Goal: Information Seeking & Learning: Learn about a topic

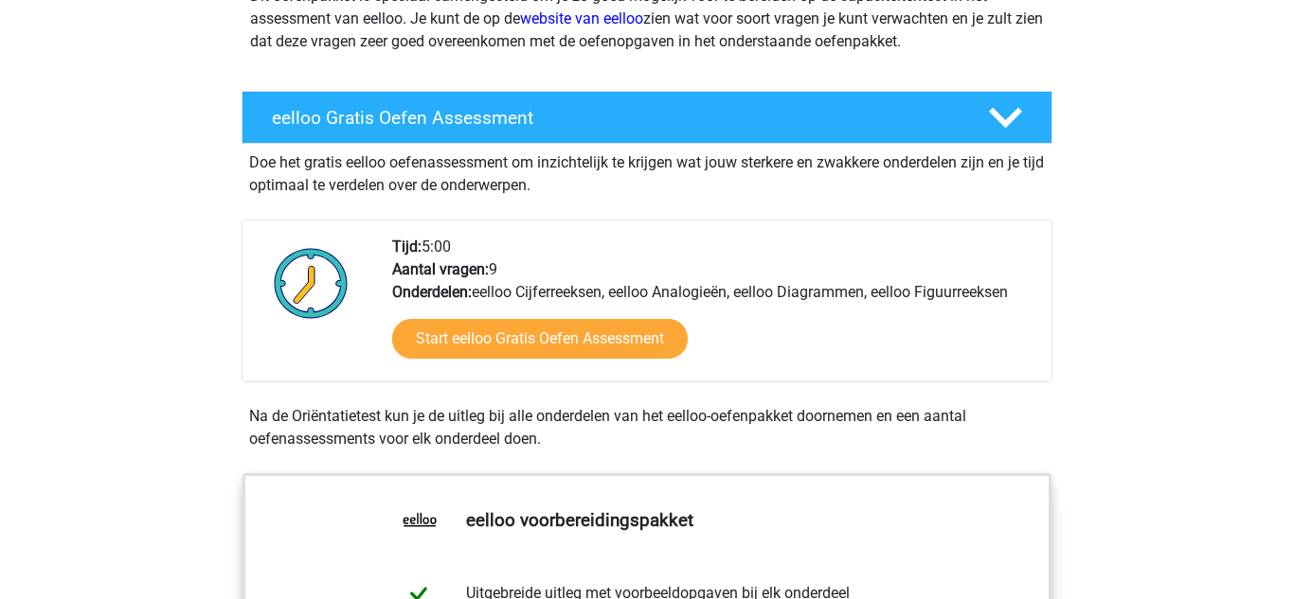
scroll to position [274, 0]
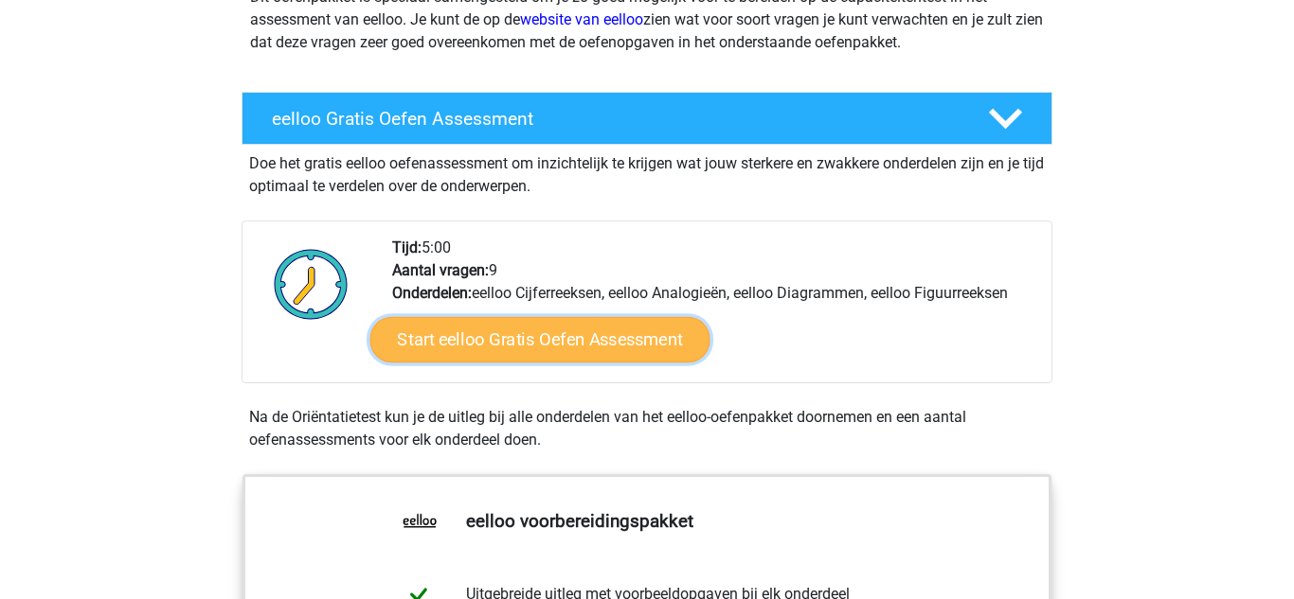
click at [473, 340] on link "Start eelloo Gratis Oefen Assessment" at bounding box center [540, 339] width 340 height 45
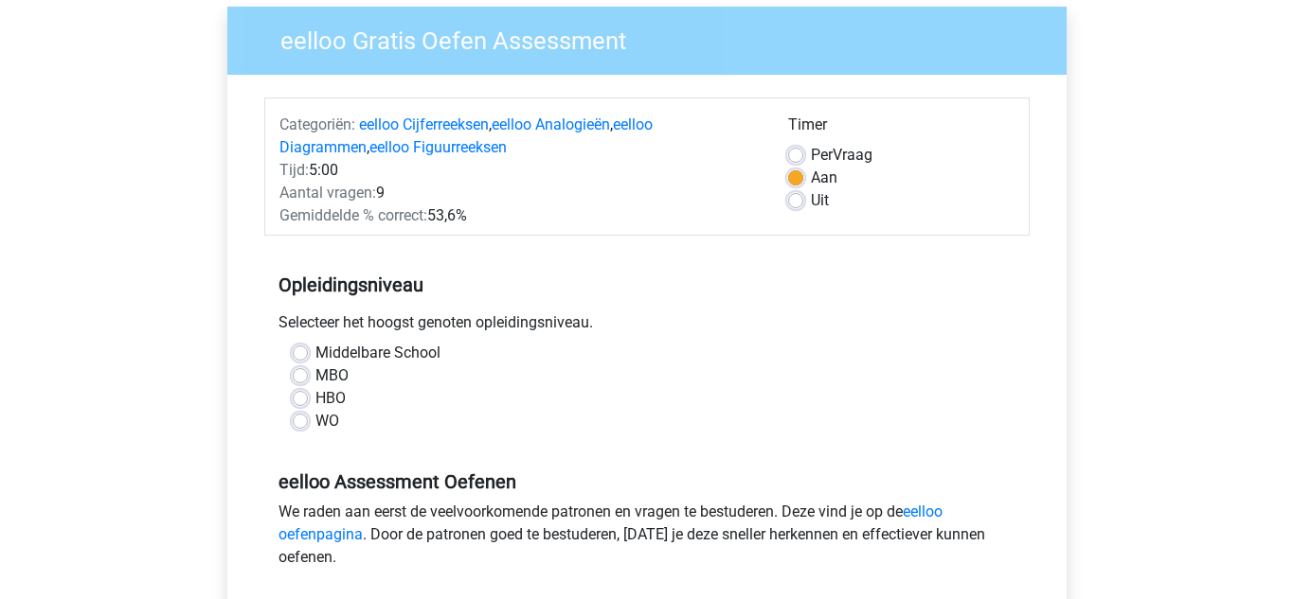
scroll to position [154, 0]
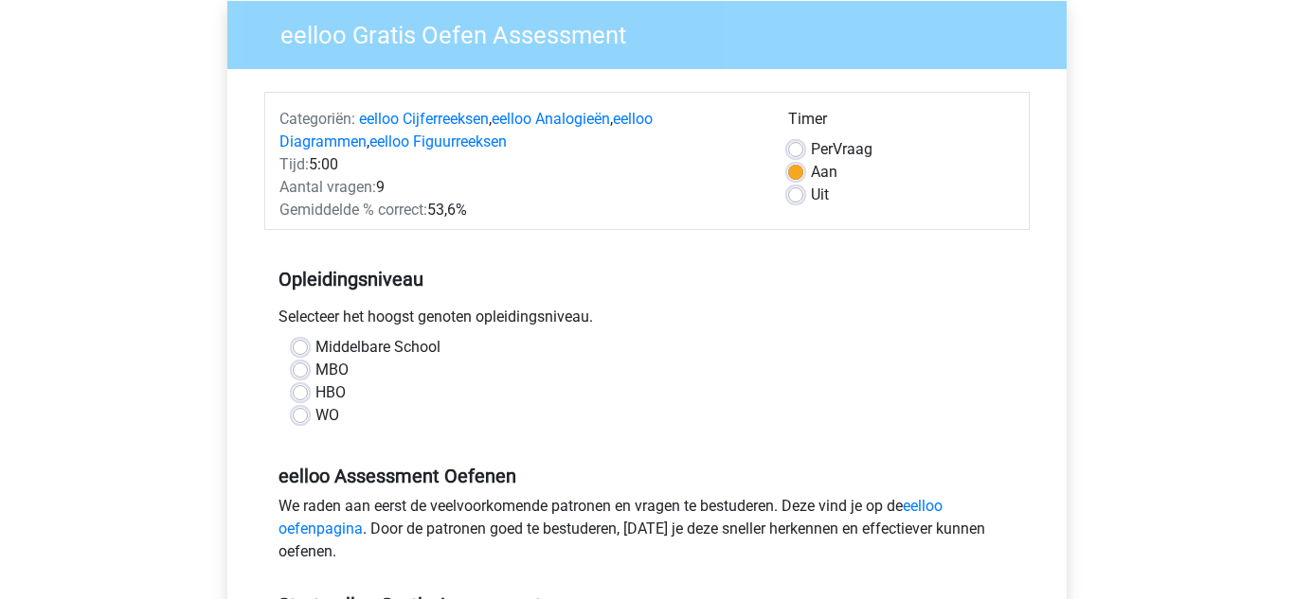
click at [315, 341] on label "Middelbare School" at bounding box center [377, 347] width 125 height 23
click at [298, 341] on input "Middelbare School" at bounding box center [300, 345] width 15 height 19
radio input "true"
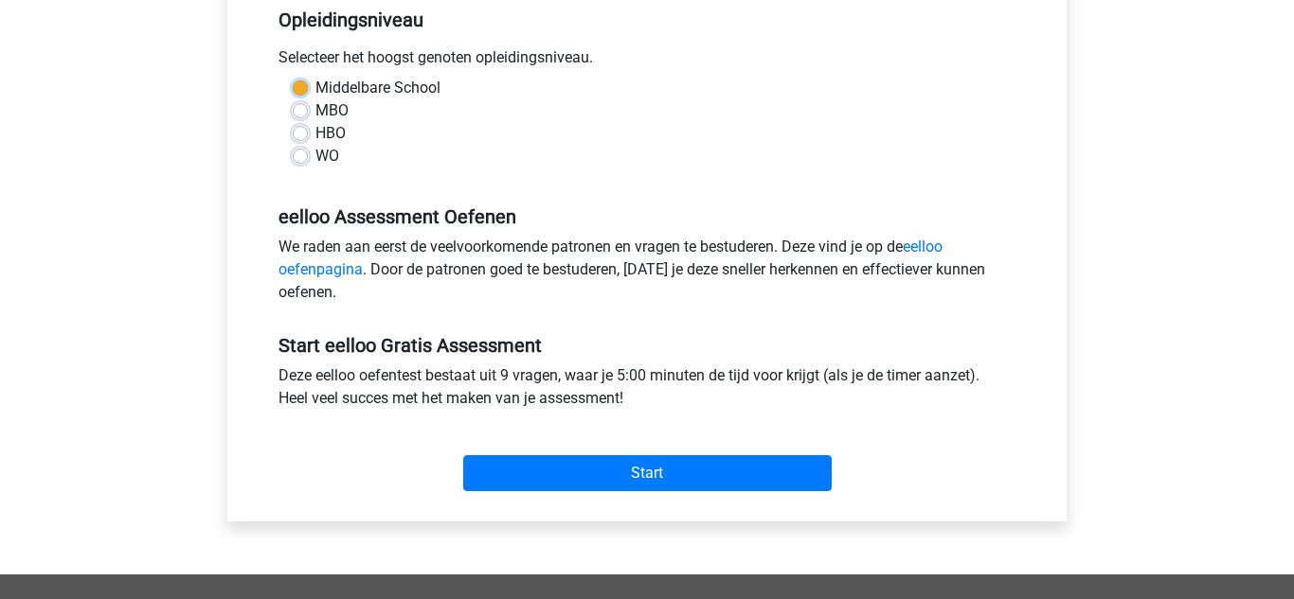
scroll to position [450, 0]
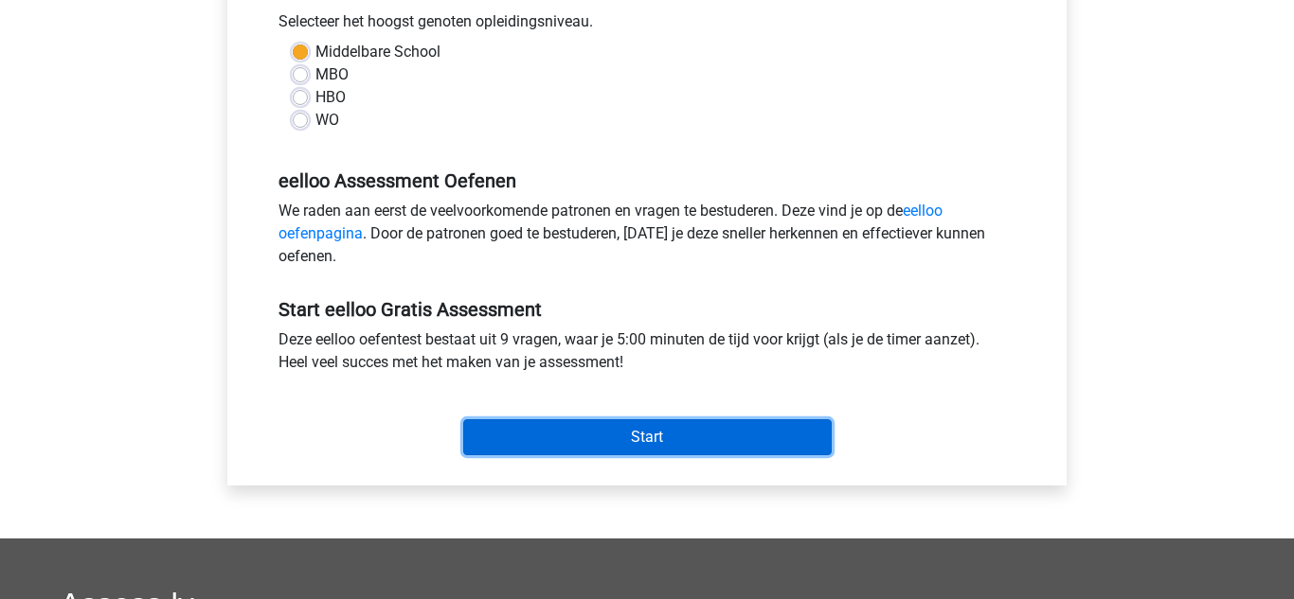
click at [638, 431] on input "Start" at bounding box center [647, 437] width 368 height 36
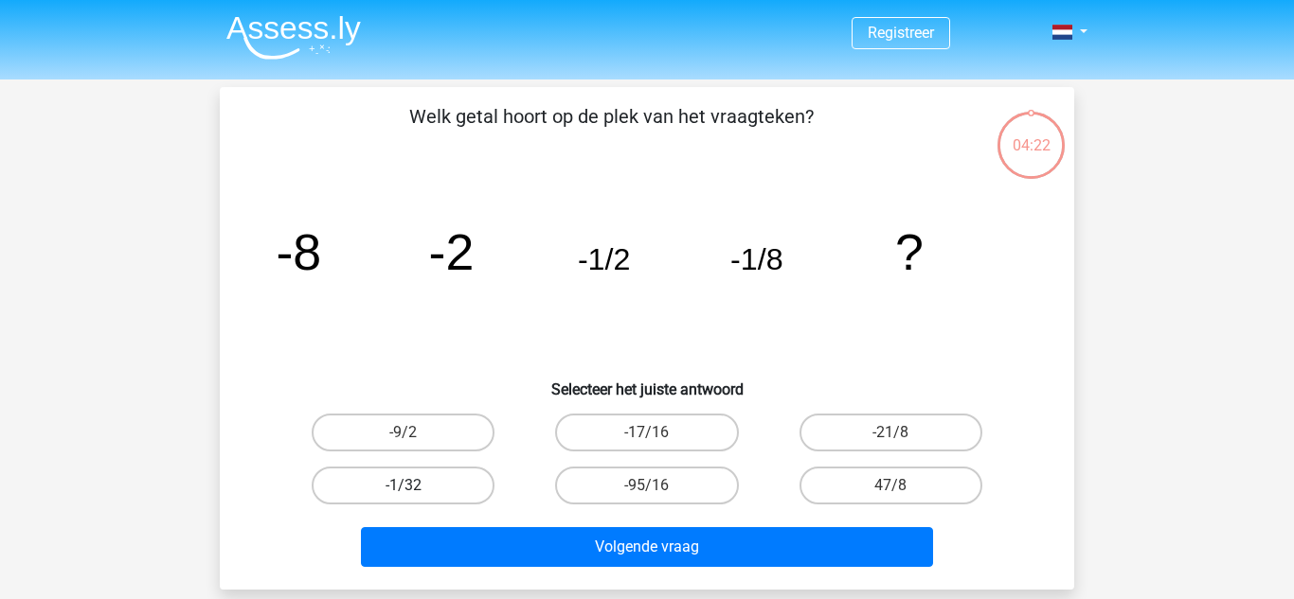
click at [466, 491] on label "-1/32" at bounding box center [403, 486] width 183 height 38
click at [416, 491] on input "-1/32" at bounding box center [409, 492] width 12 height 12
radio input "true"
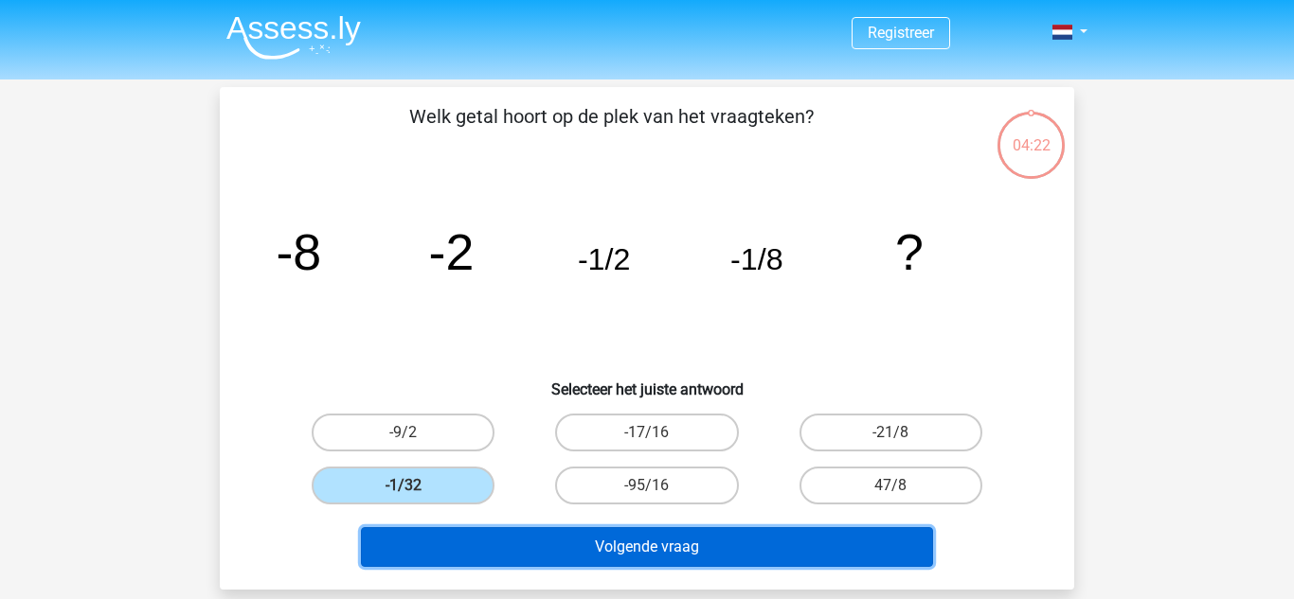
click at [482, 562] on button "Volgende vraag" at bounding box center [647, 547] width 573 height 40
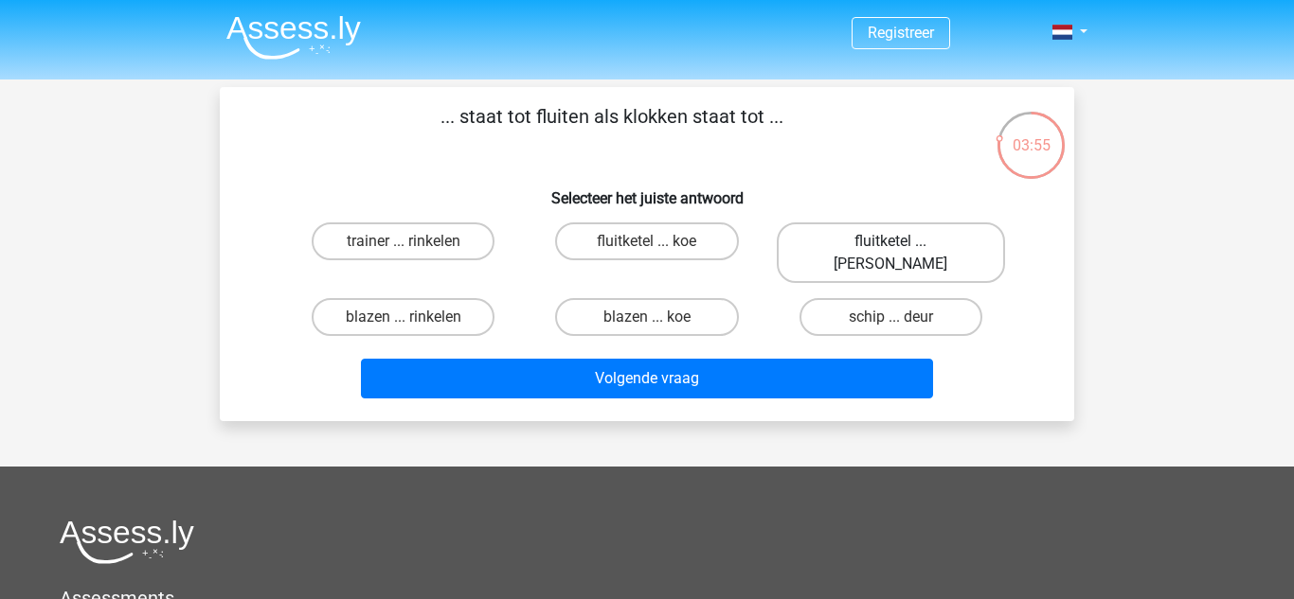
click at [879, 240] on label "fluitketel ... luiden" at bounding box center [890, 253] width 228 height 61
click at [890, 241] on input "fluitketel ... luiden" at bounding box center [896, 247] width 12 height 12
radio input "true"
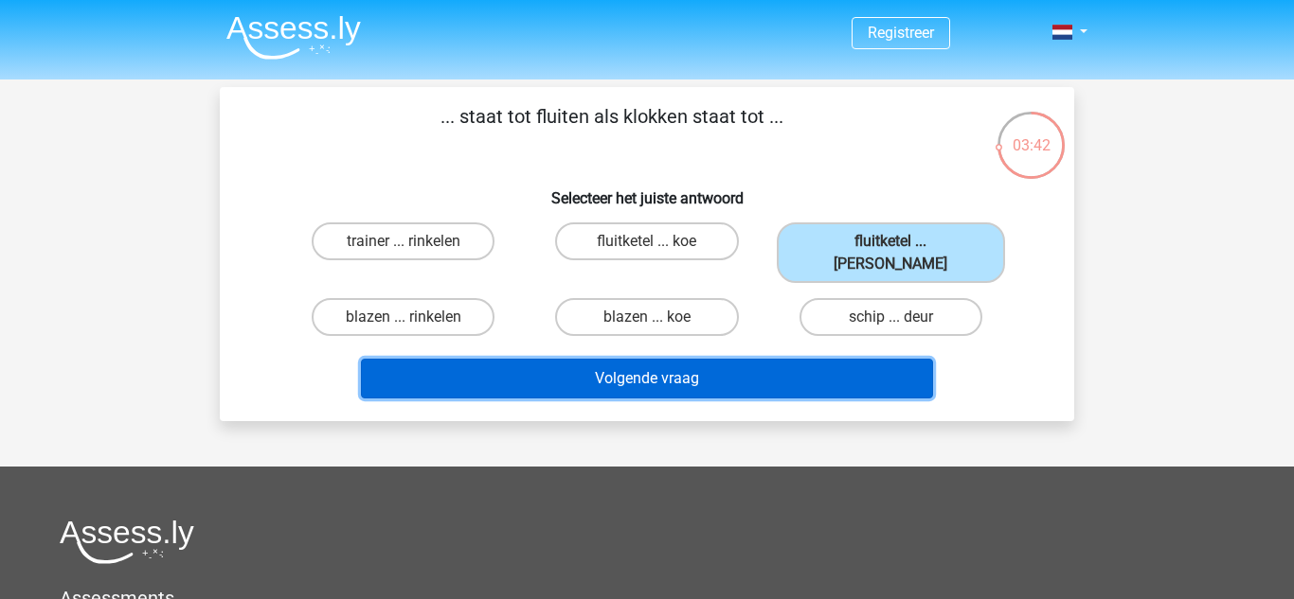
click at [489, 360] on button "Volgende vraag" at bounding box center [647, 379] width 573 height 40
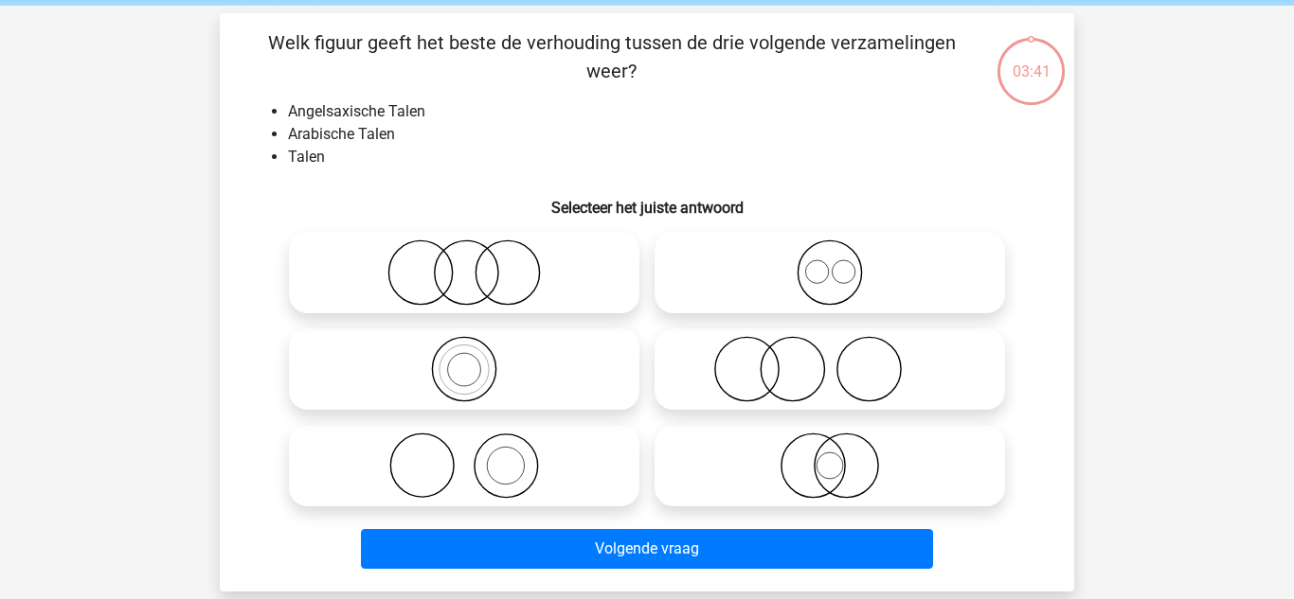
scroll to position [87, 0]
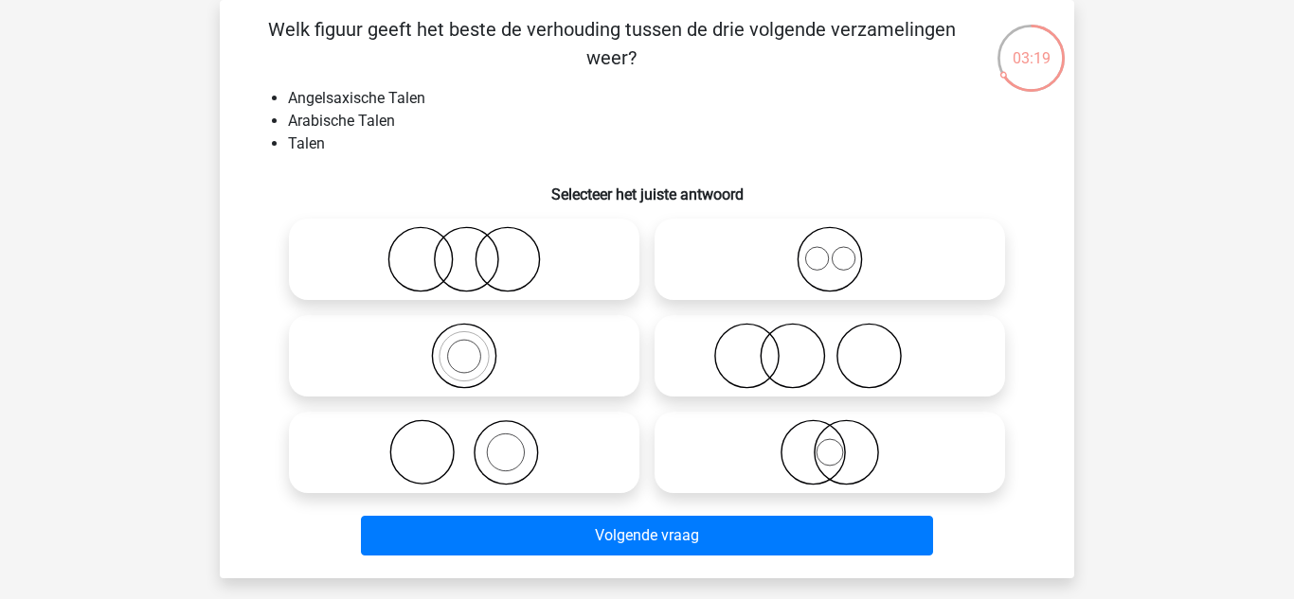
click at [743, 272] on icon at bounding box center [829, 259] width 335 height 66
click at [830, 250] on input "radio" at bounding box center [836, 244] width 12 height 12
radio input "true"
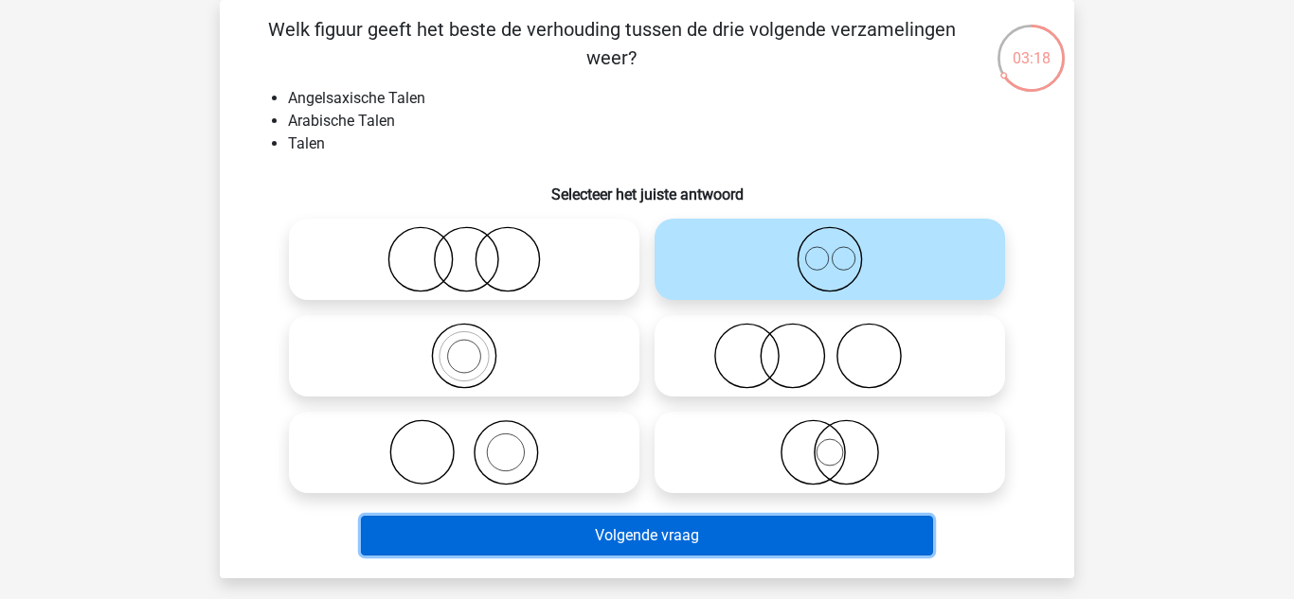
click at [640, 544] on button "Volgende vraag" at bounding box center [647, 536] width 573 height 40
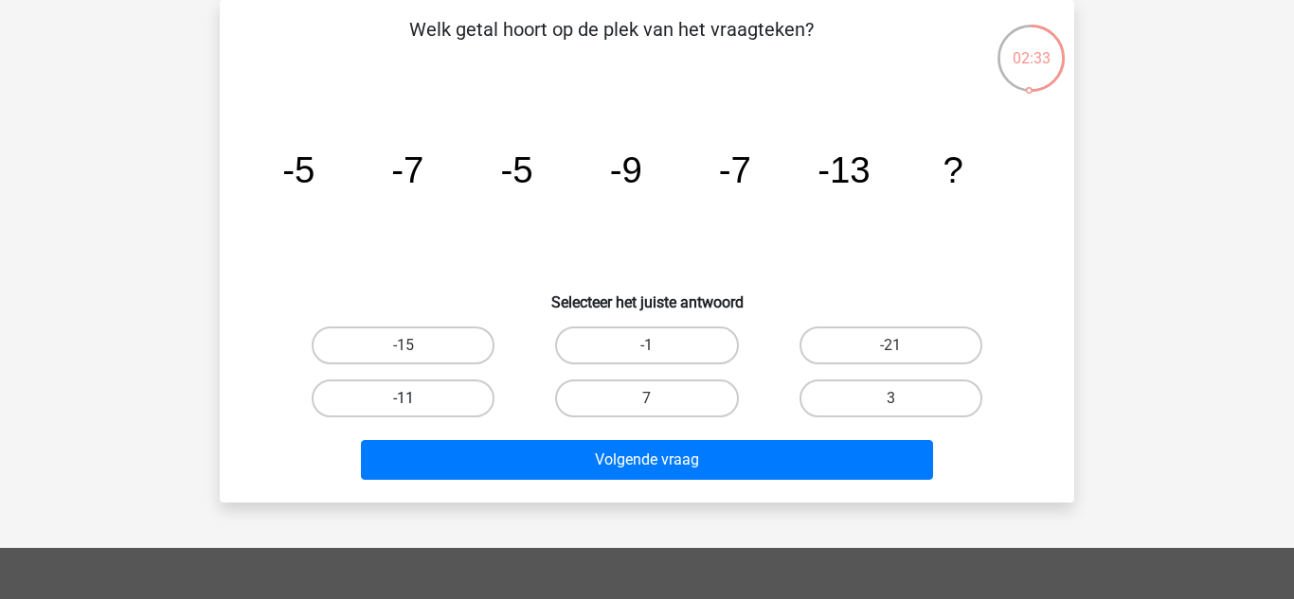
click at [371, 404] on label "-11" at bounding box center [403, 399] width 183 height 38
click at [403, 404] on input "-11" at bounding box center [409, 405] width 12 height 12
radio input "true"
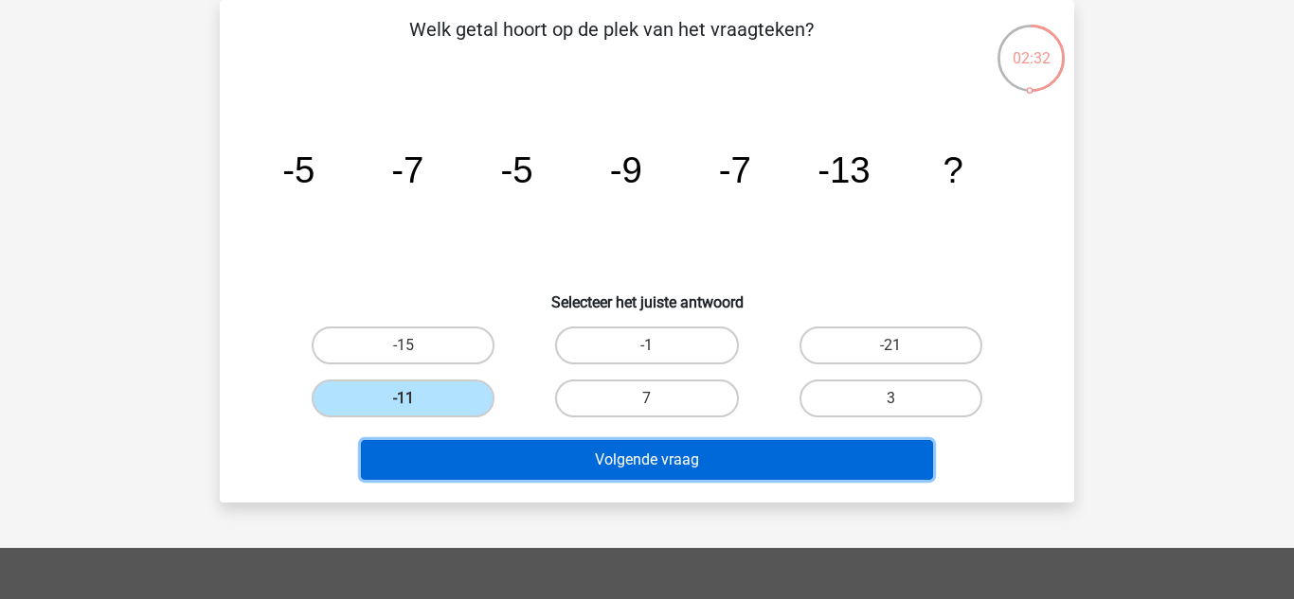
click at [492, 470] on button "Volgende vraag" at bounding box center [647, 460] width 573 height 40
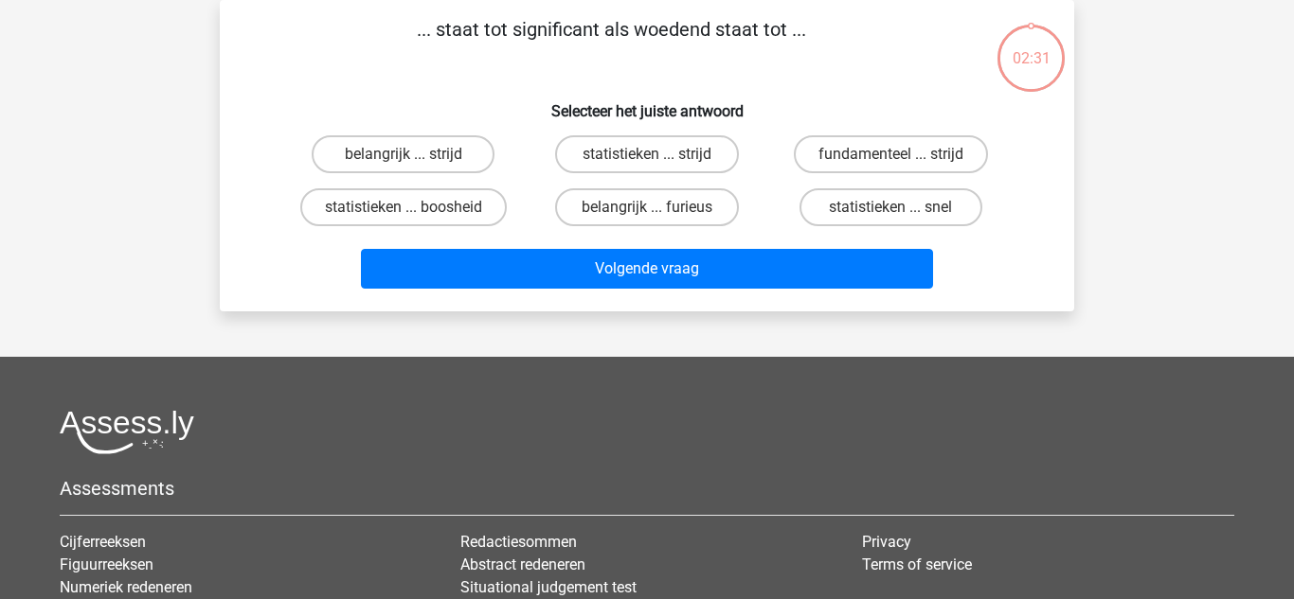
scroll to position [0, 0]
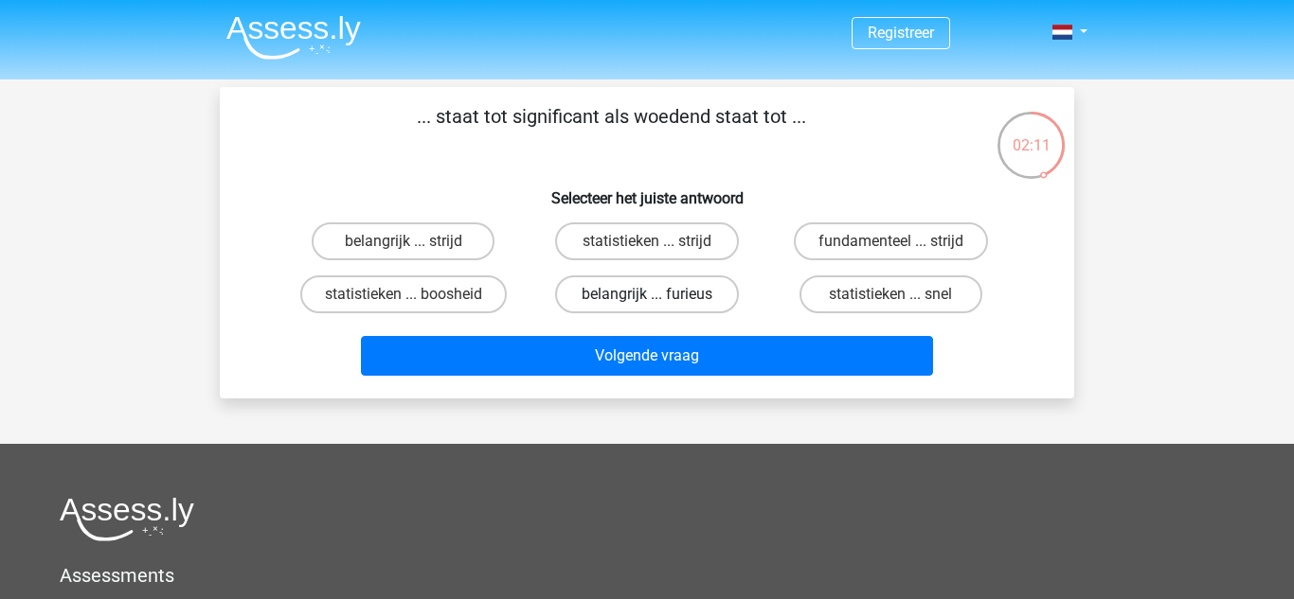
click at [623, 295] on label "belangrijk ... furieus" at bounding box center [646, 295] width 183 height 38
click at [647, 295] on input "belangrijk ... furieus" at bounding box center [653, 300] width 12 height 12
radio input "true"
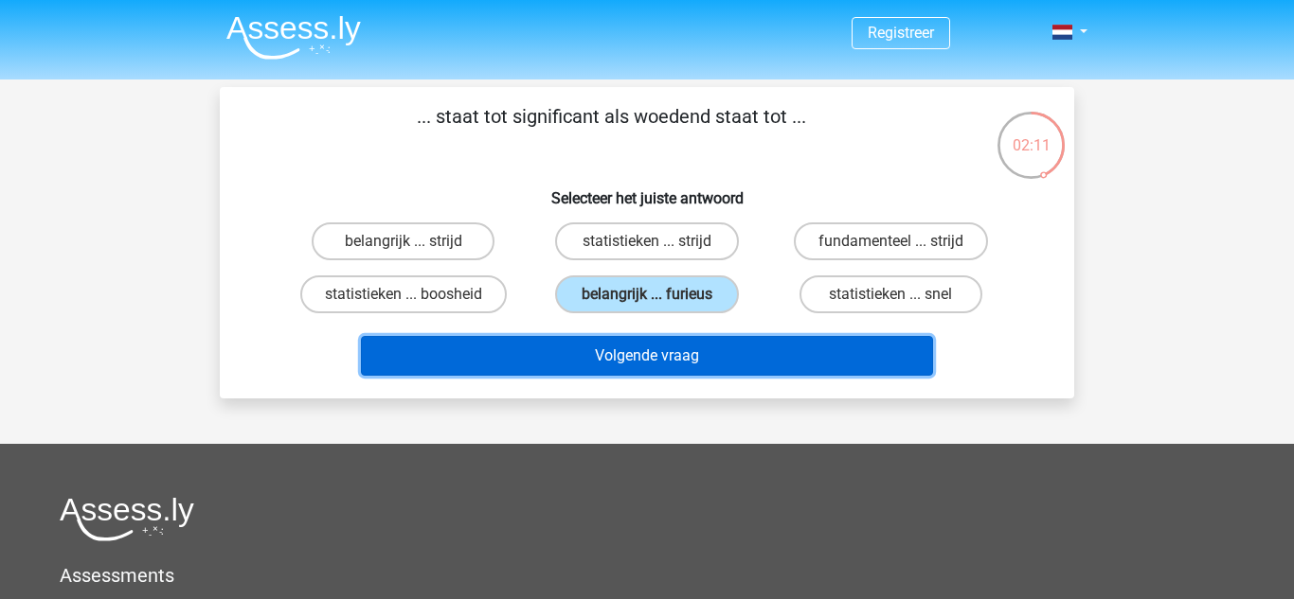
click at [610, 342] on button "Volgende vraag" at bounding box center [647, 356] width 573 height 40
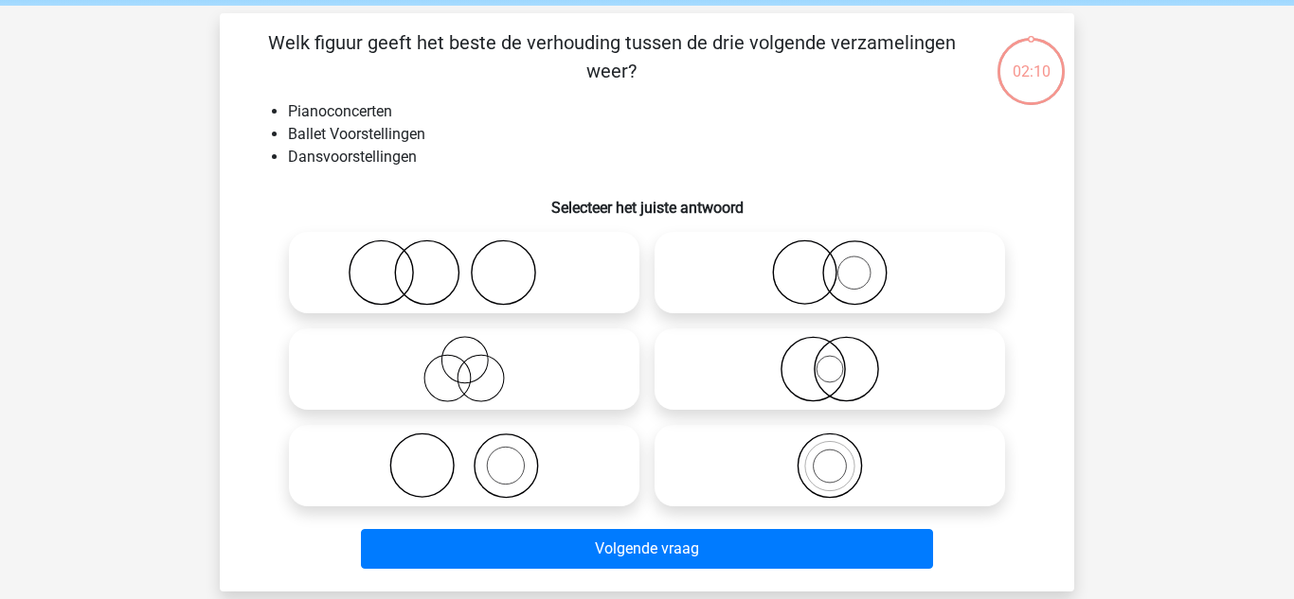
scroll to position [87, 0]
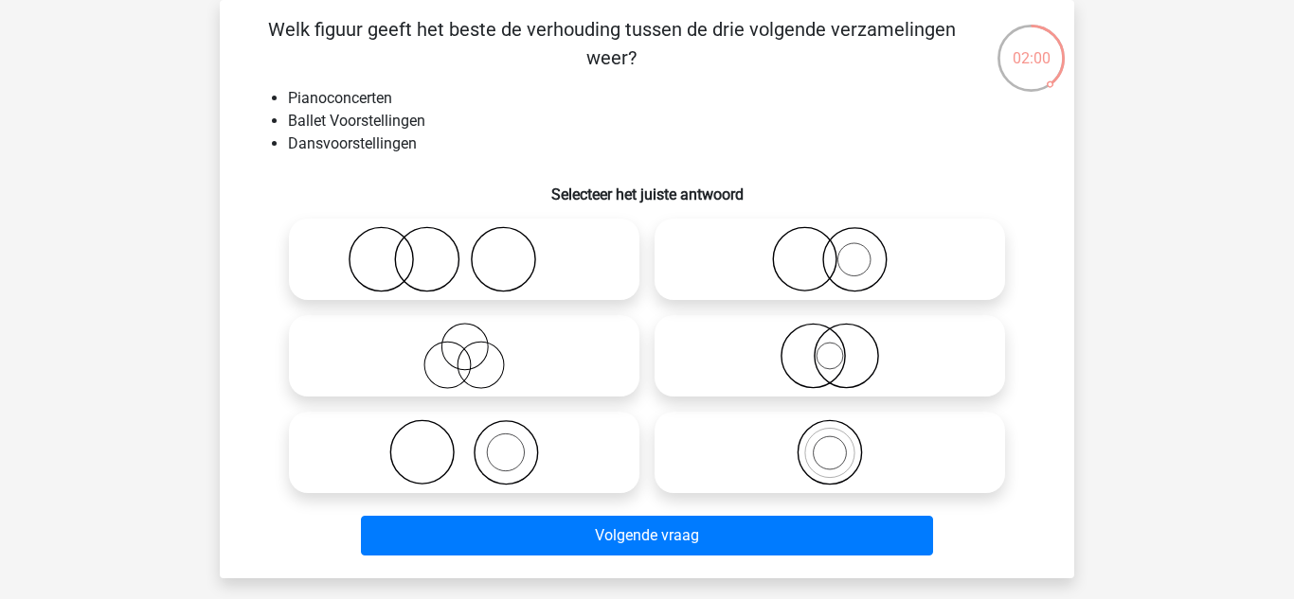
click at [486, 267] on icon at bounding box center [463, 259] width 335 height 66
click at [476, 250] on input "radio" at bounding box center [470, 244] width 12 height 12
radio input "true"
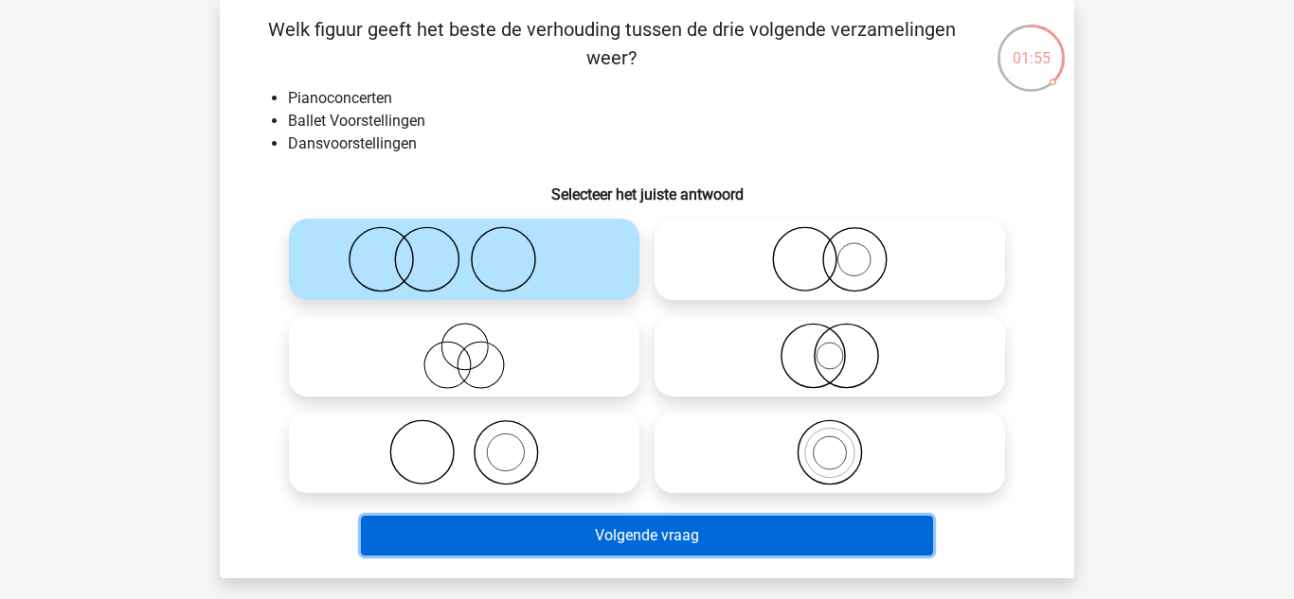
click at [508, 530] on button "Volgende vraag" at bounding box center [647, 536] width 573 height 40
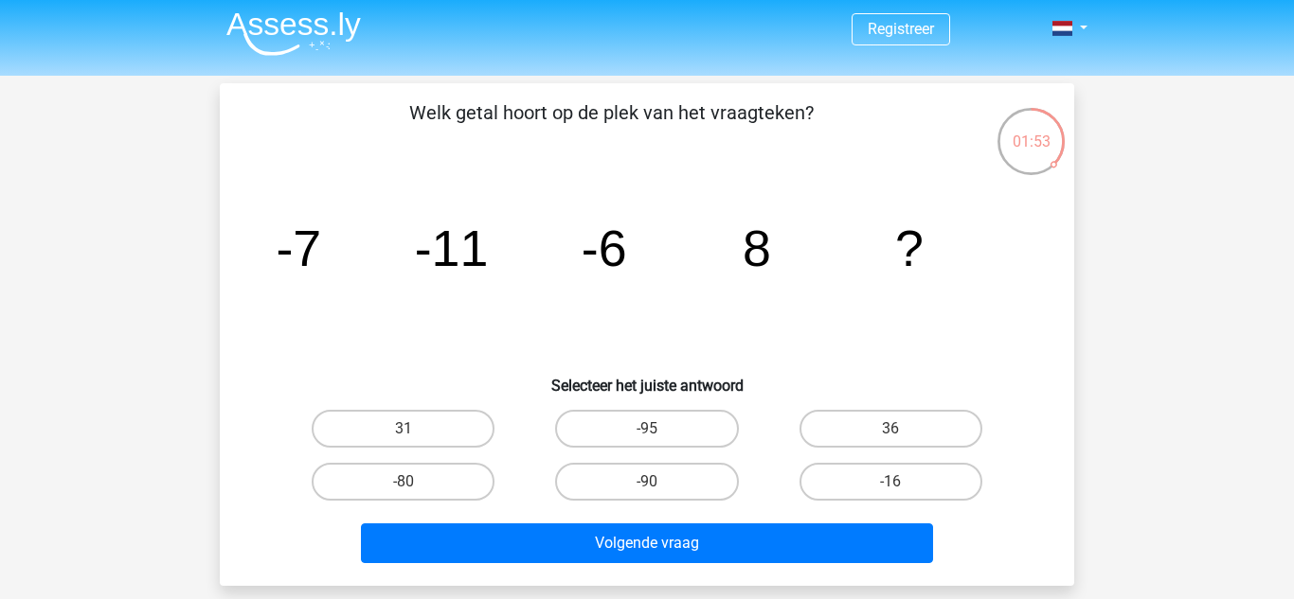
scroll to position [0, 0]
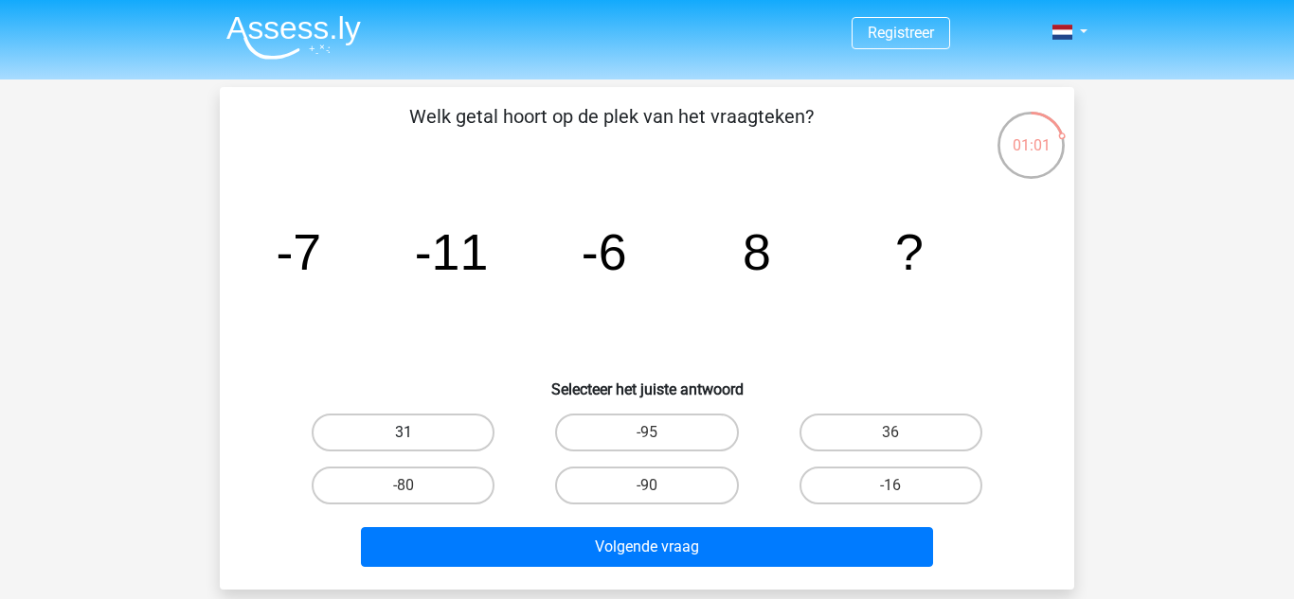
click at [449, 445] on label "31" at bounding box center [403, 433] width 183 height 38
click at [416, 445] on input "31" at bounding box center [409, 439] width 12 height 12
radio input "true"
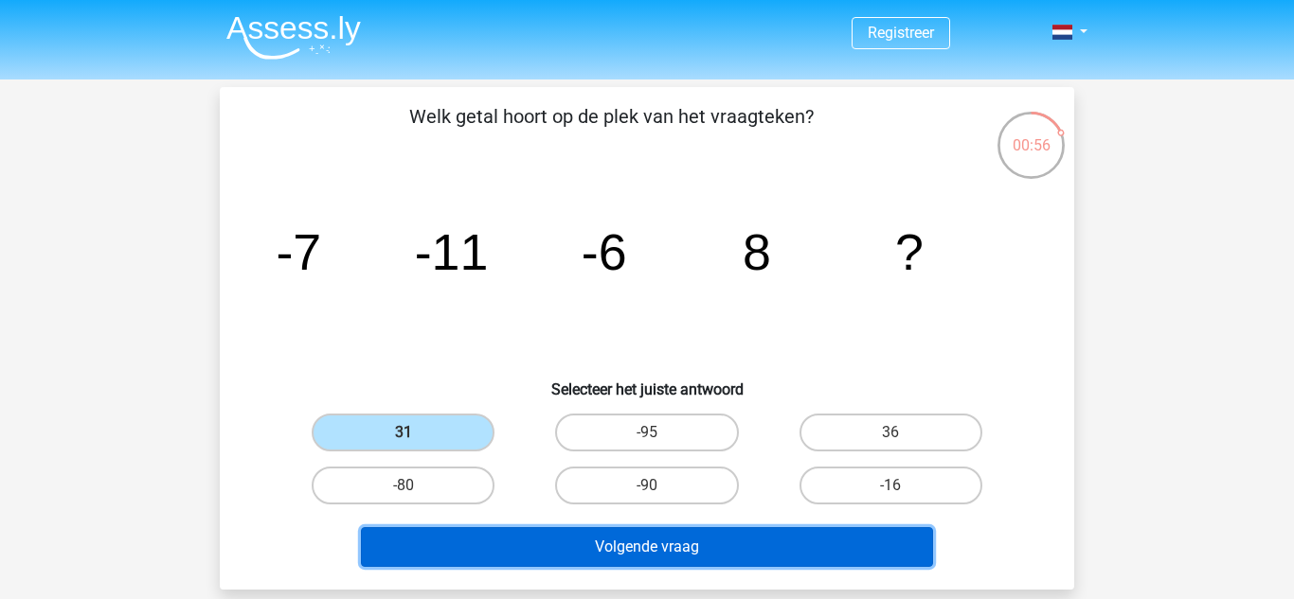
click at [758, 549] on button "Volgende vraag" at bounding box center [647, 547] width 573 height 40
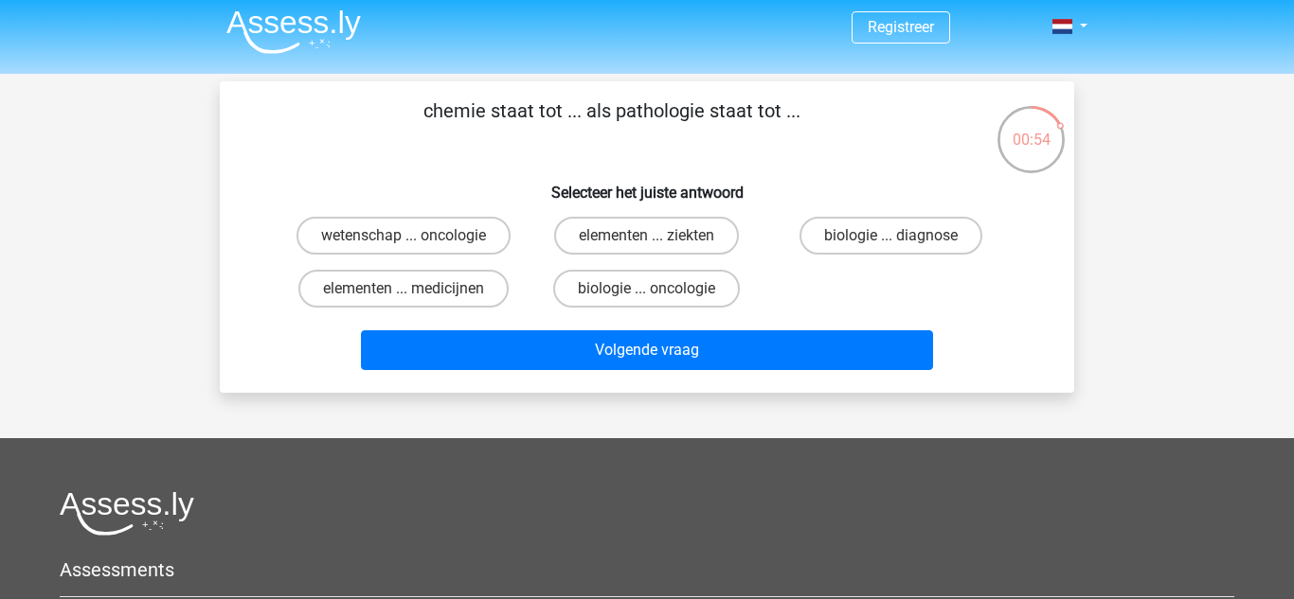
scroll to position [4, 0]
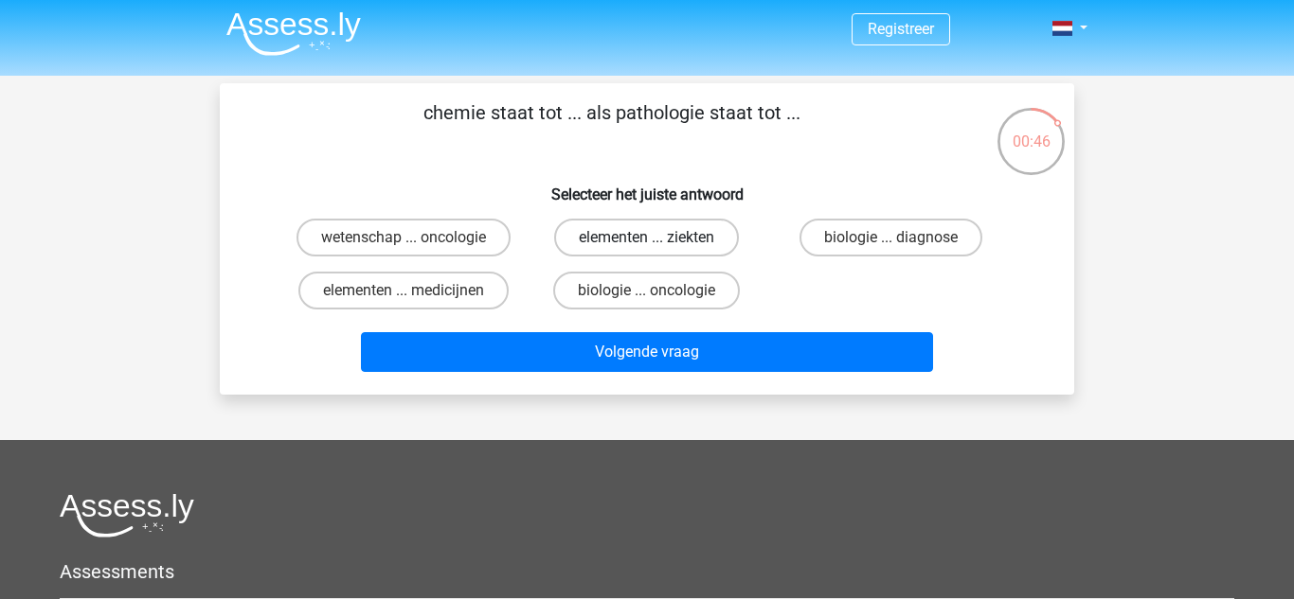
click at [581, 243] on label "elementen ... ziekten" at bounding box center [646, 238] width 185 height 38
click at [647, 243] on input "elementen ... ziekten" at bounding box center [653, 244] width 12 height 12
radio input "true"
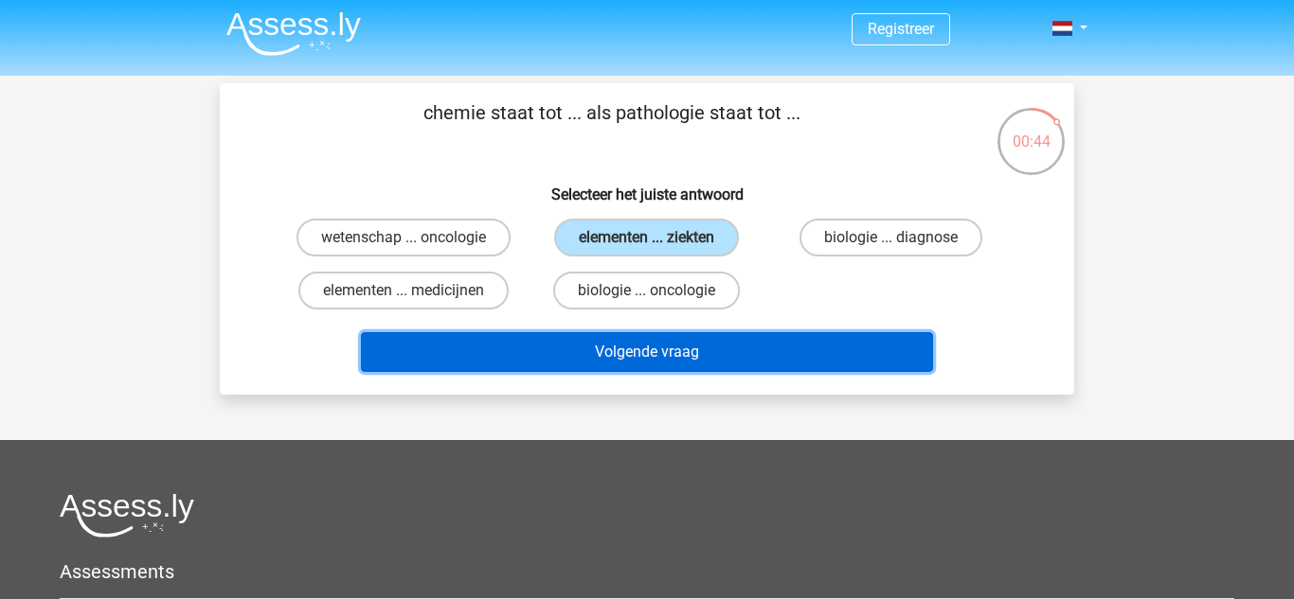
click at [560, 349] on button "Volgende vraag" at bounding box center [647, 352] width 573 height 40
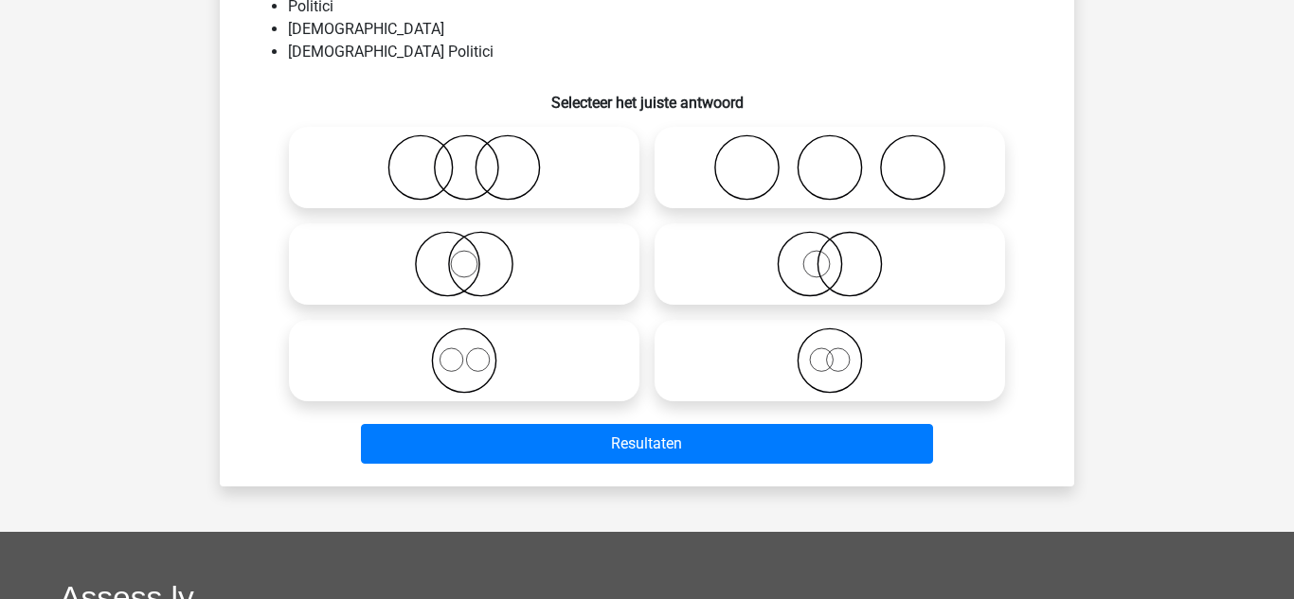
scroll to position [55, 0]
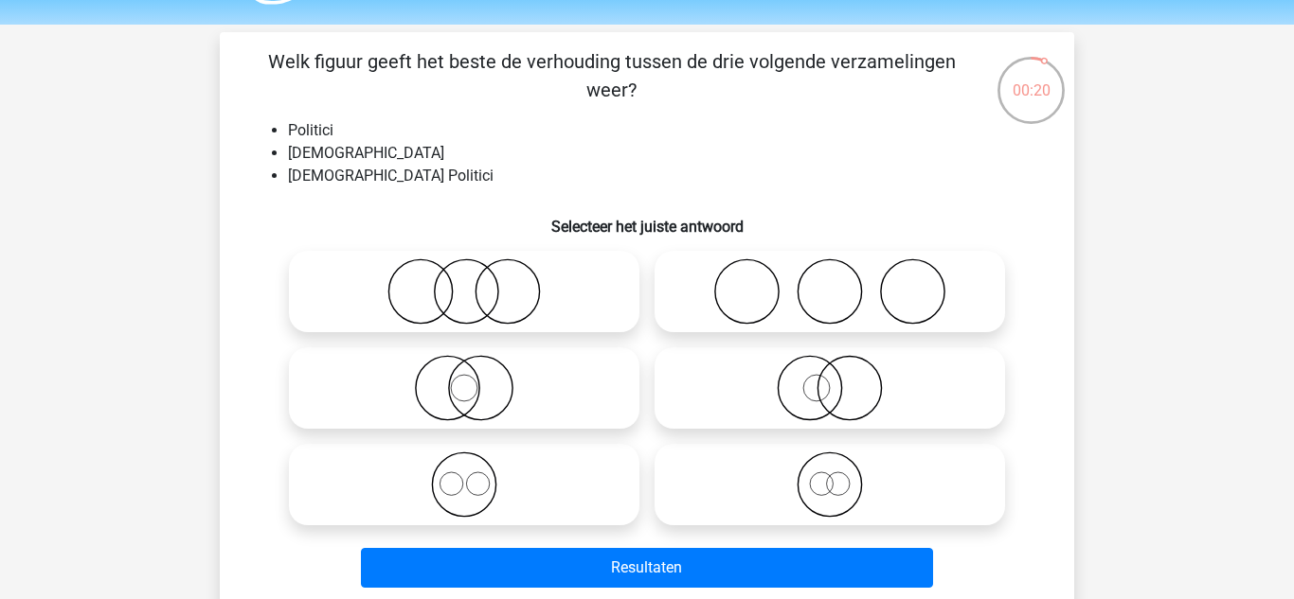
click at [687, 381] on icon at bounding box center [829, 388] width 335 height 66
click at [830, 379] on input "radio" at bounding box center [836, 372] width 12 height 12
radio input "true"
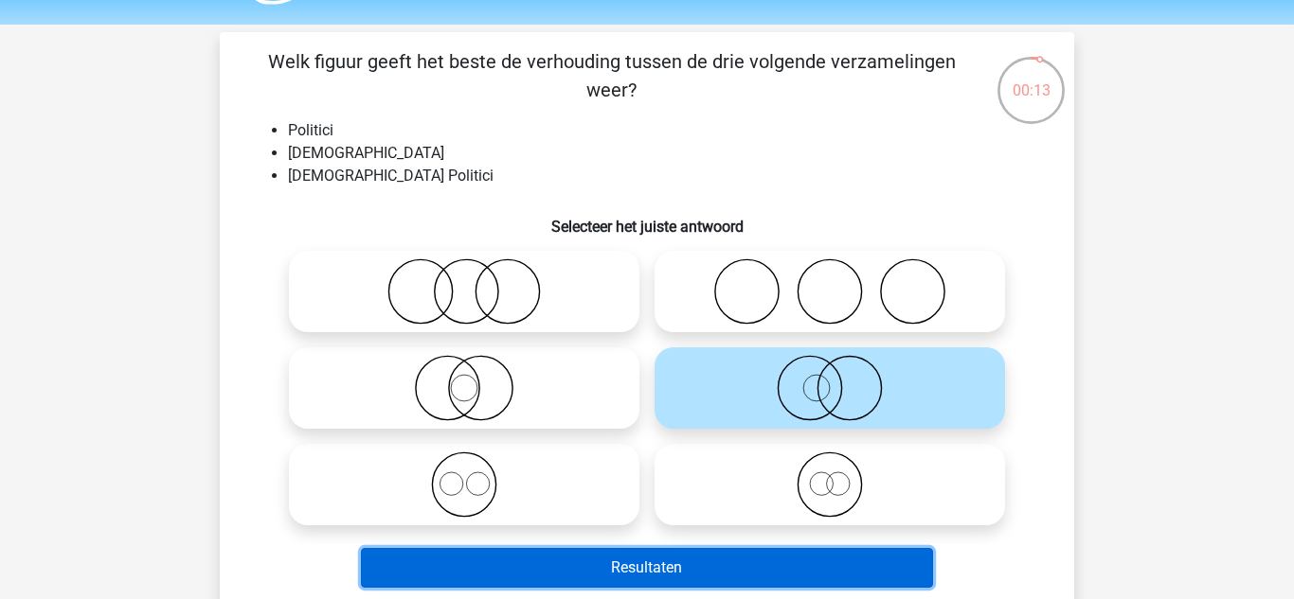
click at [622, 574] on button "Resultaten" at bounding box center [647, 568] width 573 height 40
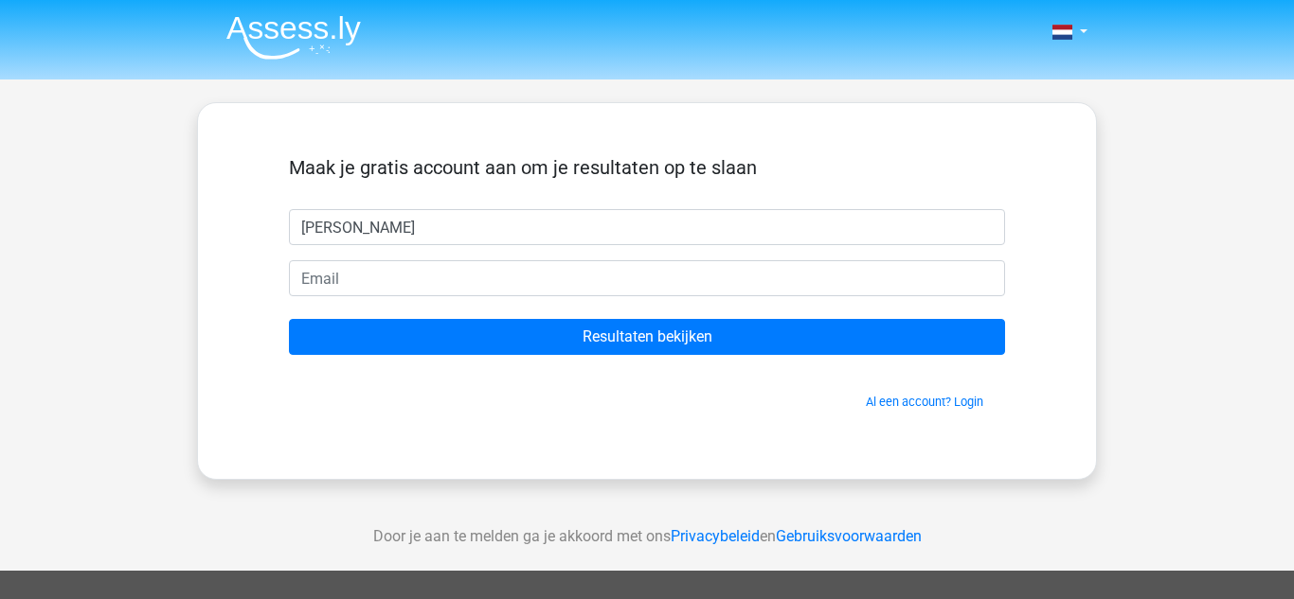
type input "[PERSON_NAME]"
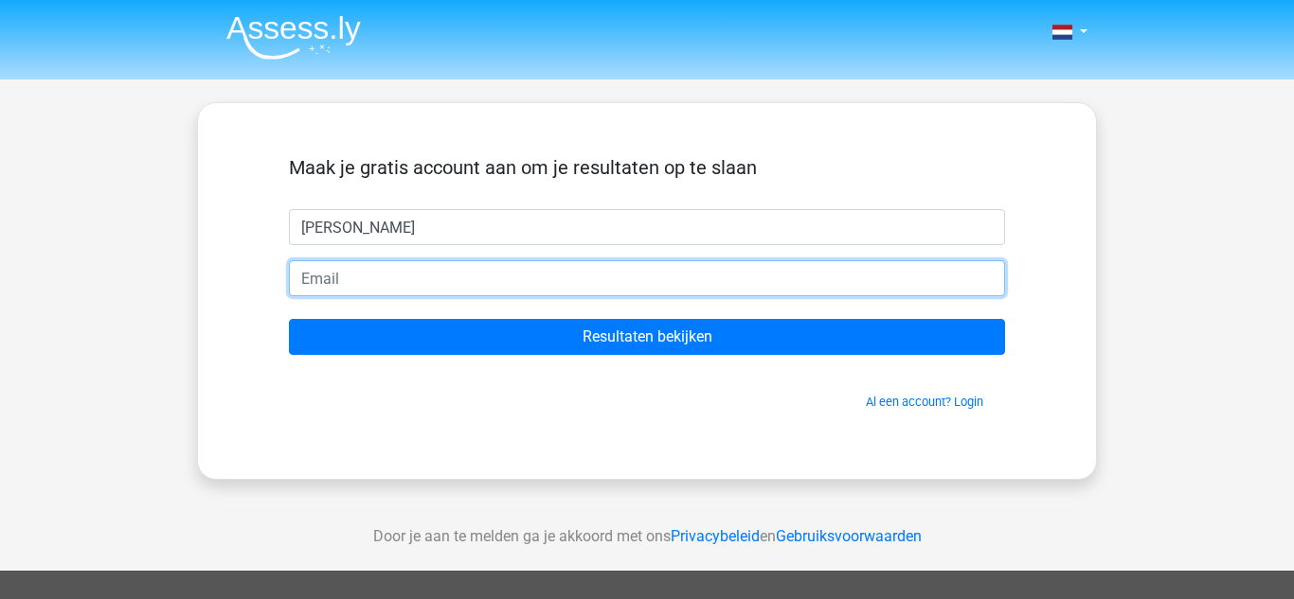
click at [380, 284] on input "email" at bounding box center [647, 278] width 716 height 36
type input "finn.93012883@zwijsencollege.org"
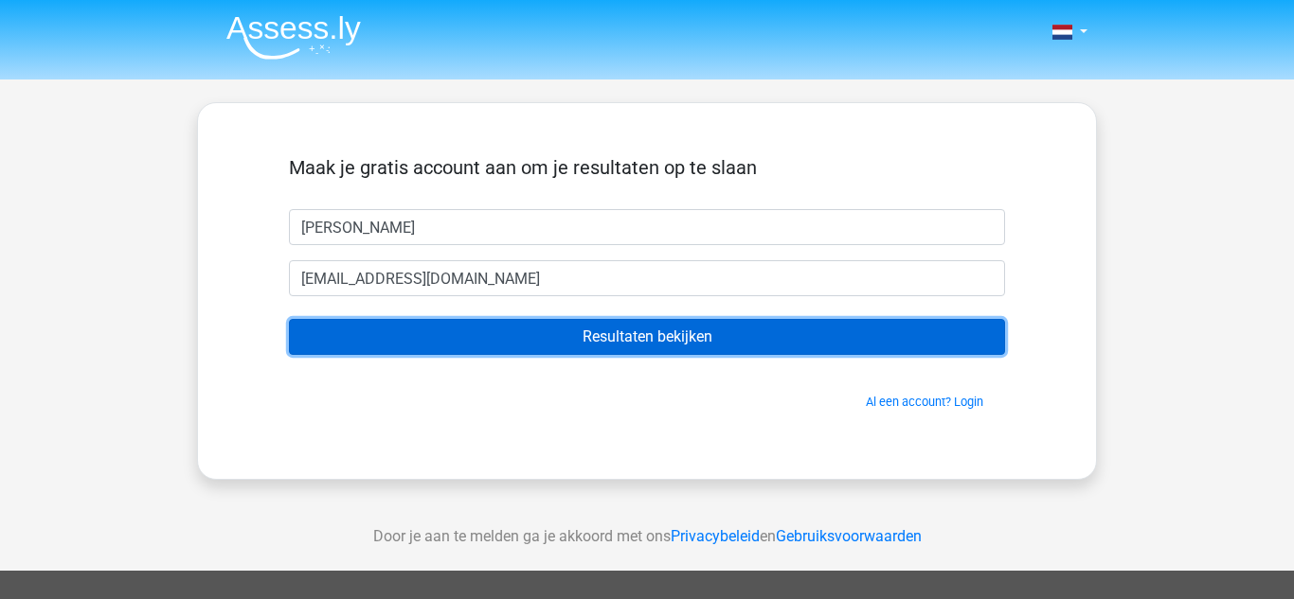
click at [407, 331] on input "Resultaten bekijken" at bounding box center [647, 337] width 716 height 36
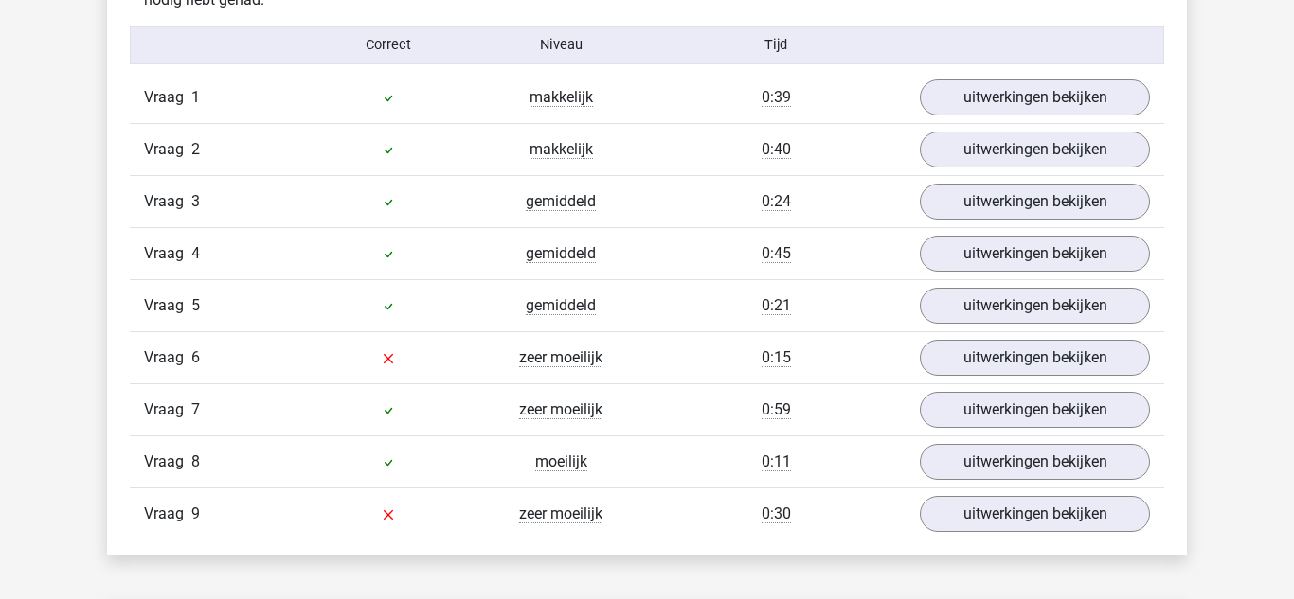
scroll to position [2084, 0]
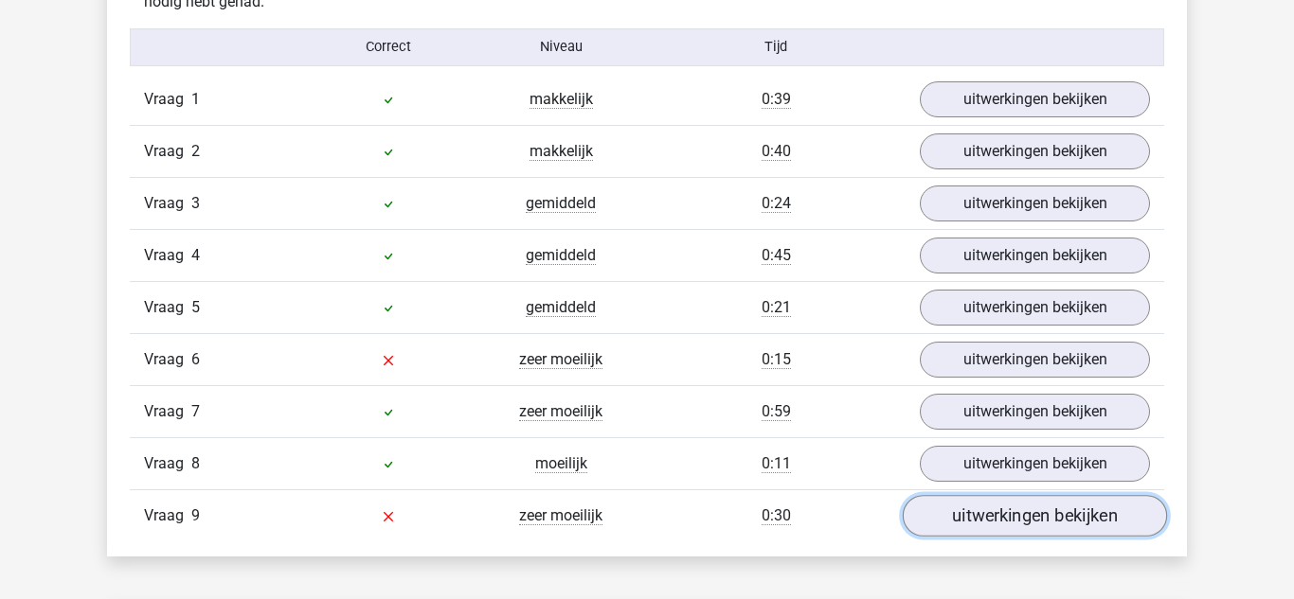
click at [930, 527] on link "uitwerkingen bekijken" at bounding box center [1034, 516] width 264 height 42
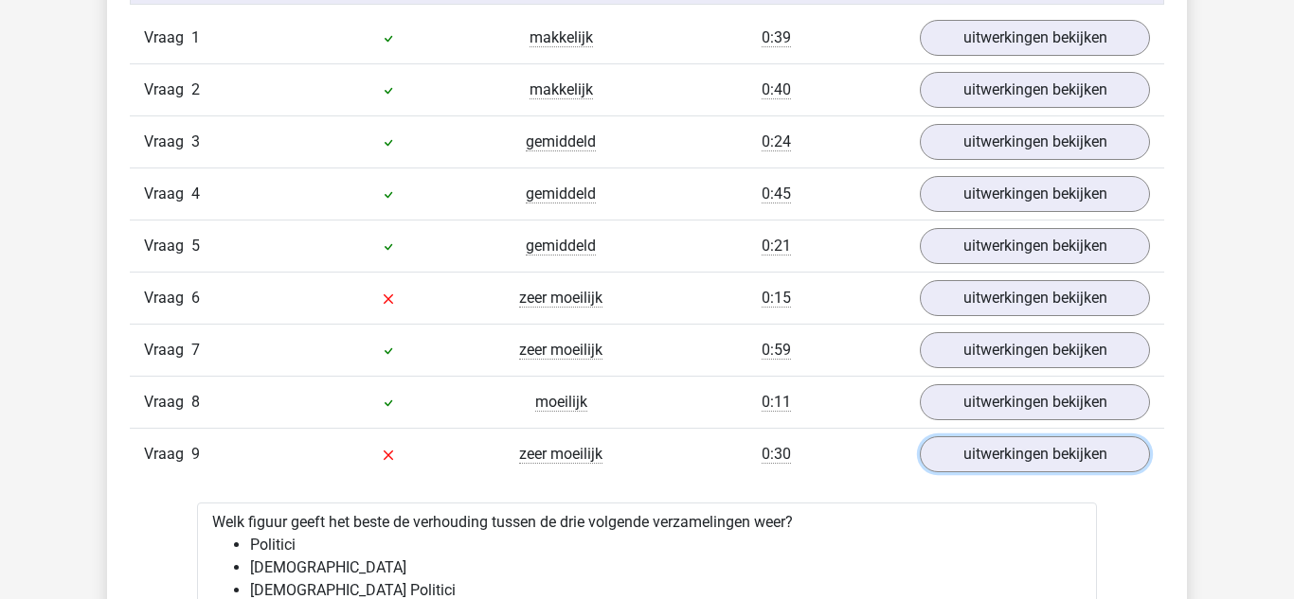
scroll to position [2149, 0]
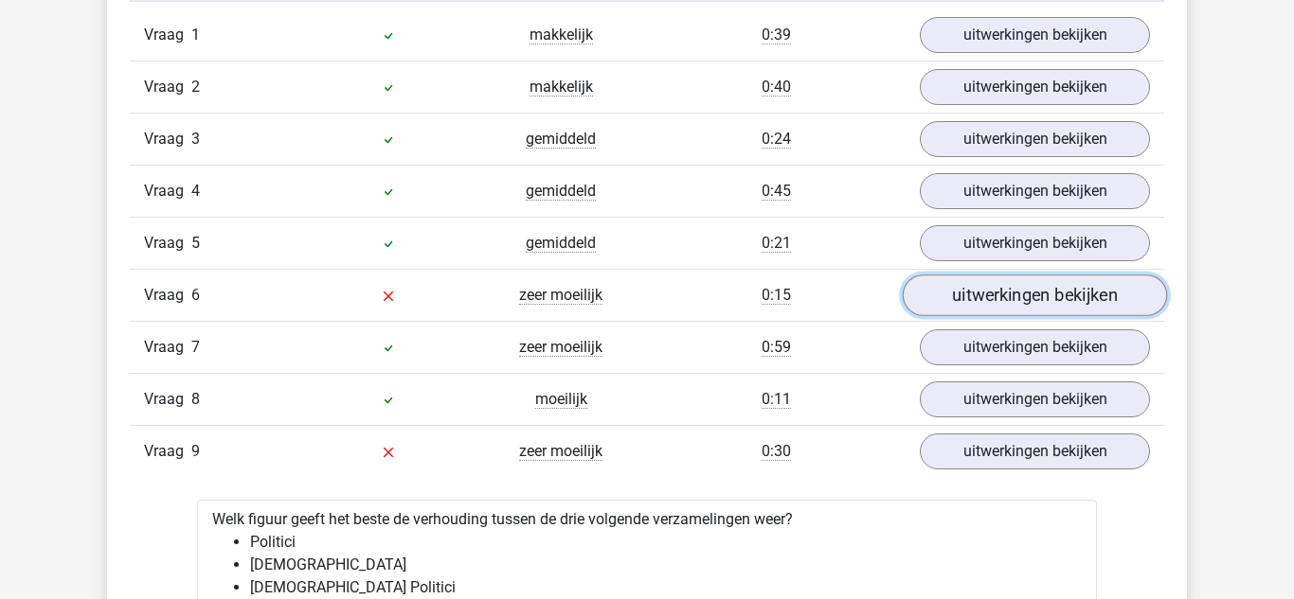
click at [959, 293] on link "uitwerkingen bekijken" at bounding box center [1034, 296] width 264 height 42
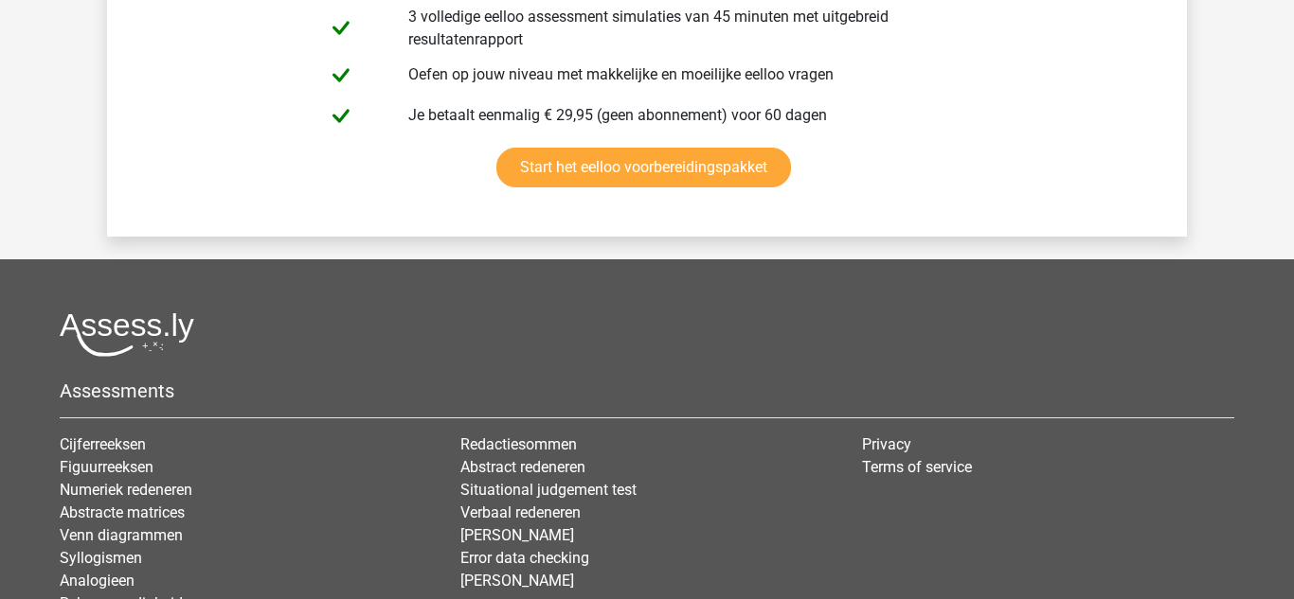
scroll to position [5893, 0]
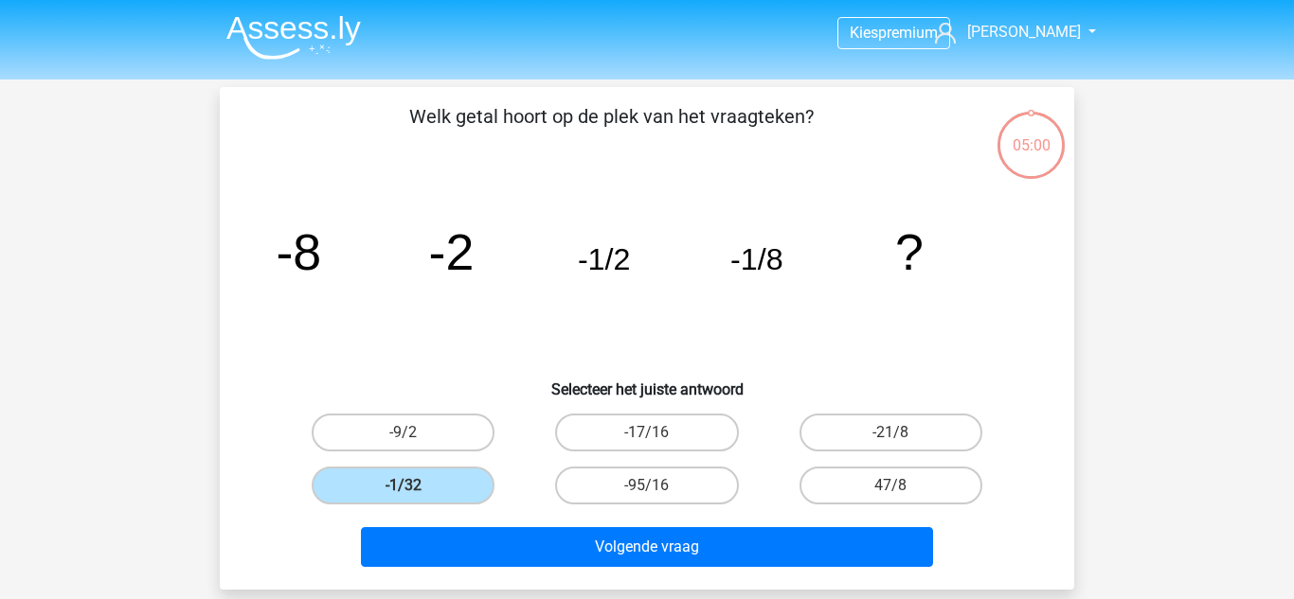
scroll to position [55, 0]
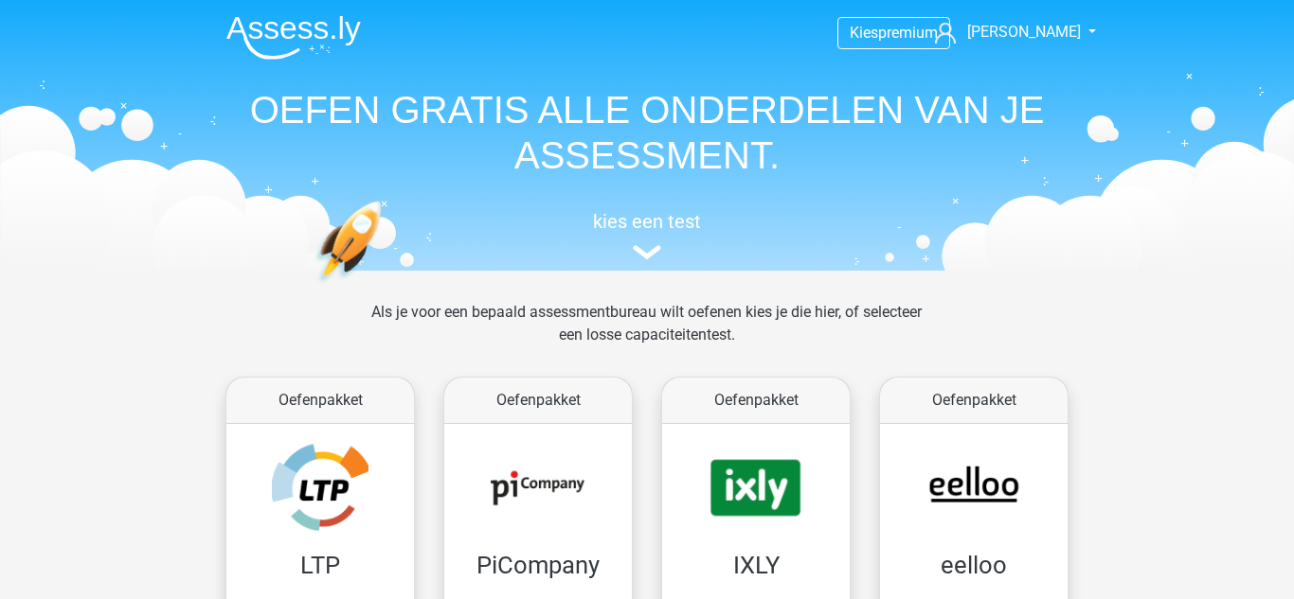
scroll to position [220, 0]
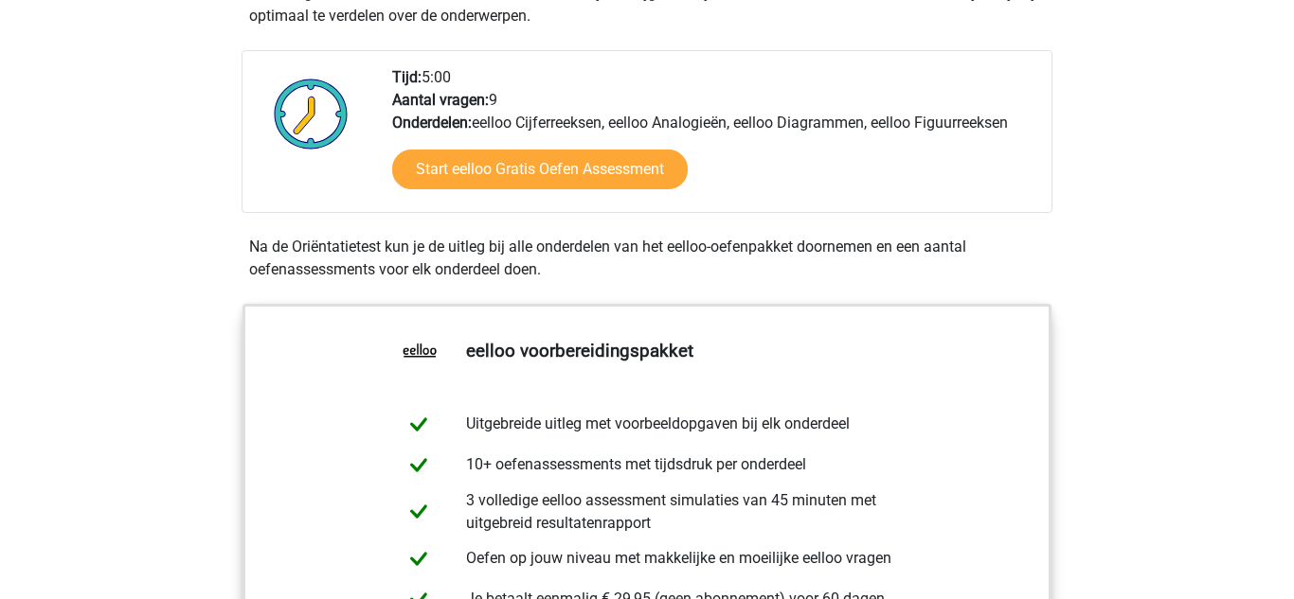
scroll to position [309, 0]
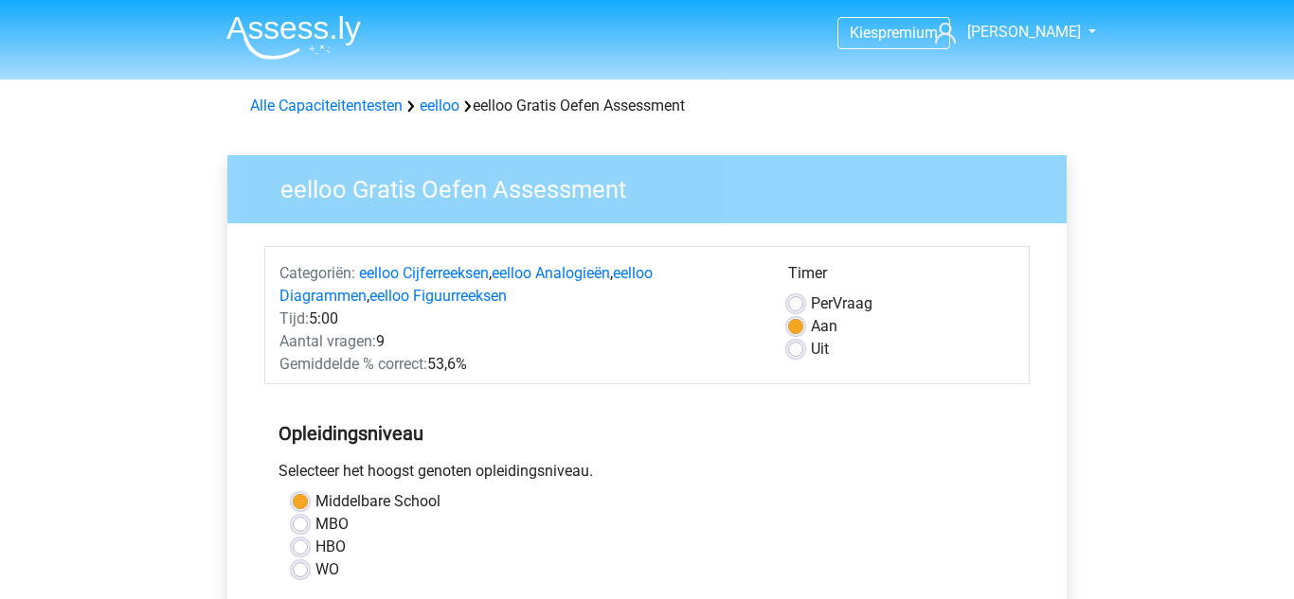
scroll to position [450, 0]
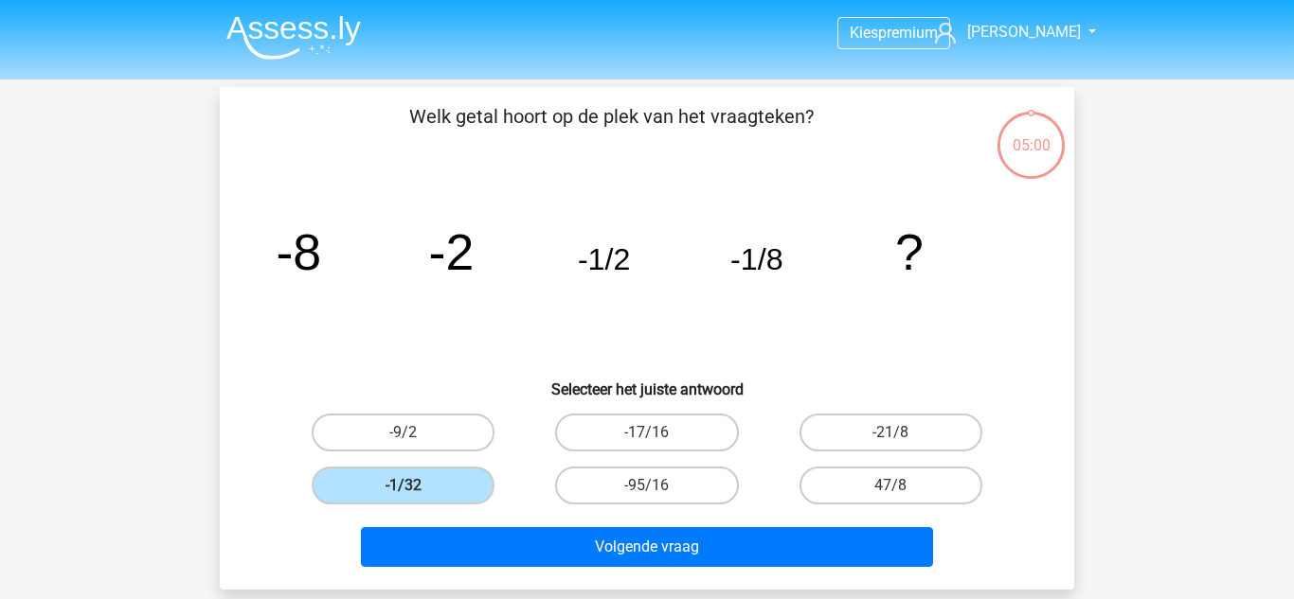
scroll to position [55, 0]
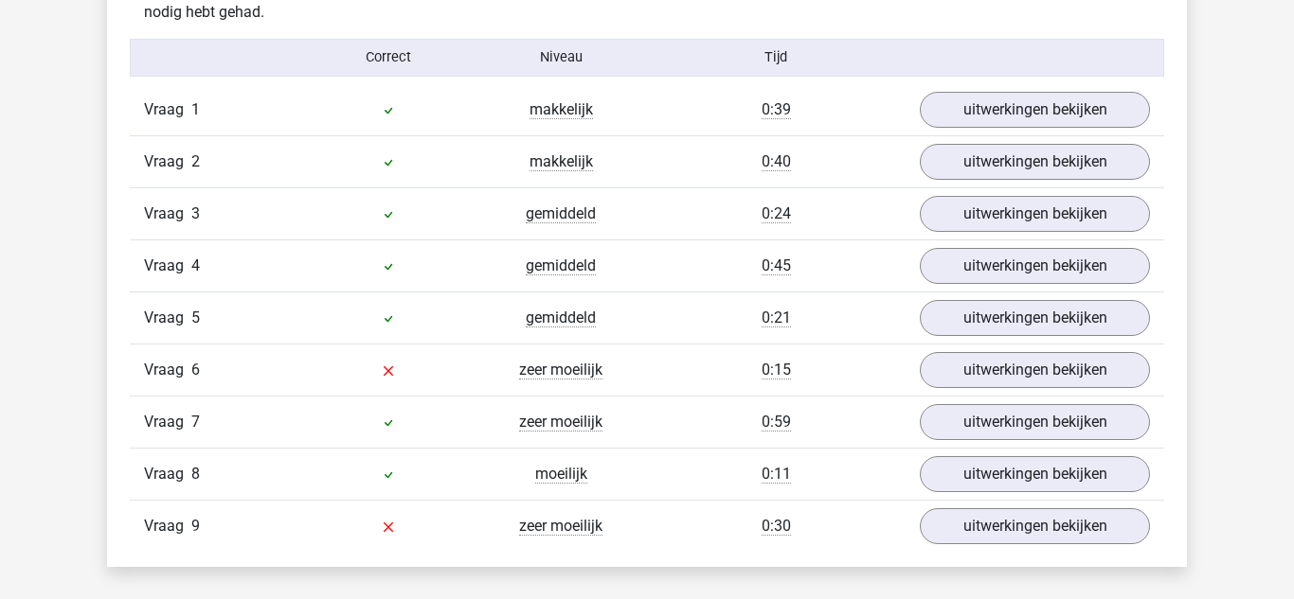
scroll to position [2077, 0]
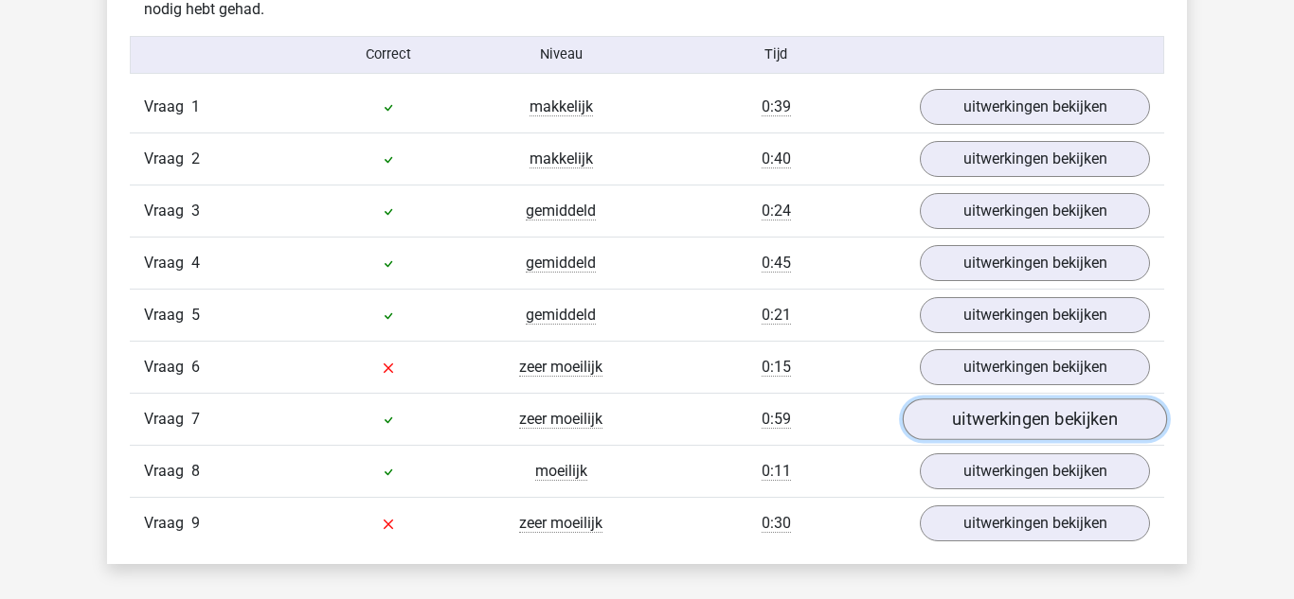
click at [979, 413] on link "uitwerkingen bekijken" at bounding box center [1034, 420] width 264 height 42
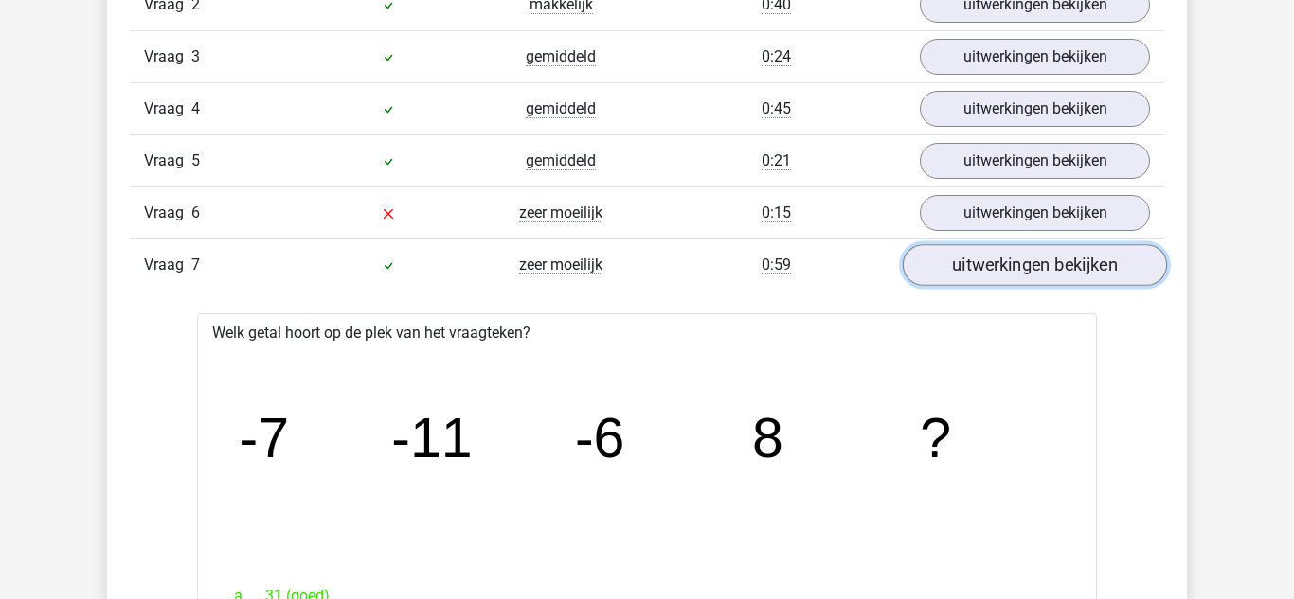
scroll to position [2214, 0]
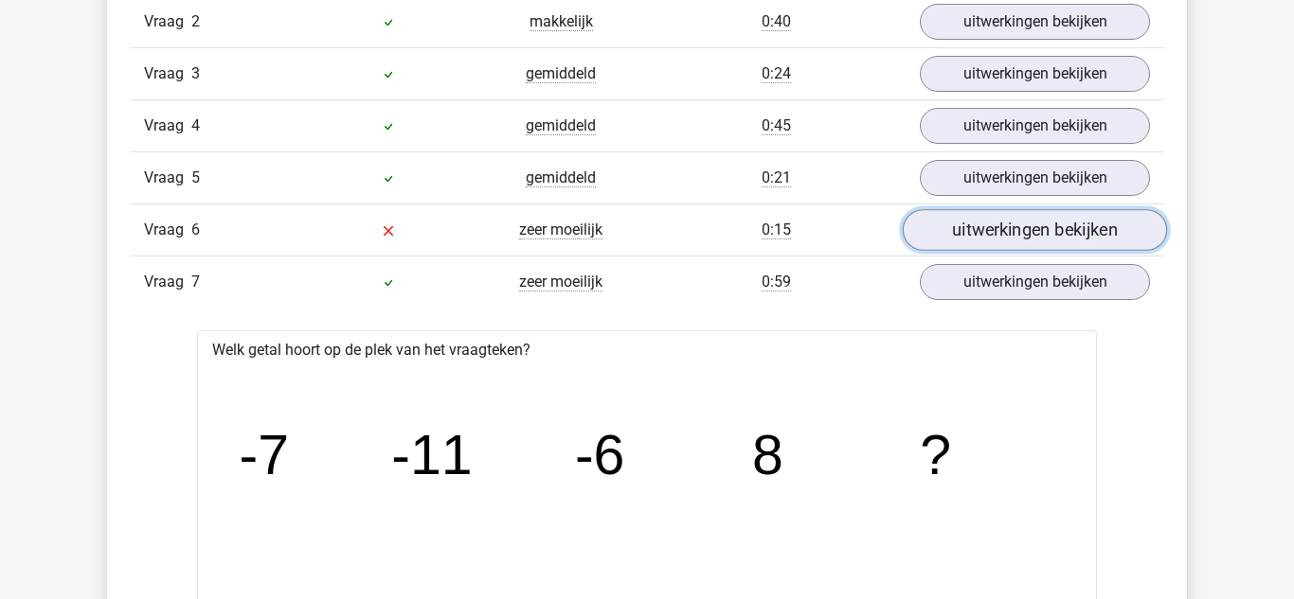
click at [959, 219] on link "uitwerkingen bekijken" at bounding box center [1034, 230] width 264 height 42
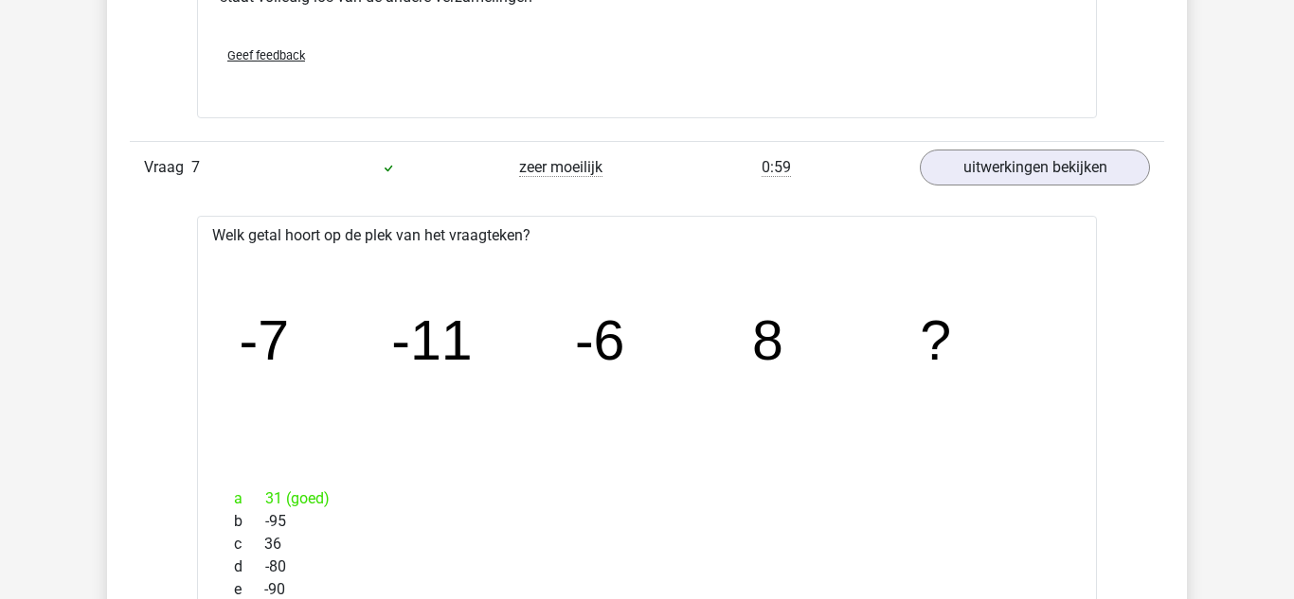
scroll to position [3050, 0]
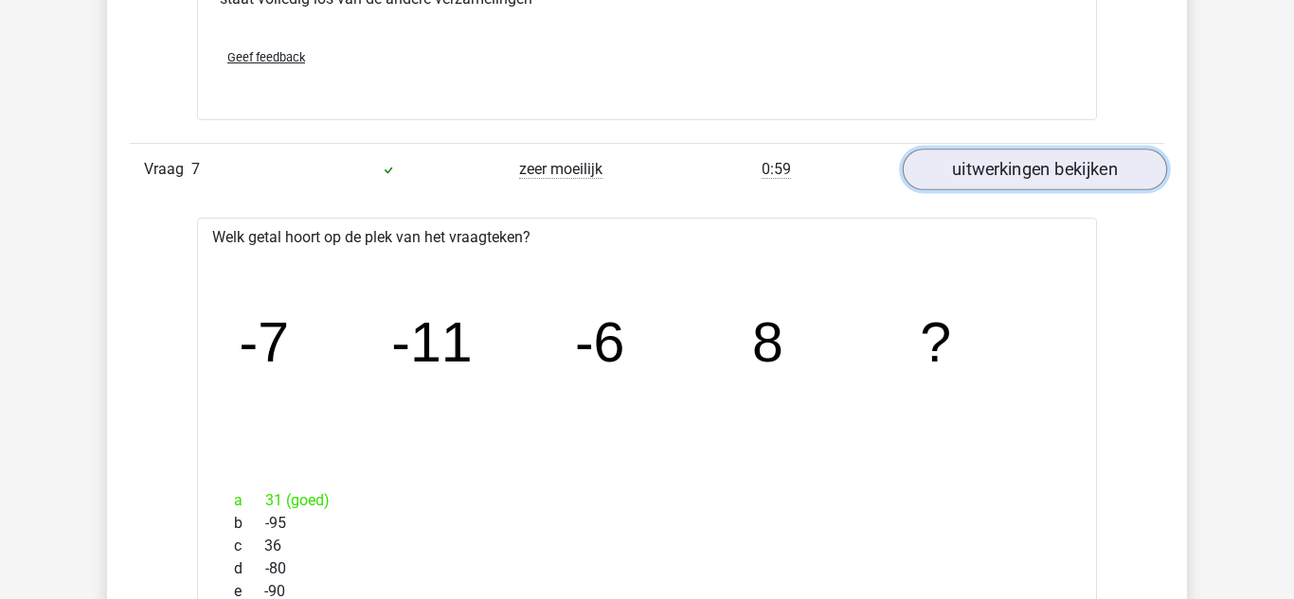
click at [991, 166] on link "uitwerkingen bekijken" at bounding box center [1034, 170] width 264 height 42
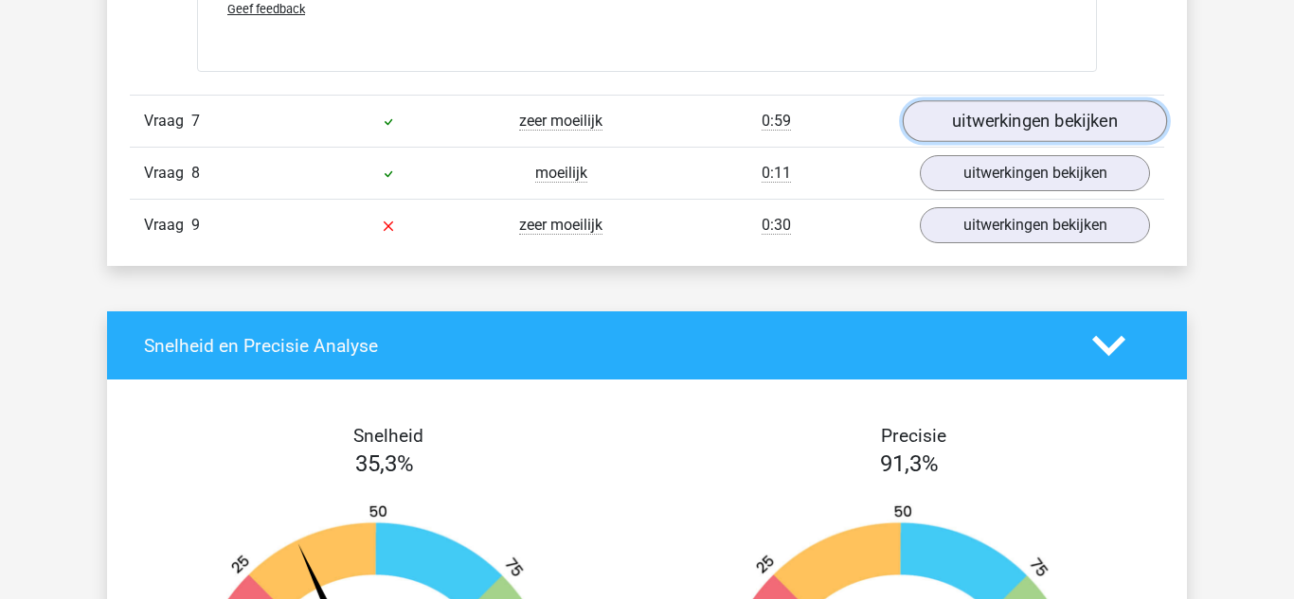
scroll to position [3099, 0]
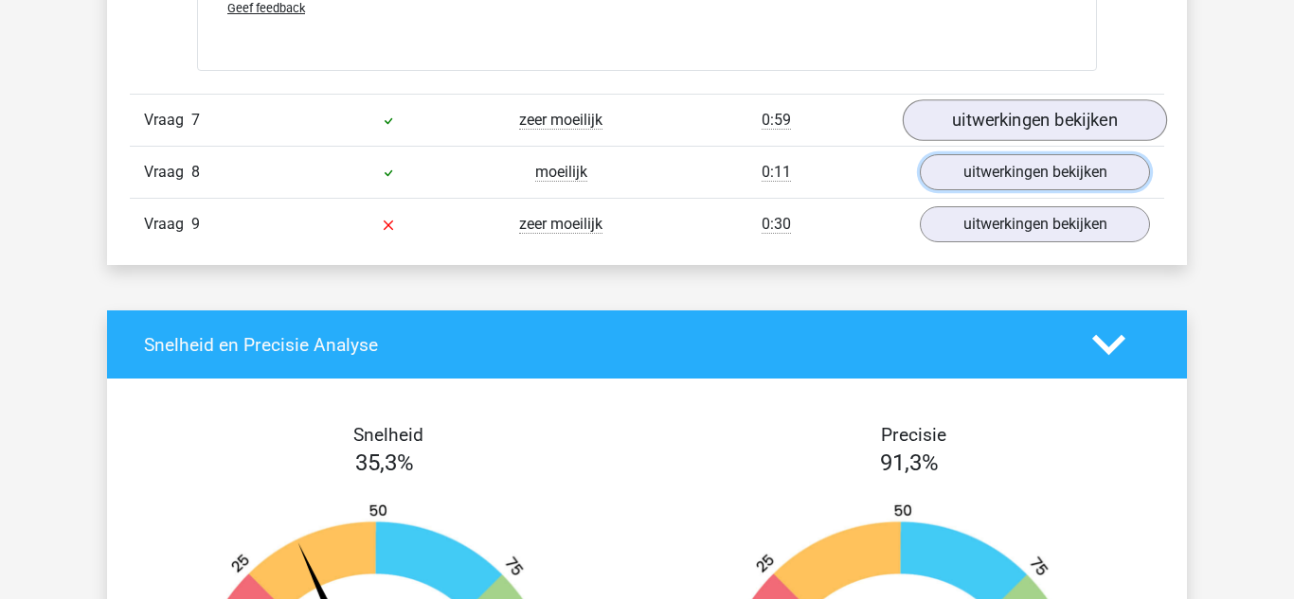
click at [978, 185] on link "uitwerkingen bekijken" at bounding box center [1034, 172] width 230 height 36
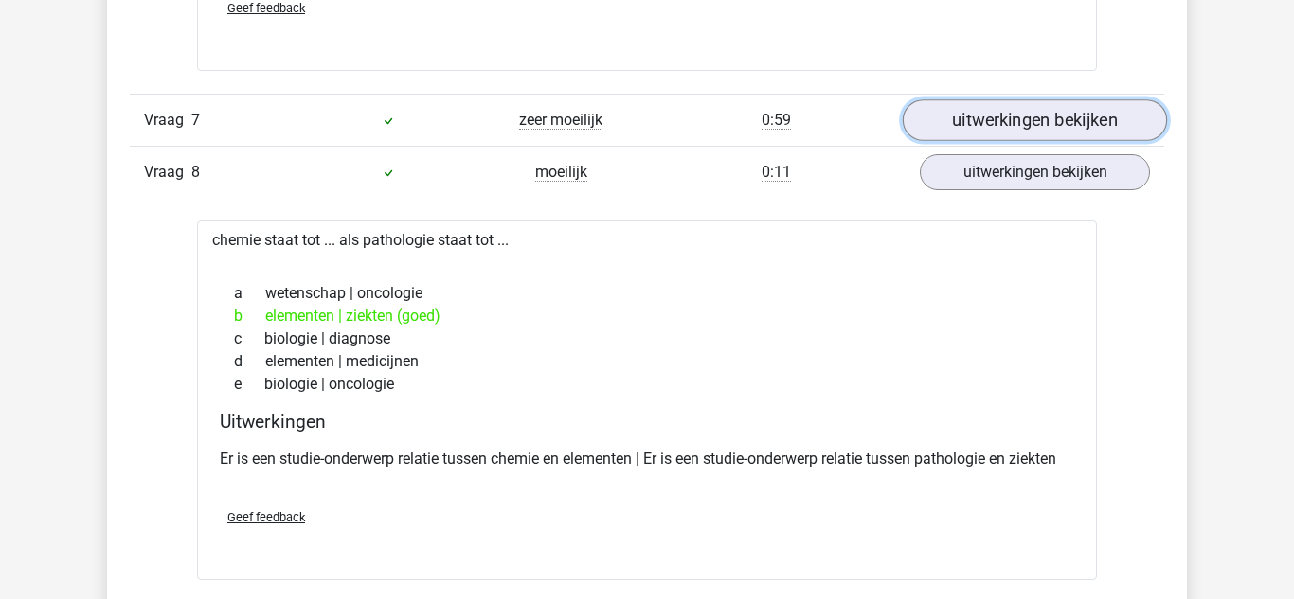
click at [980, 129] on link "uitwerkingen bekijken" at bounding box center [1034, 120] width 264 height 42
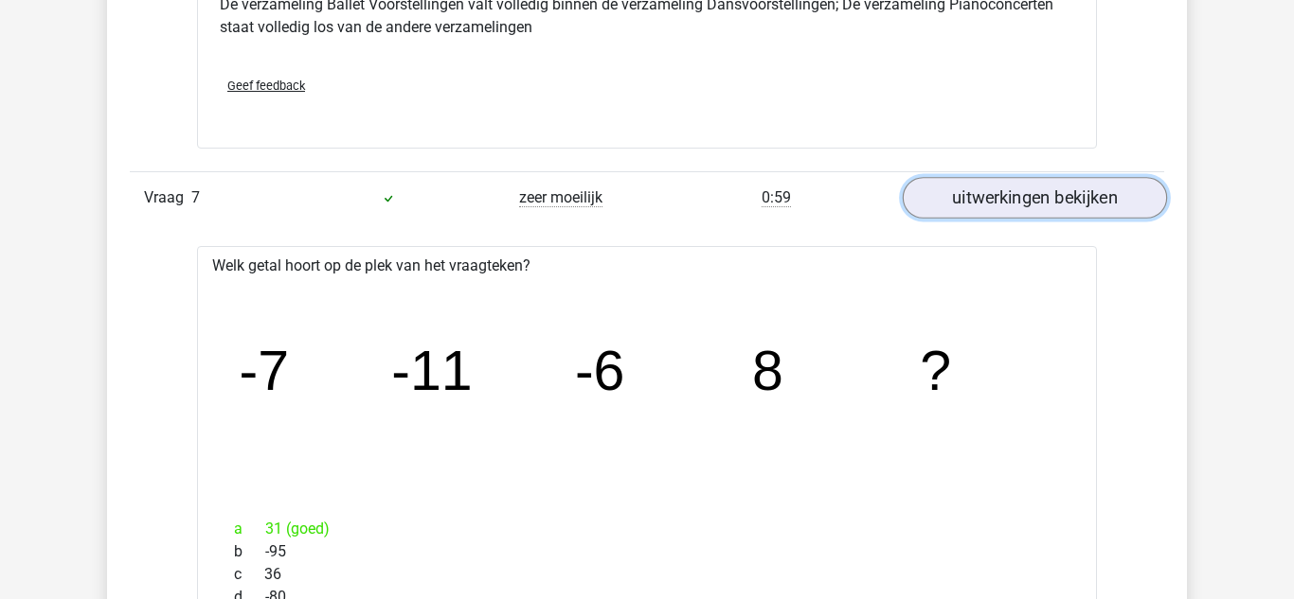
scroll to position [3001, 0]
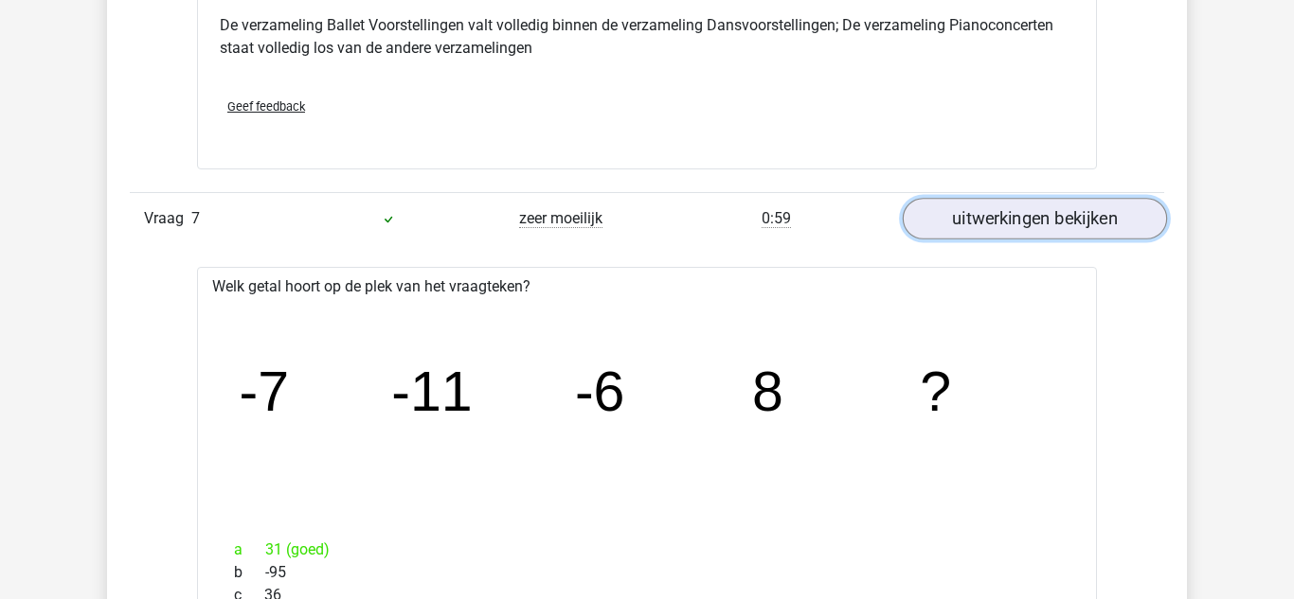
click at [980, 229] on link "uitwerkingen bekijken" at bounding box center [1034, 219] width 264 height 42
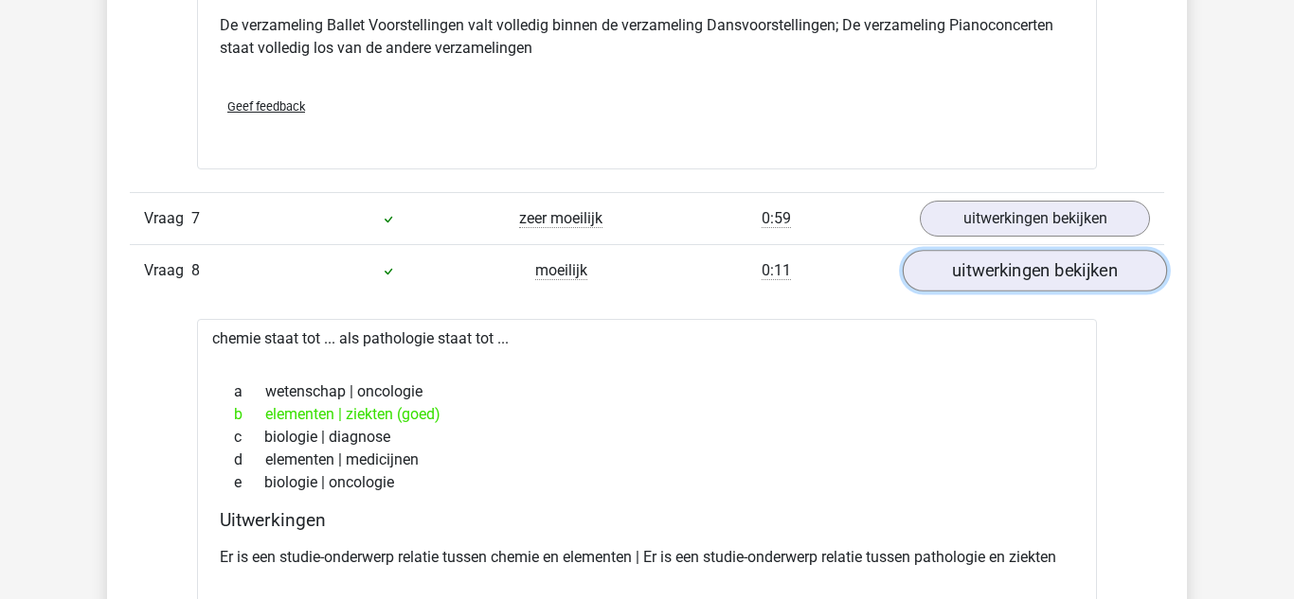
click at [986, 264] on link "uitwerkingen bekijken" at bounding box center [1034, 271] width 264 height 42
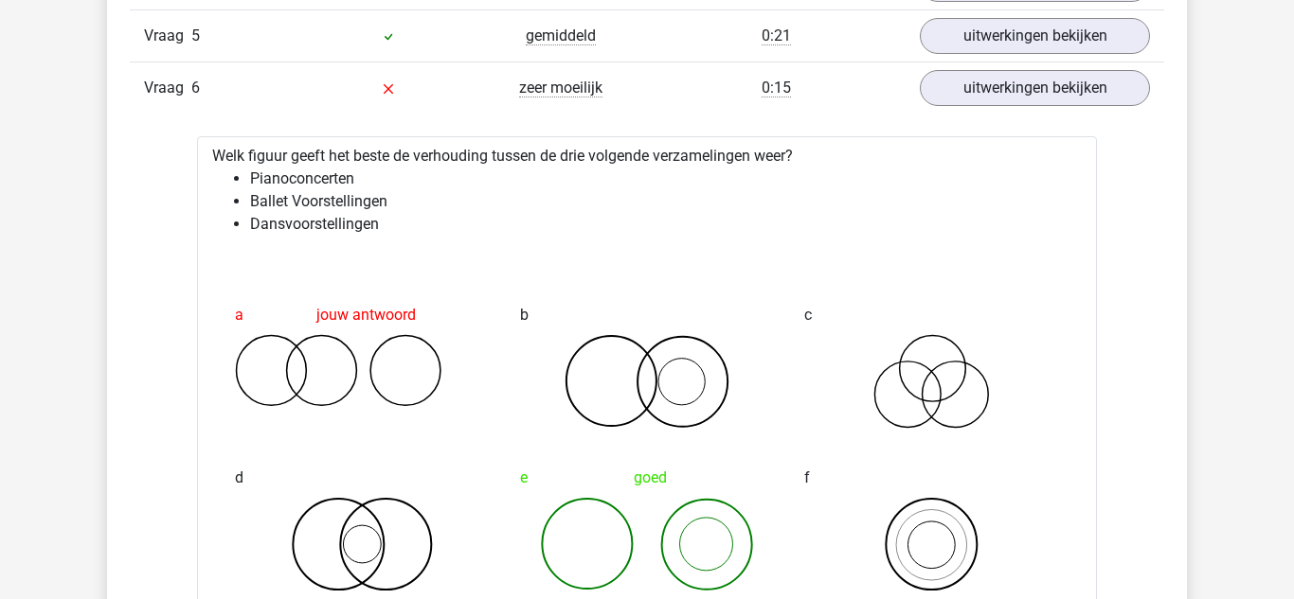
scroll to position [2294, 0]
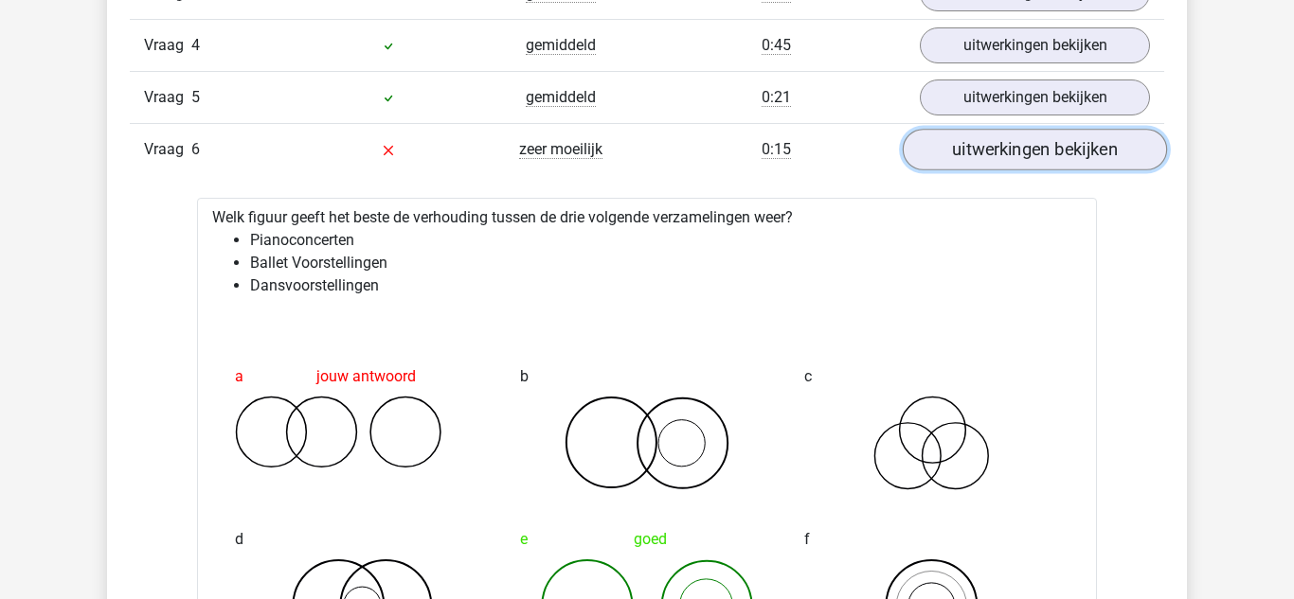
click at [957, 158] on link "uitwerkingen bekijken" at bounding box center [1034, 150] width 264 height 42
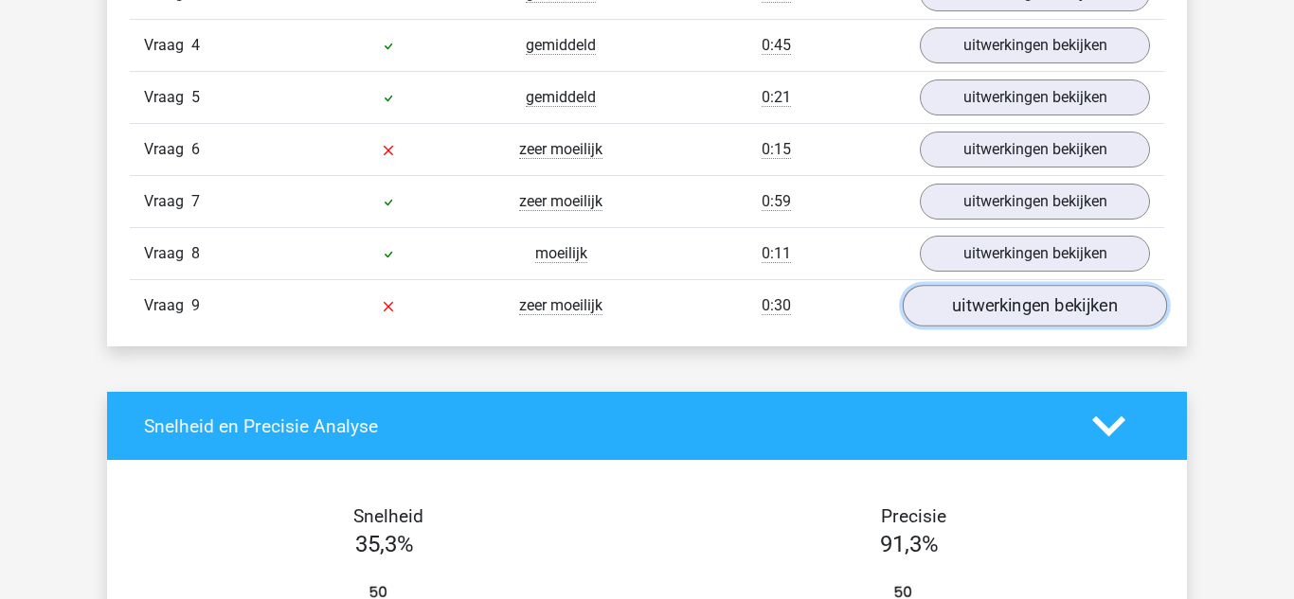
click at [975, 311] on link "uitwerkingen bekijken" at bounding box center [1034, 306] width 264 height 42
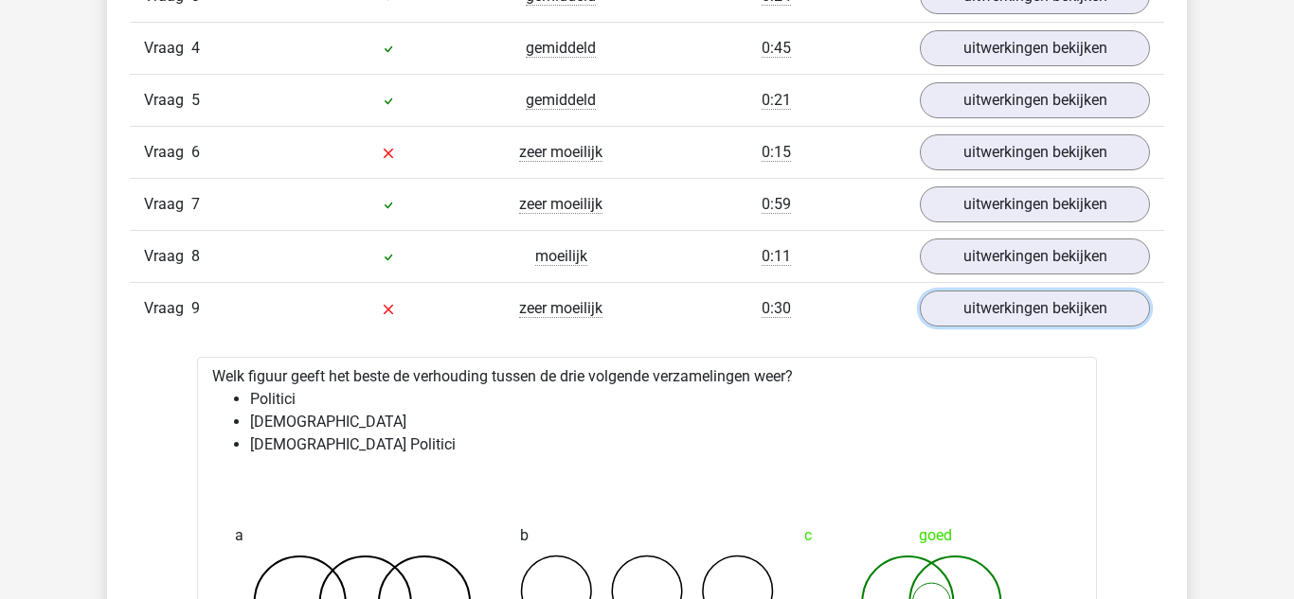
scroll to position [2291, 0]
click at [974, 283] on div "Vraag 9 zeer moeilijk 0:30 uitwerkingen bekijken" at bounding box center [647, 309] width 1034 height 52
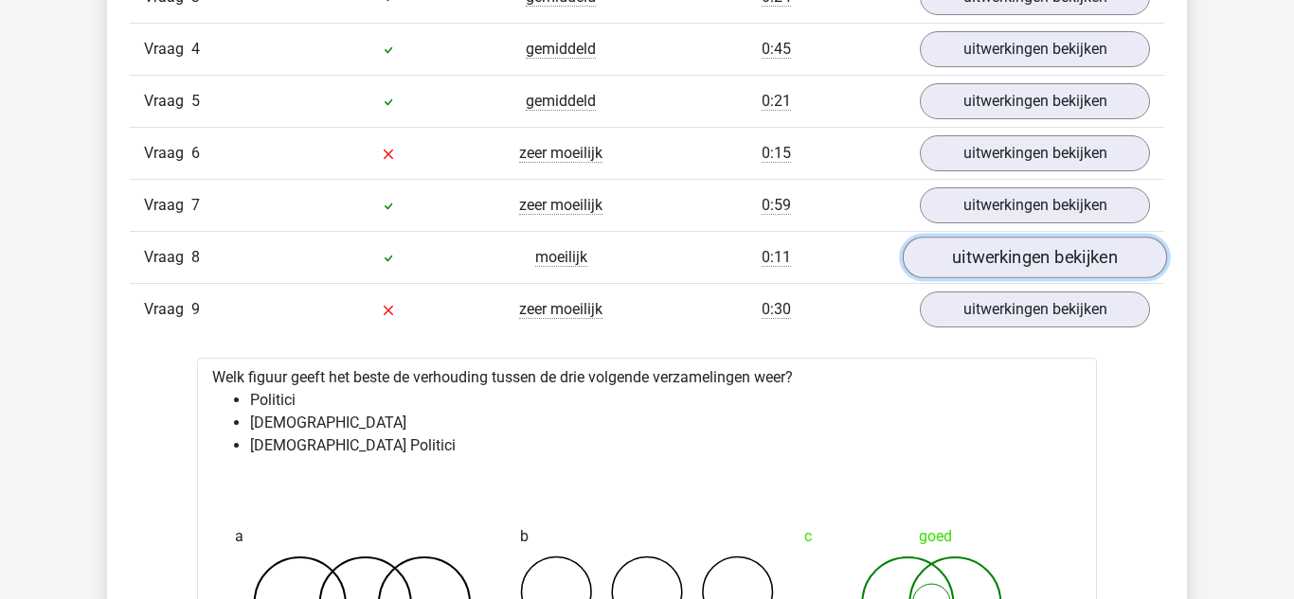
click at [968, 272] on link "uitwerkingen bekijken" at bounding box center [1034, 258] width 264 height 42
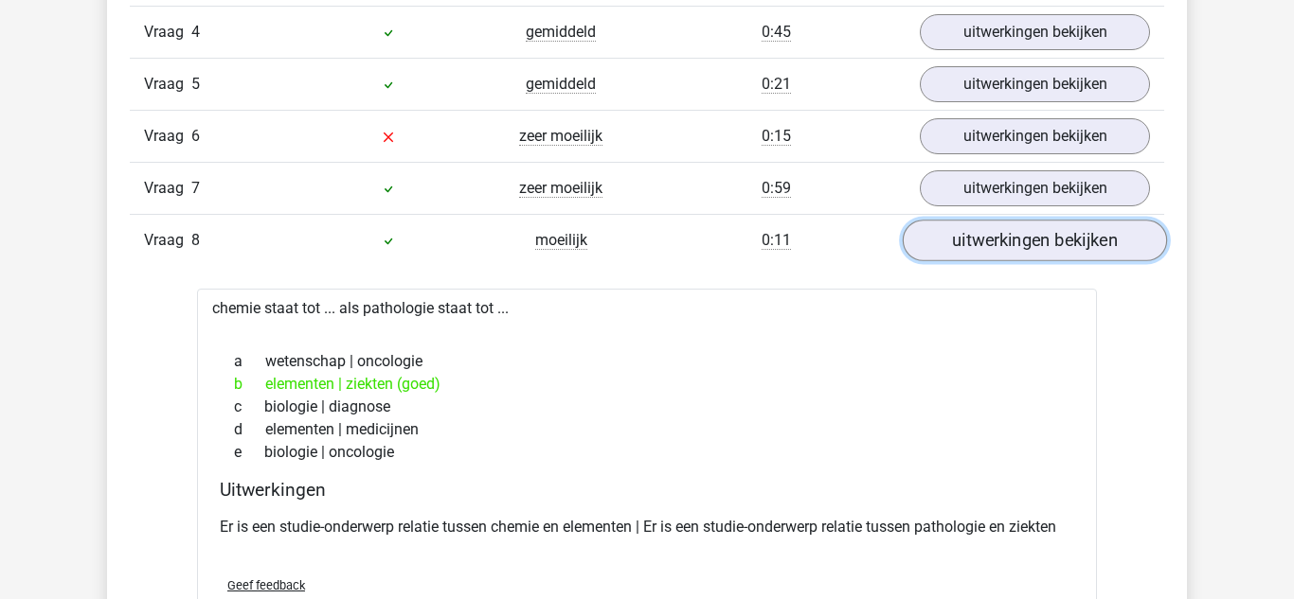
scroll to position [2293, 0]
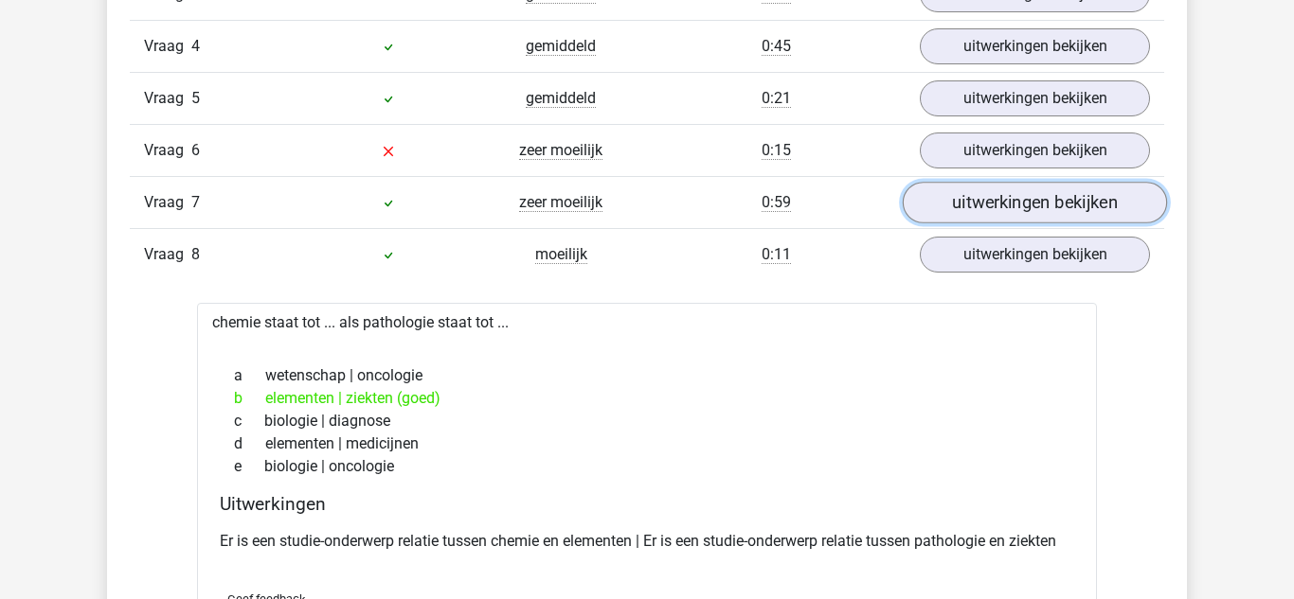
click at [989, 201] on link "uitwerkingen bekijken" at bounding box center [1034, 203] width 264 height 42
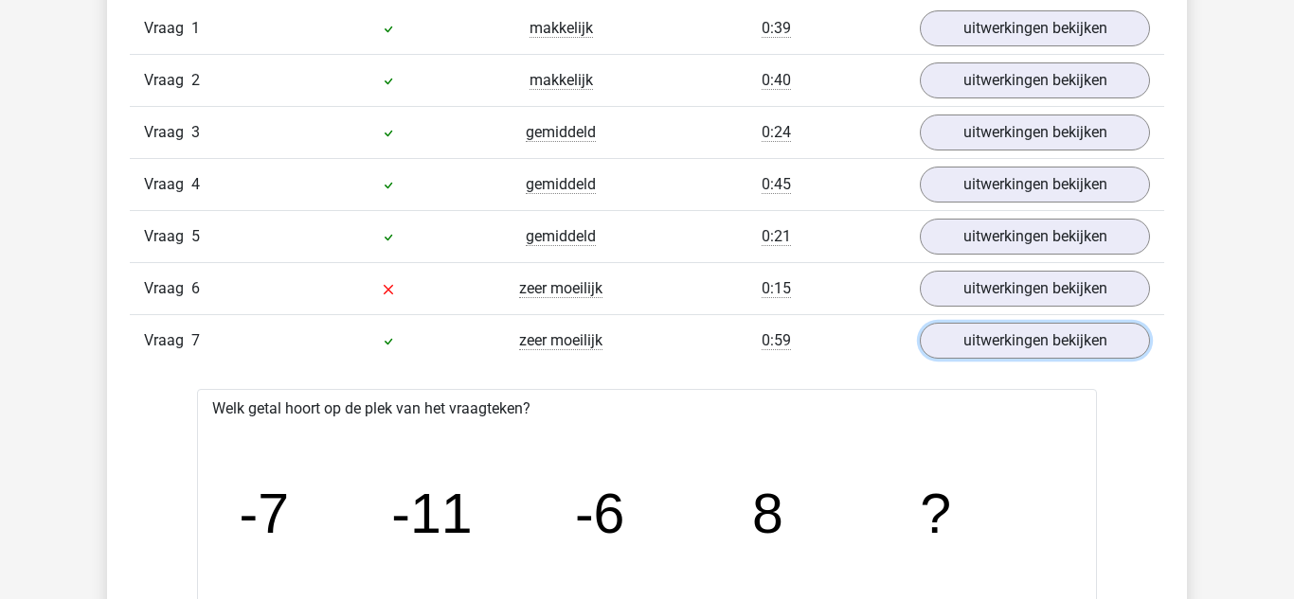
scroll to position [2152, 0]
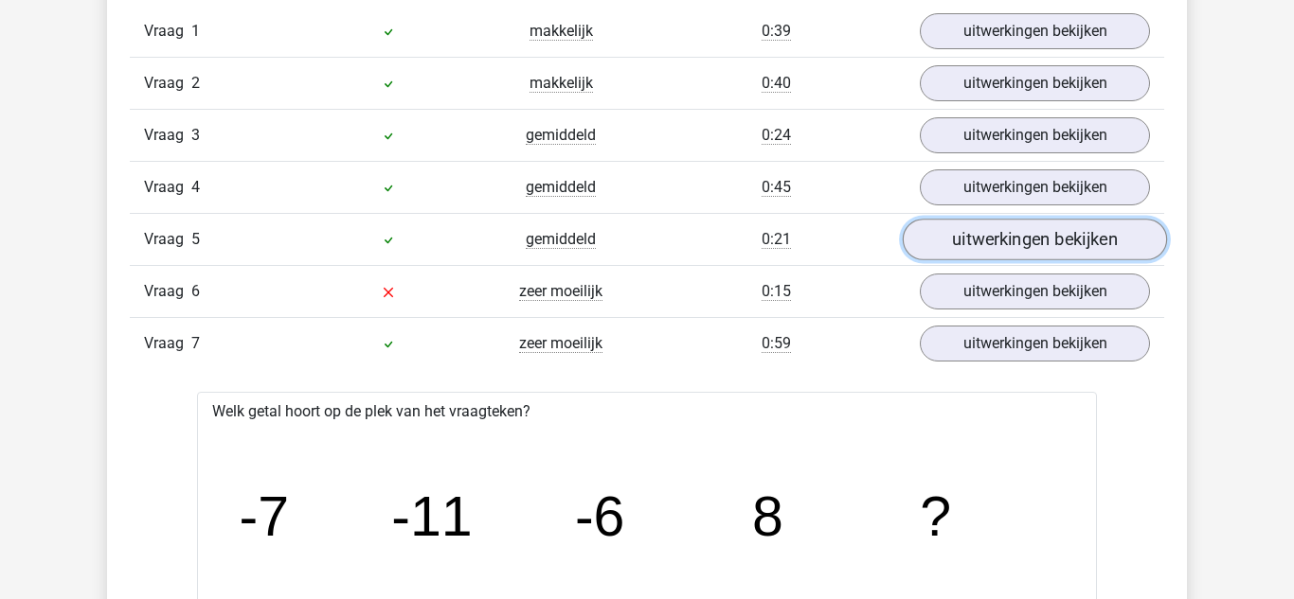
click at [992, 236] on link "uitwerkingen bekijken" at bounding box center [1034, 240] width 264 height 42
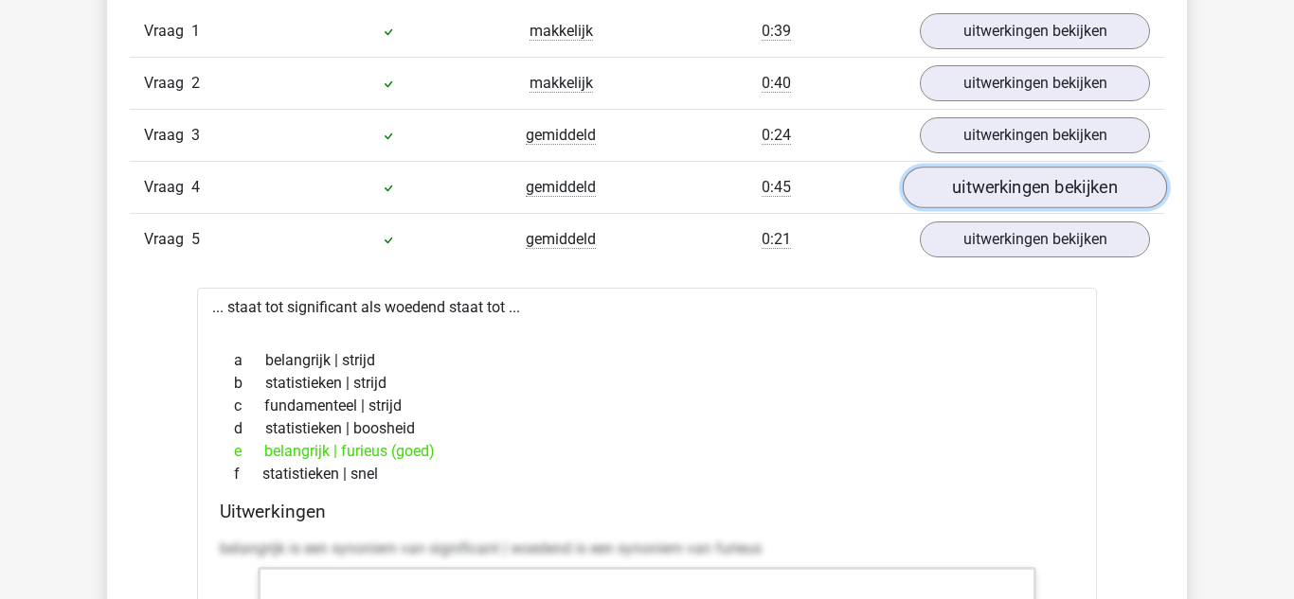
click at [990, 193] on link "uitwerkingen bekijken" at bounding box center [1034, 188] width 264 height 42
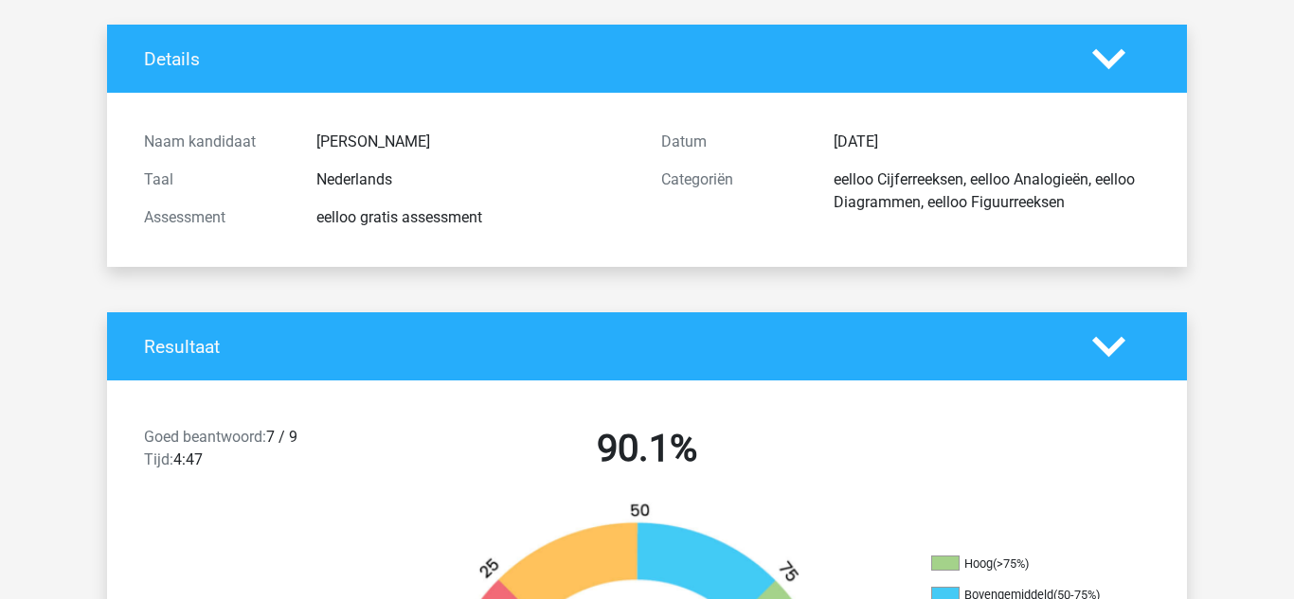
scroll to position [0, 0]
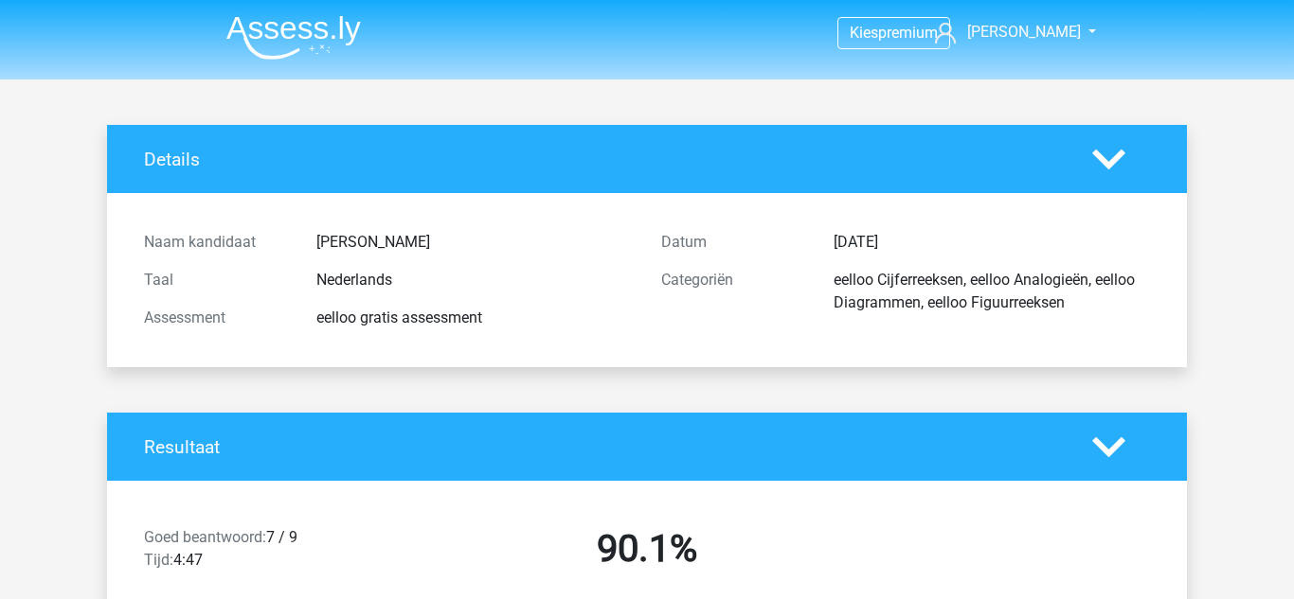
click at [291, 52] on img at bounding box center [293, 37] width 134 height 45
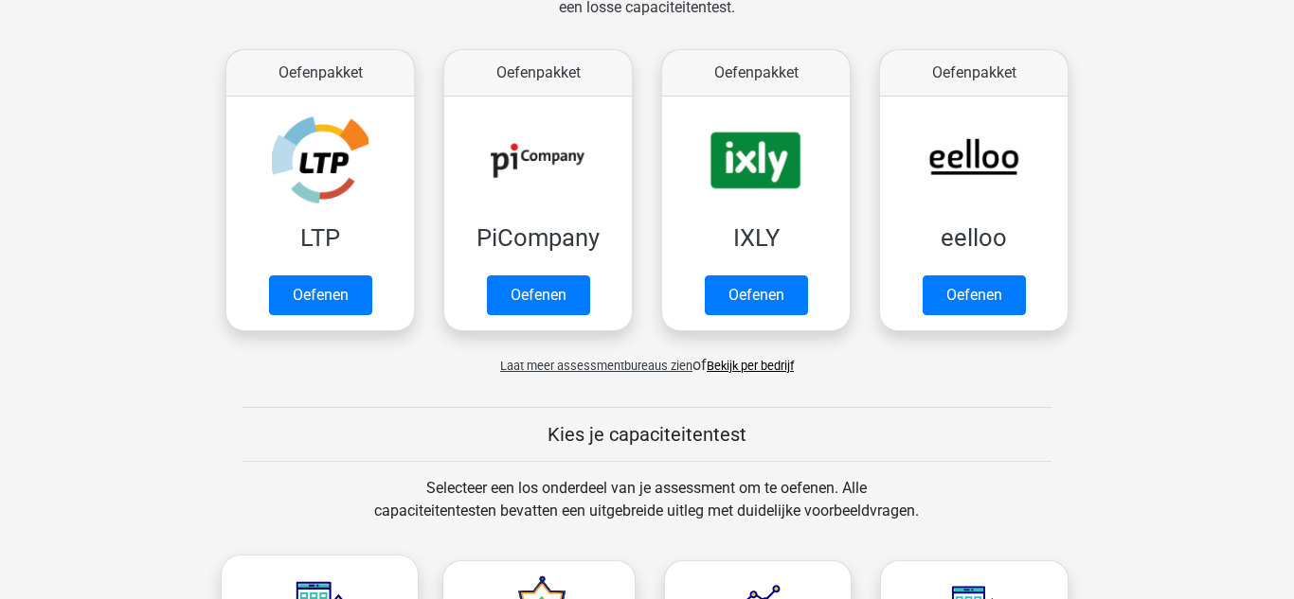
scroll to position [294, 0]
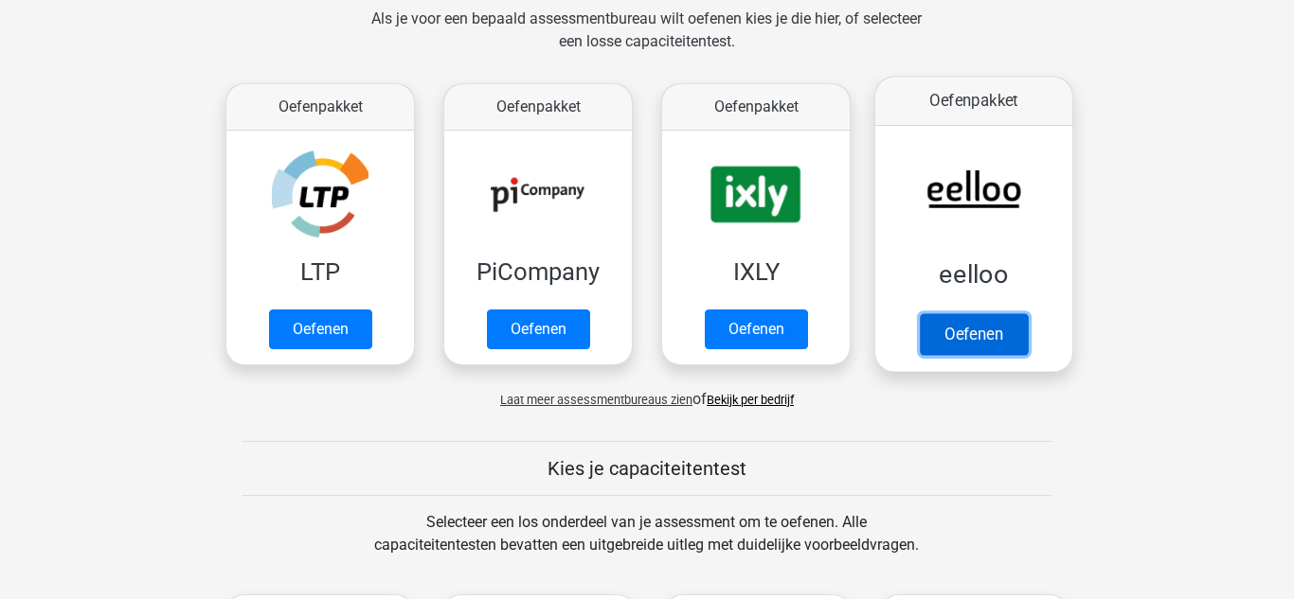
click at [935, 330] on link "Oefenen" at bounding box center [973, 334] width 108 height 42
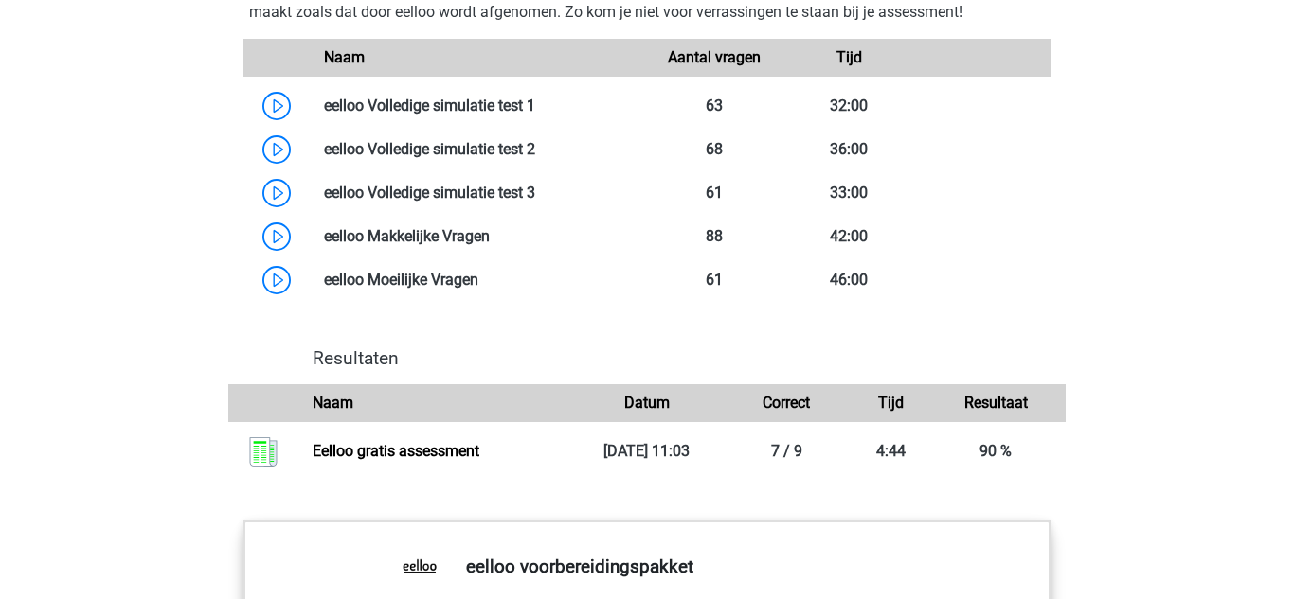
scroll to position [1615, 0]
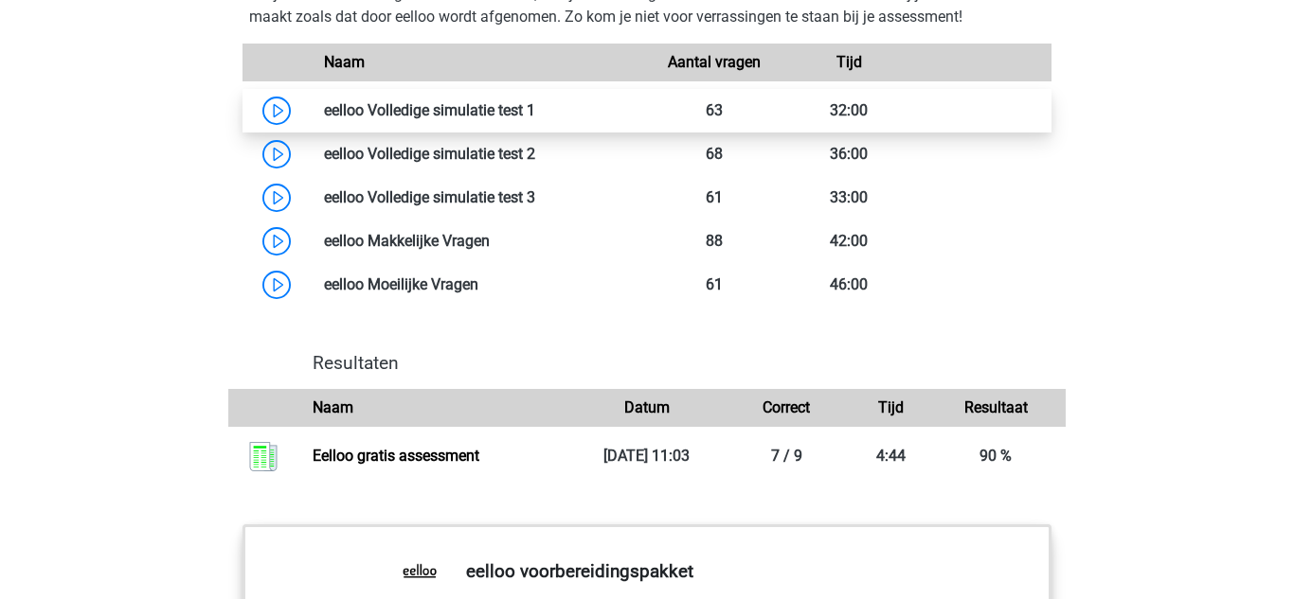
click at [535, 119] on link at bounding box center [535, 110] width 0 height 18
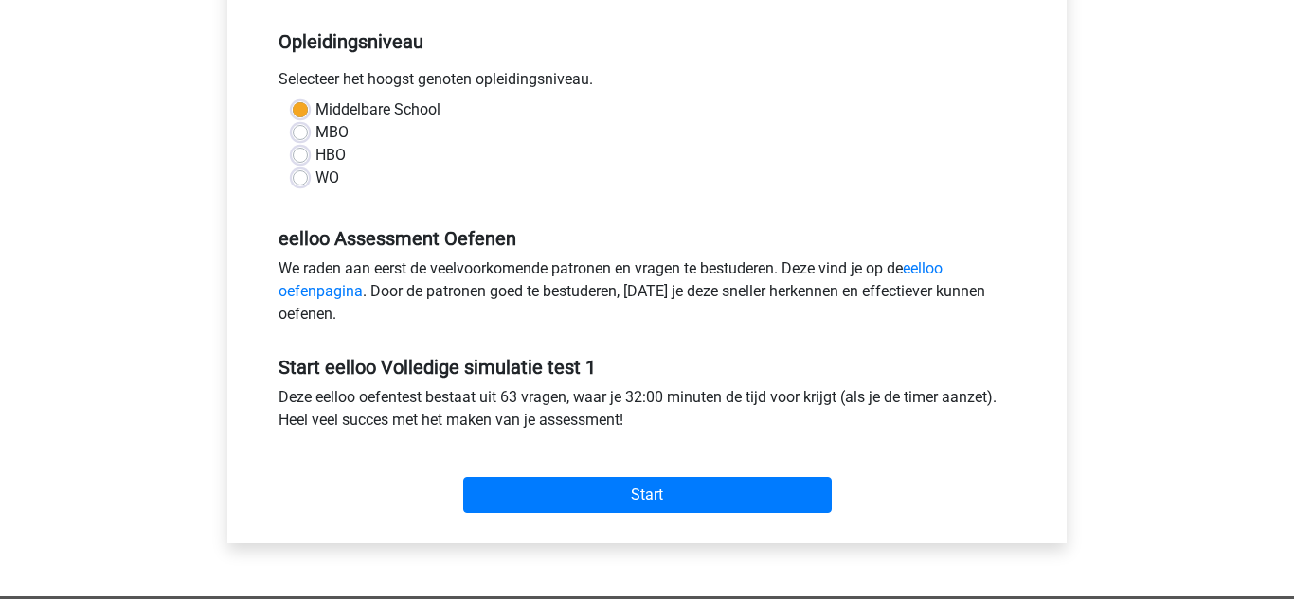
scroll to position [377, 0]
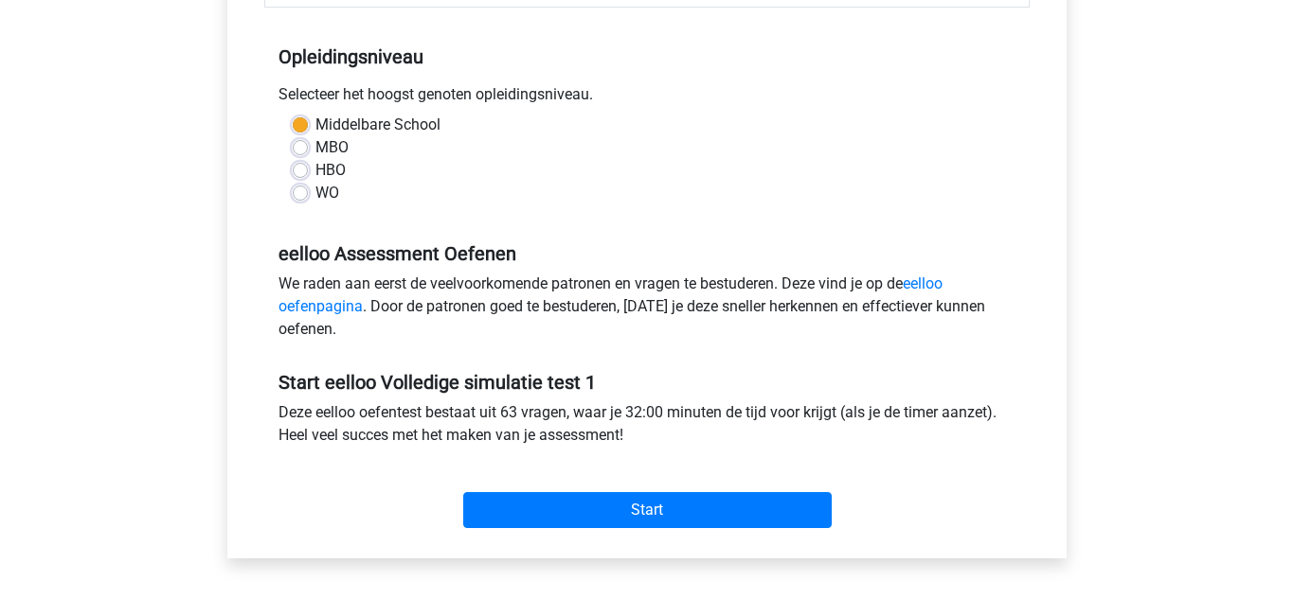
click at [315, 195] on label "WO" at bounding box center [327, 193] width 24 height 23
click at [294, 195] on input "WO" at bounding box center [300, 191] width 15 height 19
radio input "true"
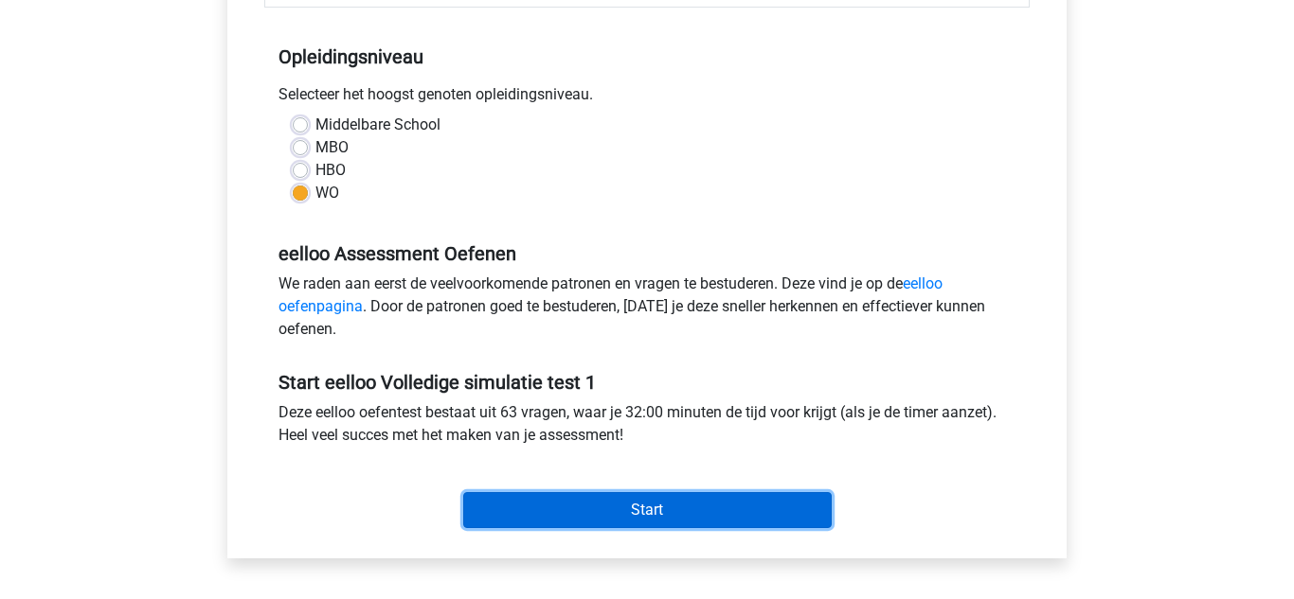
click at [512, 503] on input "Start" at bounding box center [647, 510] width 368 height 36
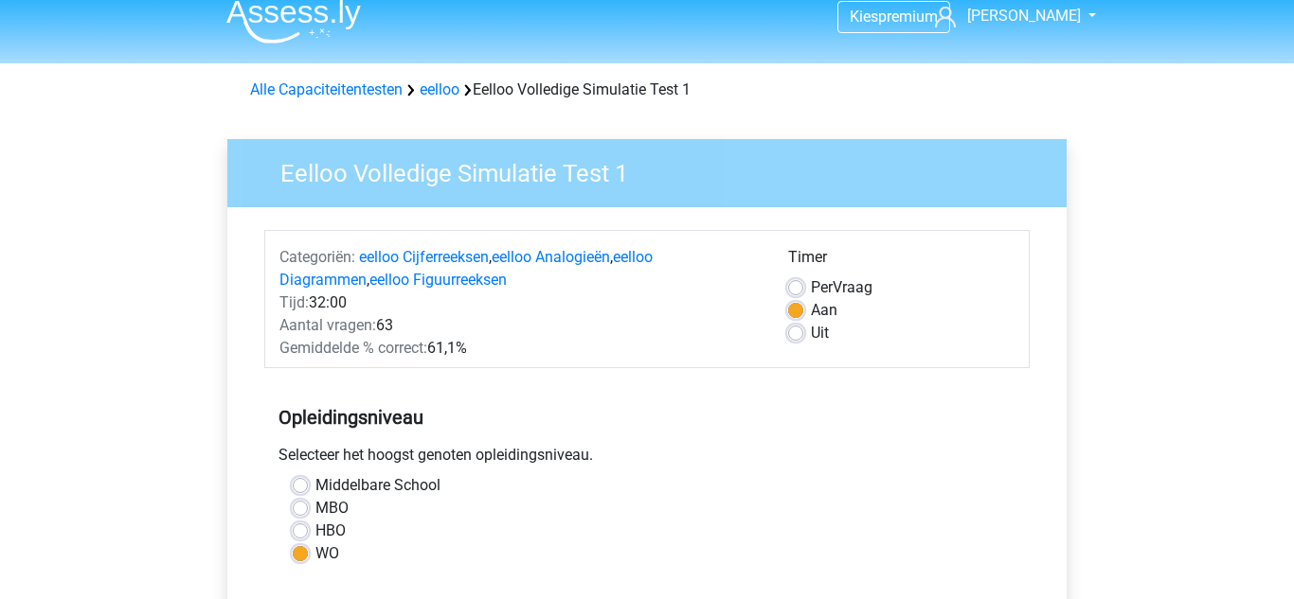
scroll to position [0, 0]
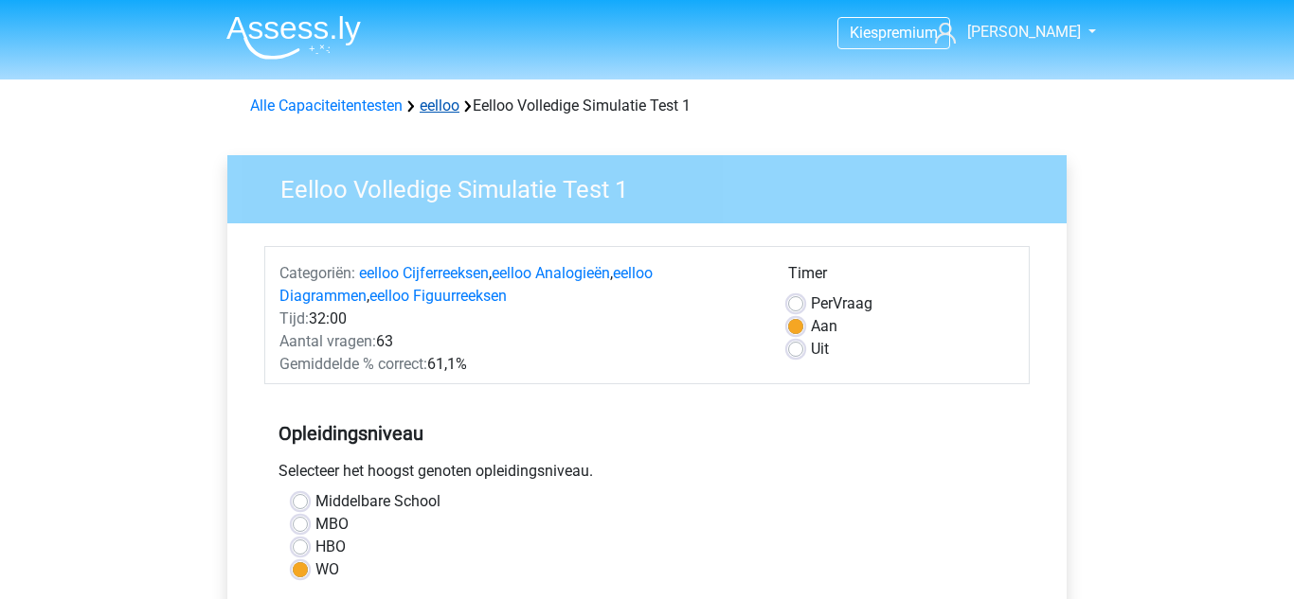
click at [429, 110] on link "eelloo" at bounding box center [439, 106] width 40 height 18
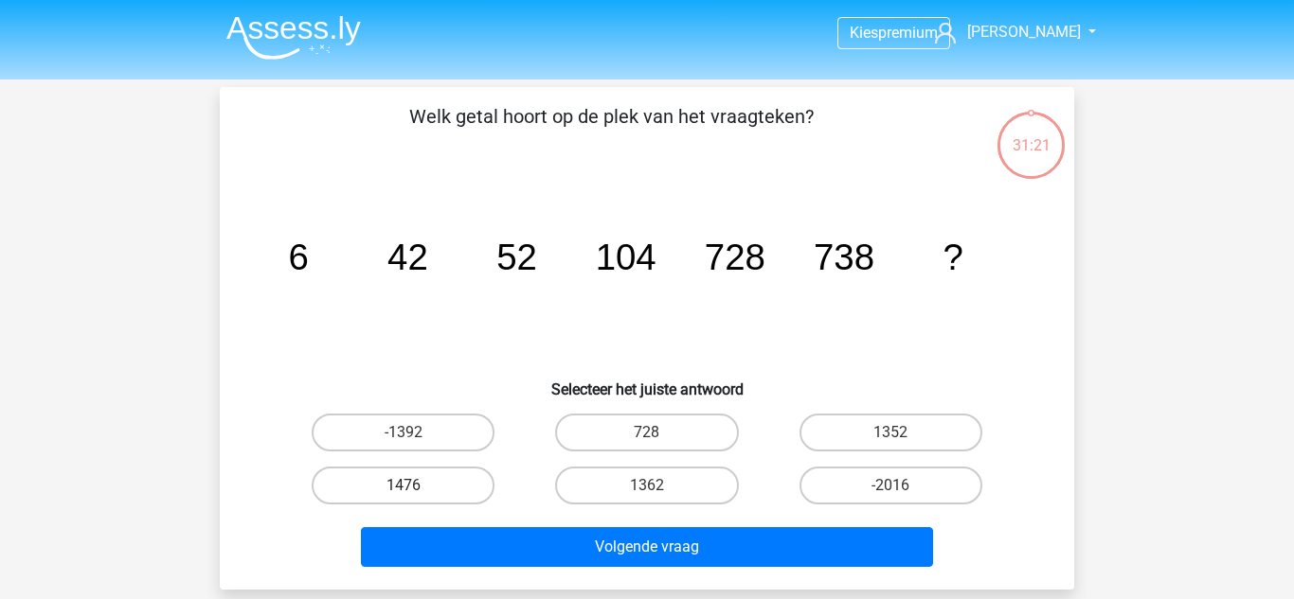
click at [442, 483] on label "1476" at bounding box center [403, 486] width 183 height 38
click at [416, 486] on input "1476" at bounding box center [409, 492] width 12 height 12
radio input "true"
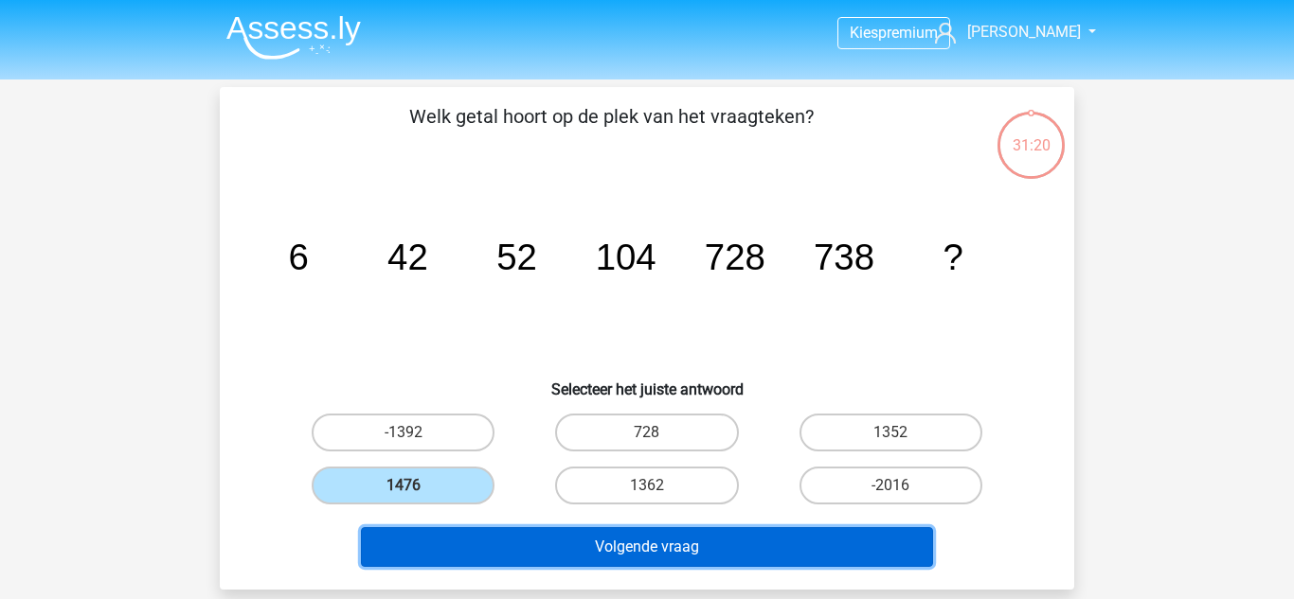
click at [480, 565] on button "Volgende vraag" at bounding box center [647, 547] width 573 height 40
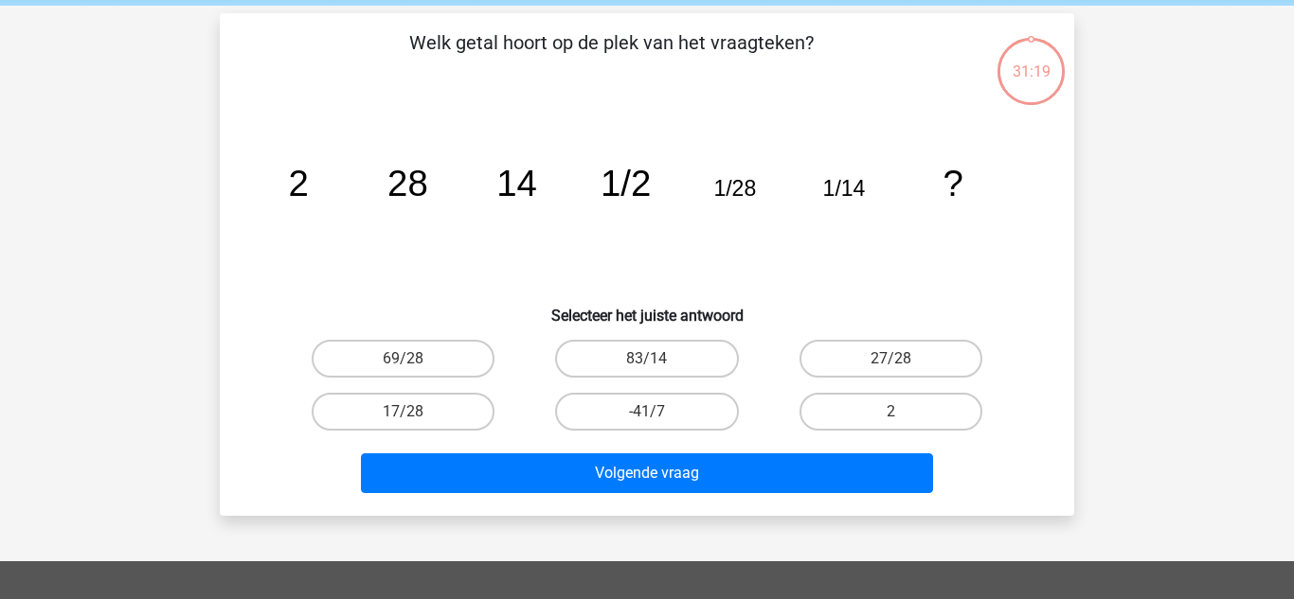
scroll to position [87, 0]
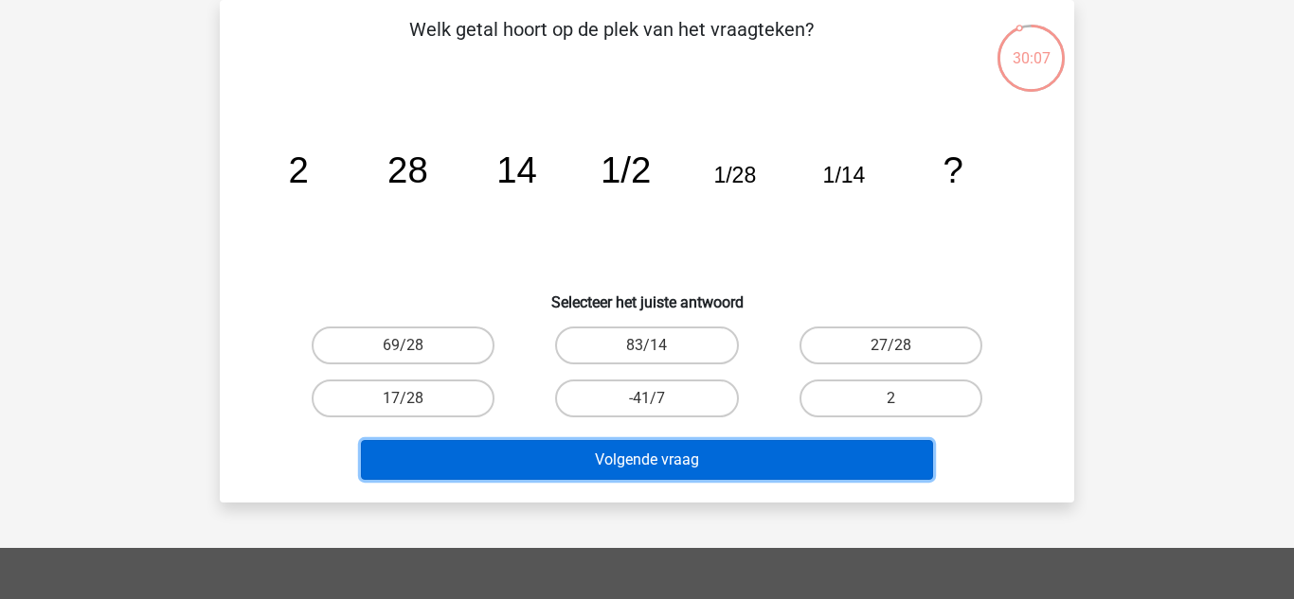
click at [649, 463] on button "Volgende vraag" at bounding box center [647, 460] width 573 height 40
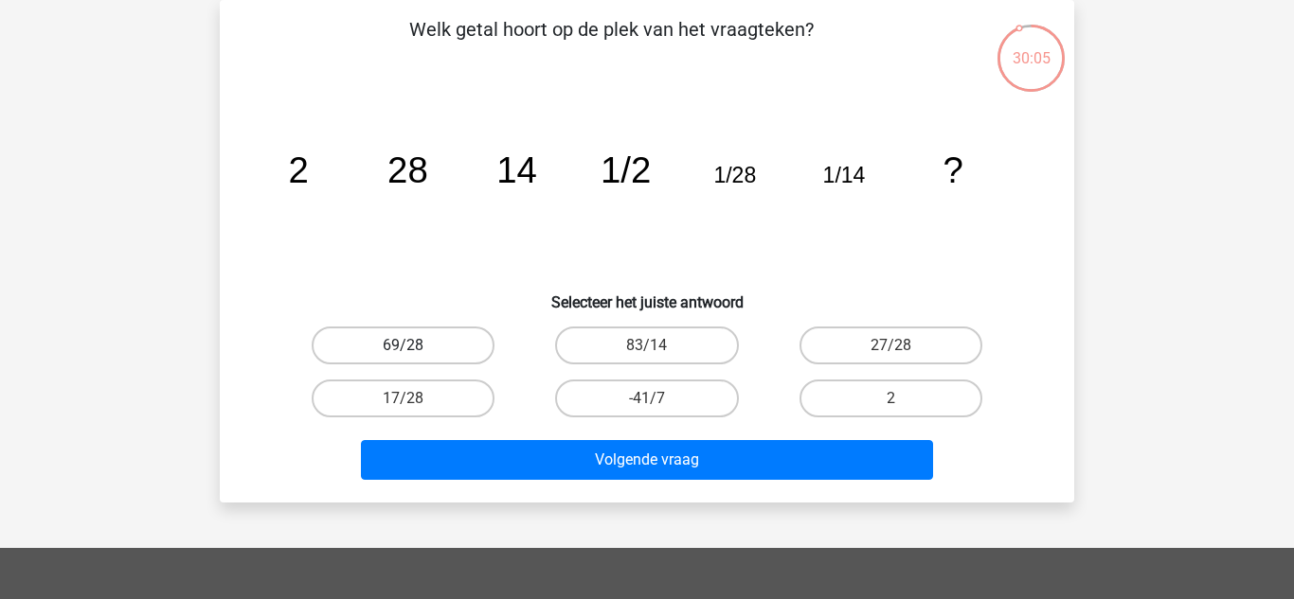
click at [463, 357] on label "69/28" at bounding box center [403, 346] width 183 height 38
click at [416, 357] on input "69/28" at bounding box center [409, 352] width 12 height 12
radio input "true"
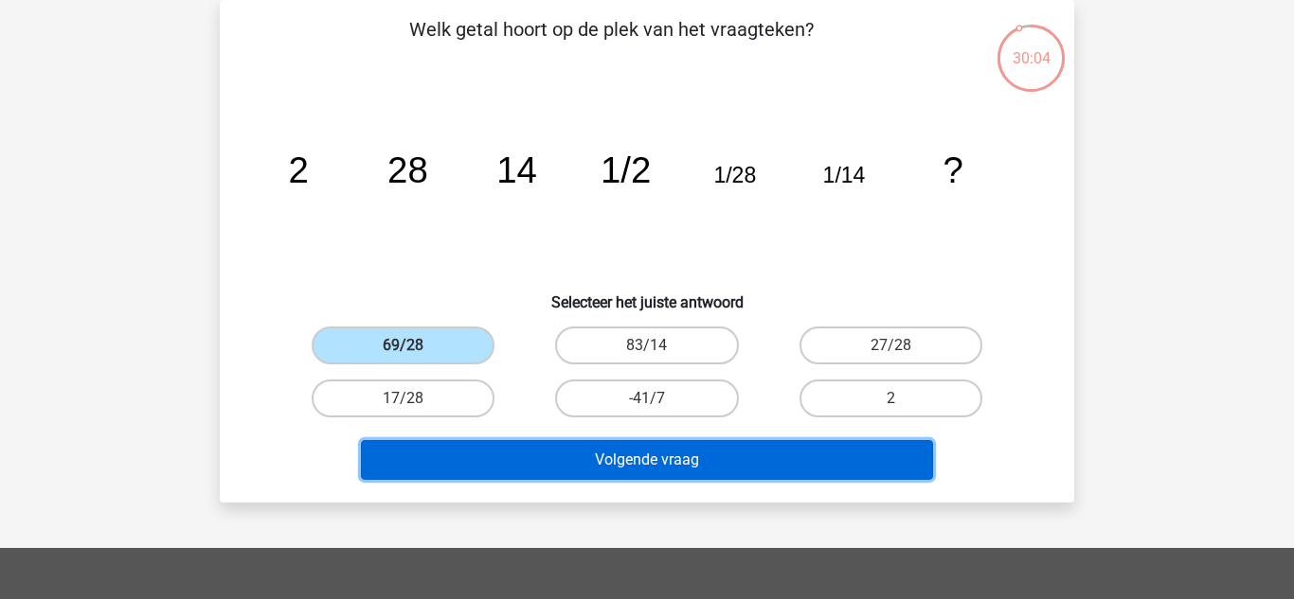
click at [496, 449] on button "Volgende vraag" at bounding box center [647, 460] width 573 height 40
click at [522, 454] on button "Volgende vraag" at bounding box center [647, 460] width 573 height 40
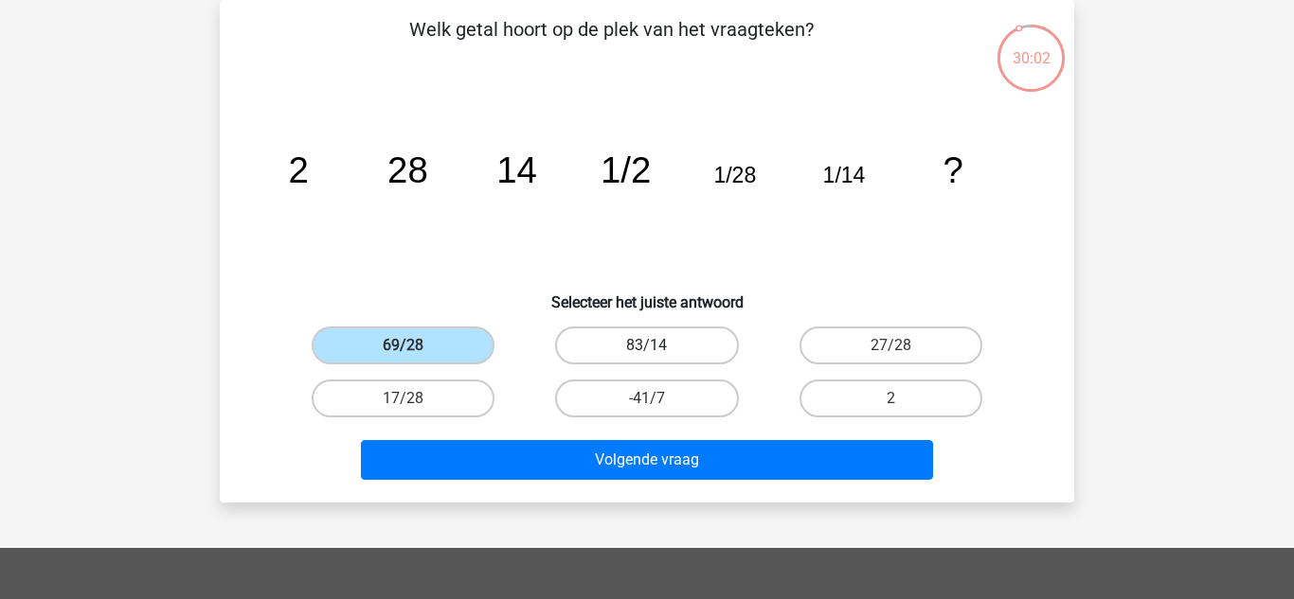
click at [601, 338] on label "83/14" at bounding box center [646, 346] width 183 height 38
click at [647, 346] on input "83/14" at bounding box center [653, 352] width 12 height 12
radio input "true"
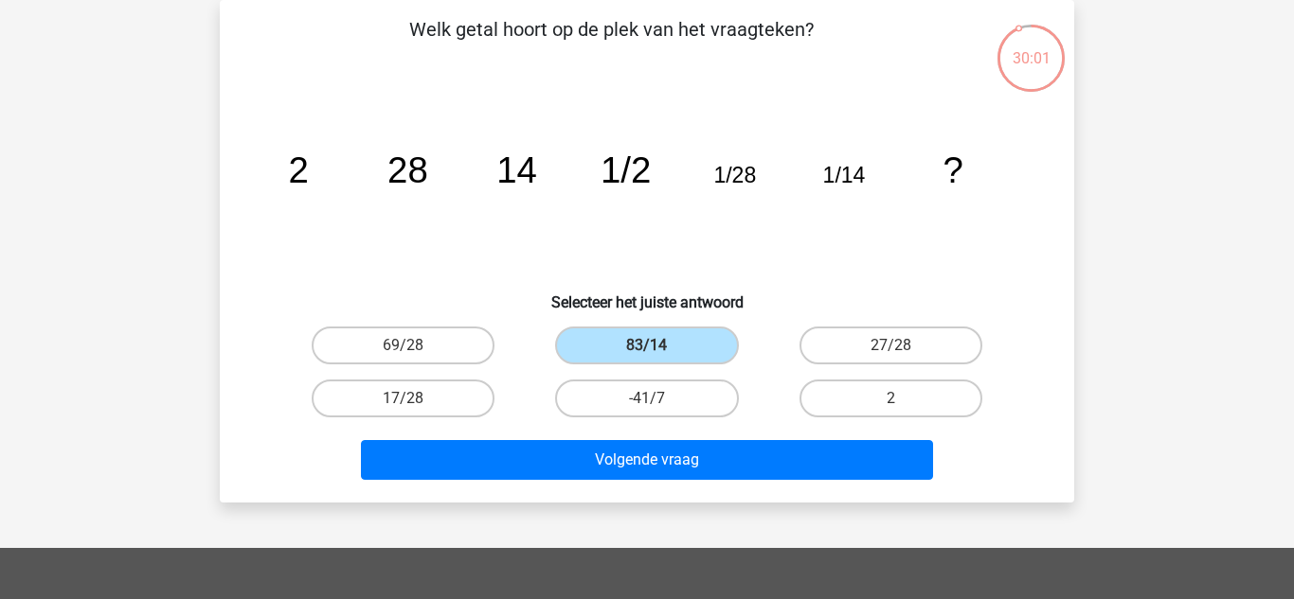
click at [582, 437] on div "Volgende vraag" at bounding box center [647, 456] width 794 height 62
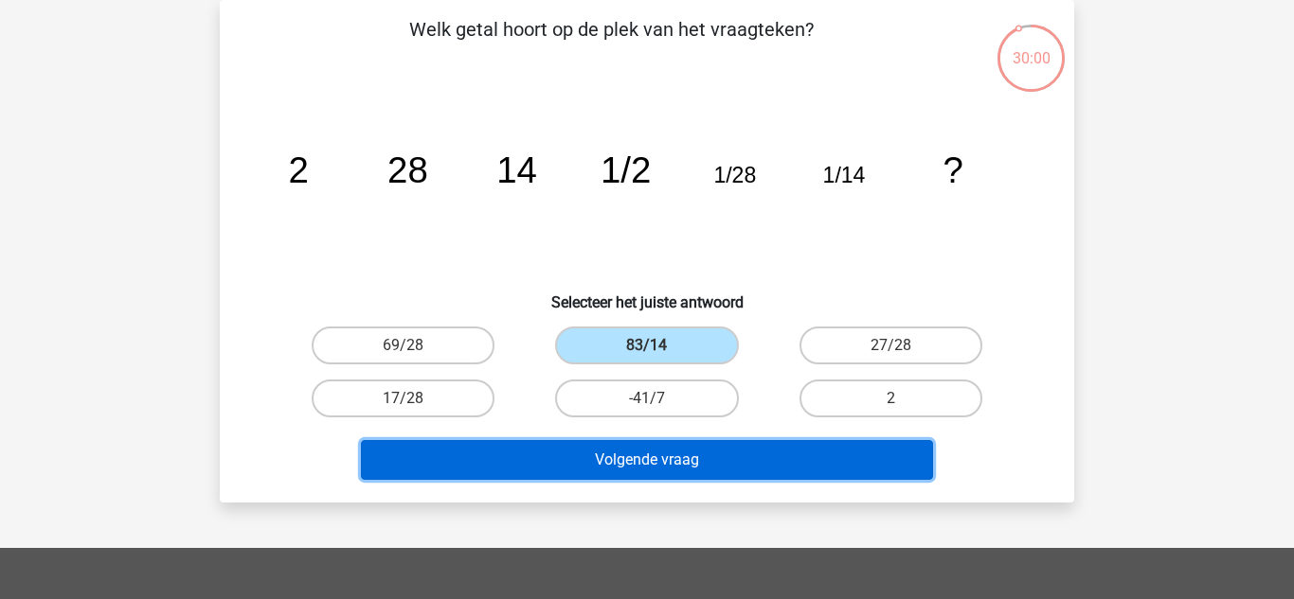
click at [582, 449] on button "Volgende vraag" at bounding box center [647, 460] width 573 height 40
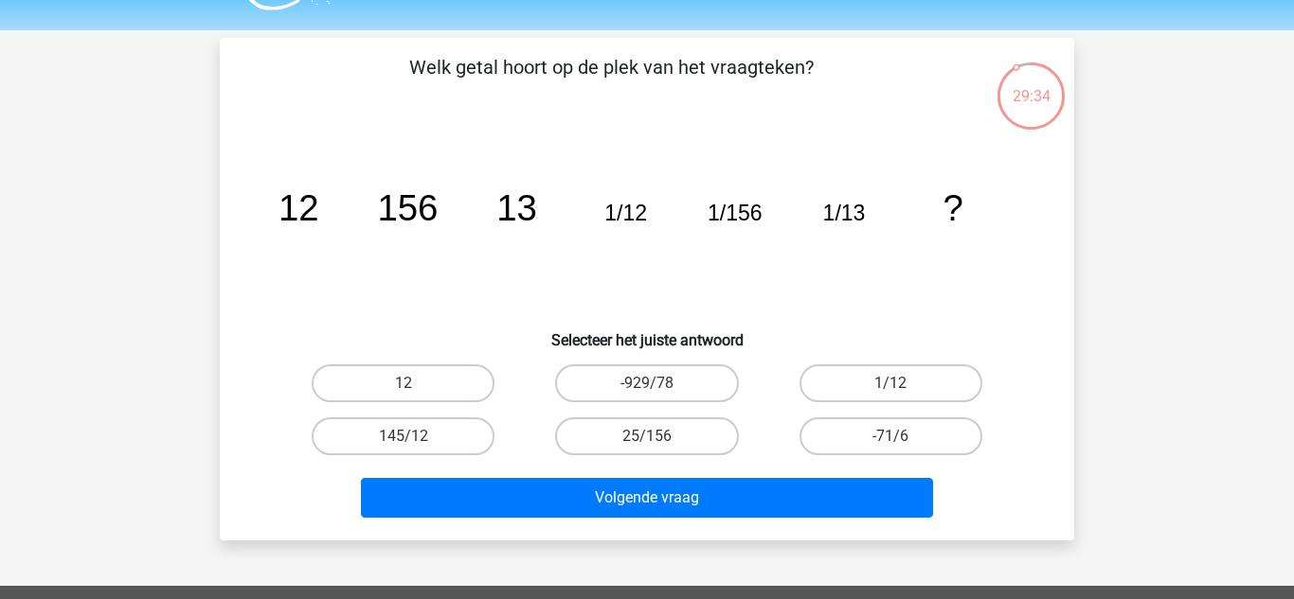
scroll to position [0, 0]
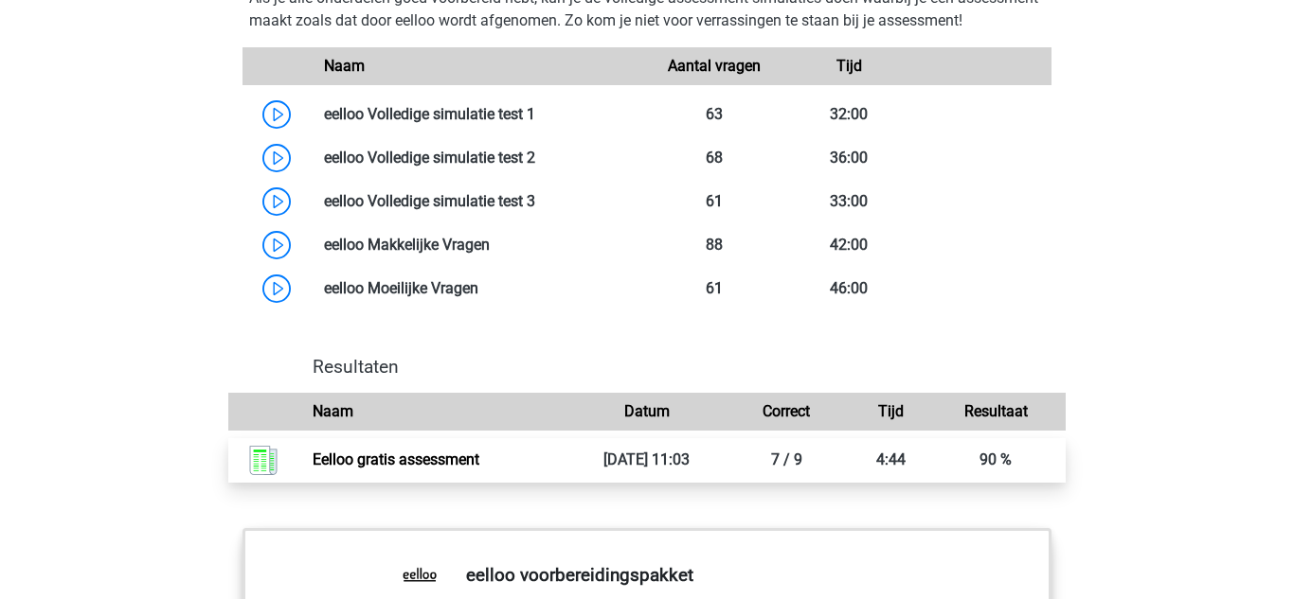
scroll to position [1607, 0]
